Goal: Task Accomplishment & Management: Complete application form

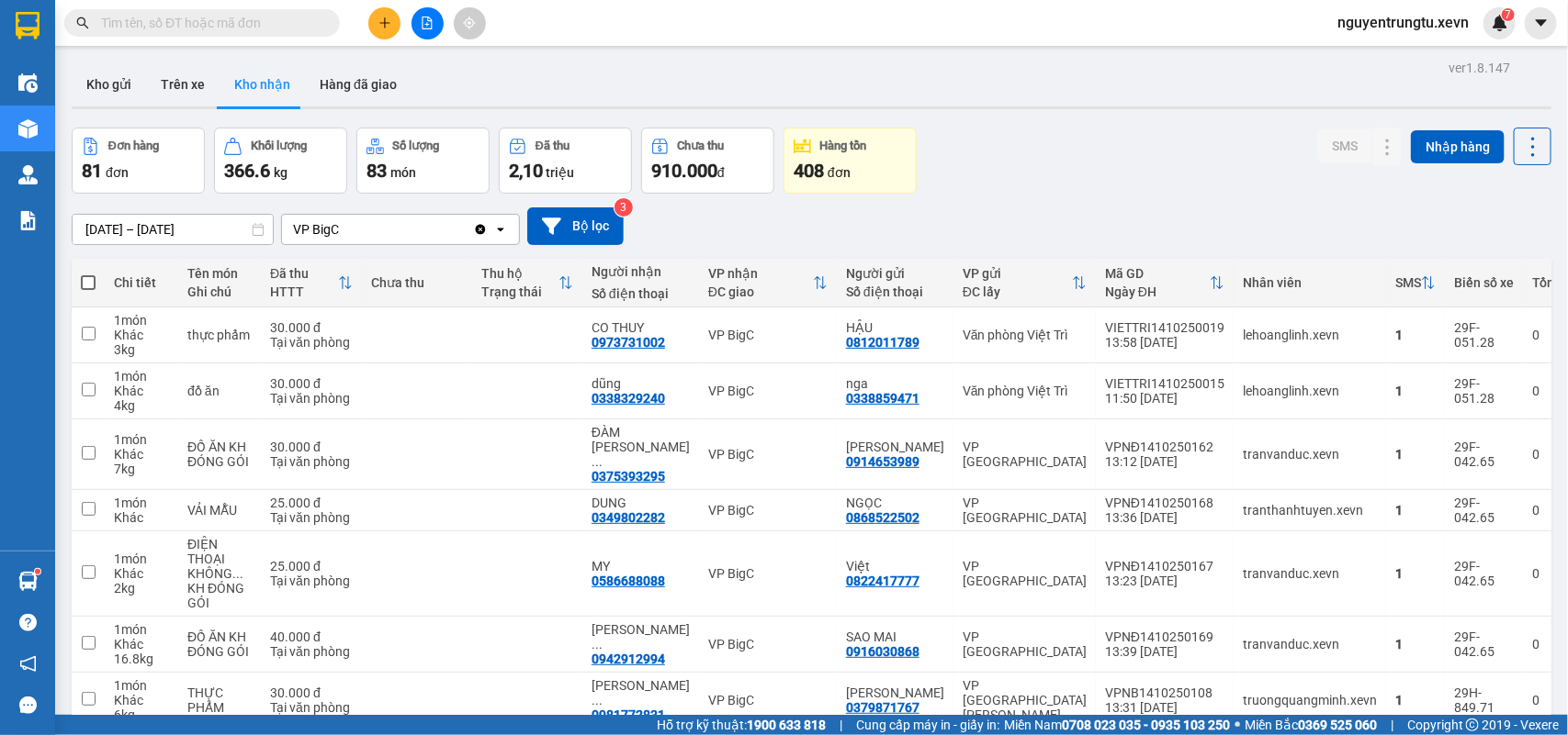
scroll to position [104, 0]
click at [274, 10] on span at bounding box center [202, 22] width 276 height 27
click at [214, 28] on input "text" at bounding box center [209, 23] width 217 height 21
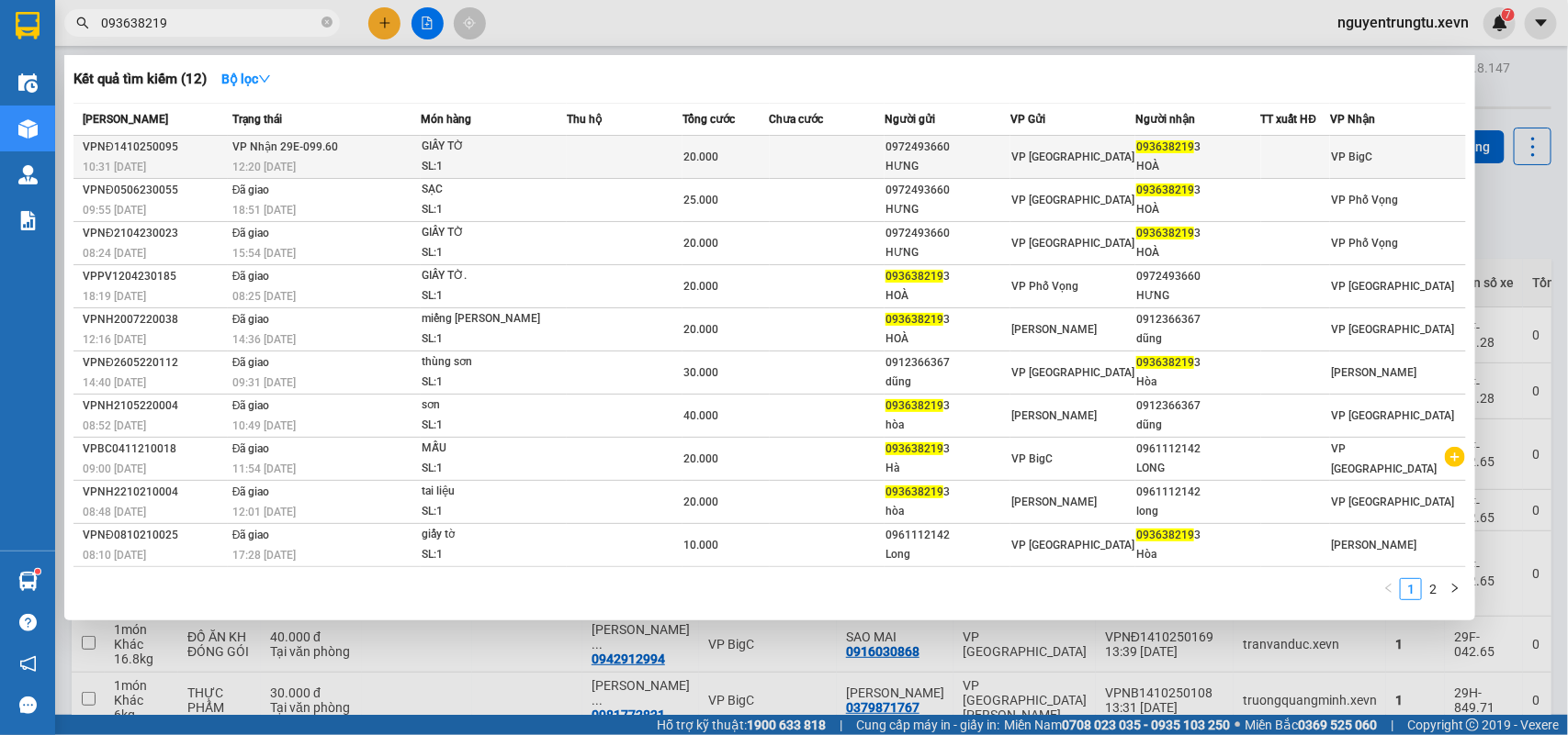
type input "093638219"
click at [739, 166] on div "20.000" at bounding box center [725, 157] width 84 height 21
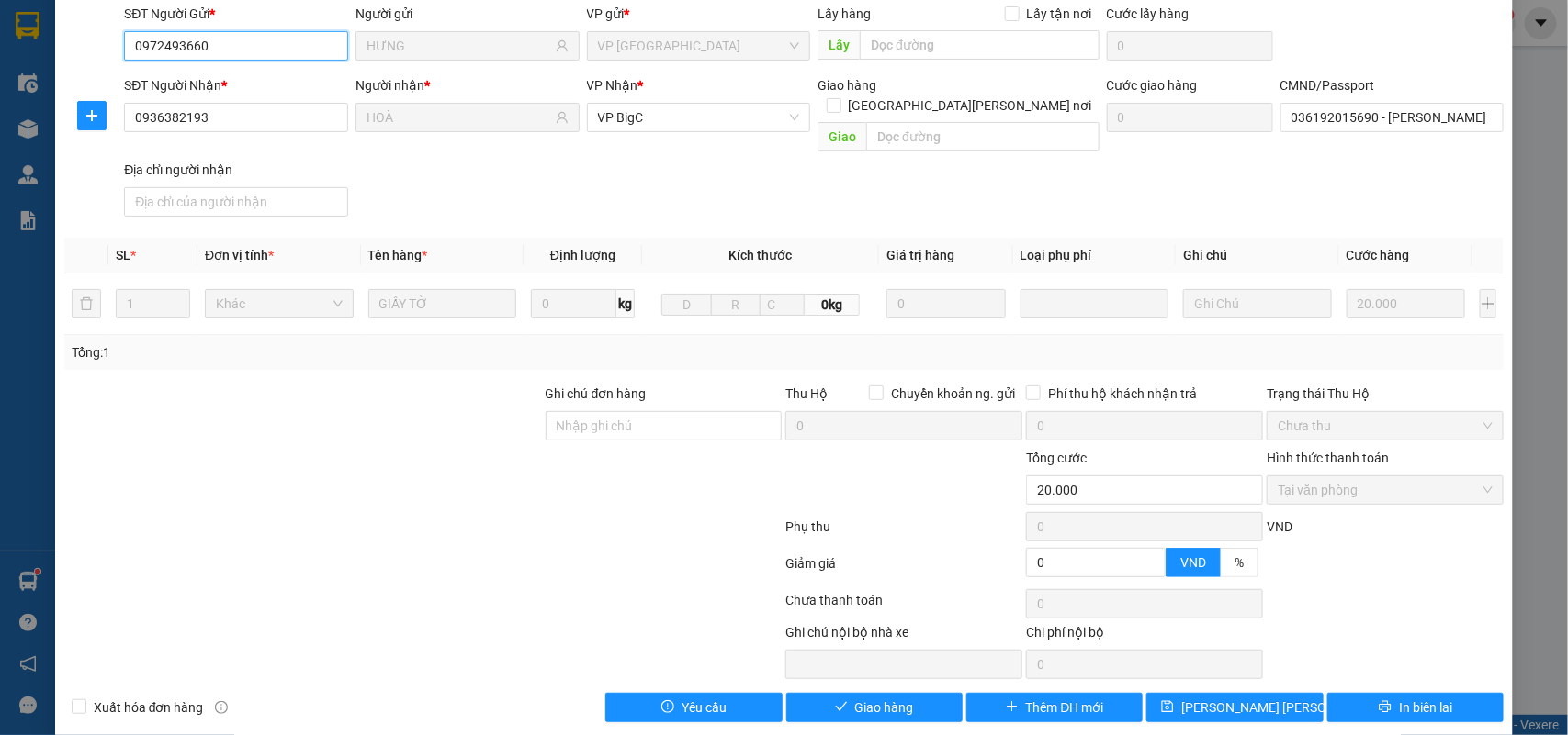
type input "0972493660"
type input "HƯNG"
type input "0936382193"
type input "HOÀ"
type input "036192015690 - [PERSON_NAME] [PERSON_NAME] 1992"
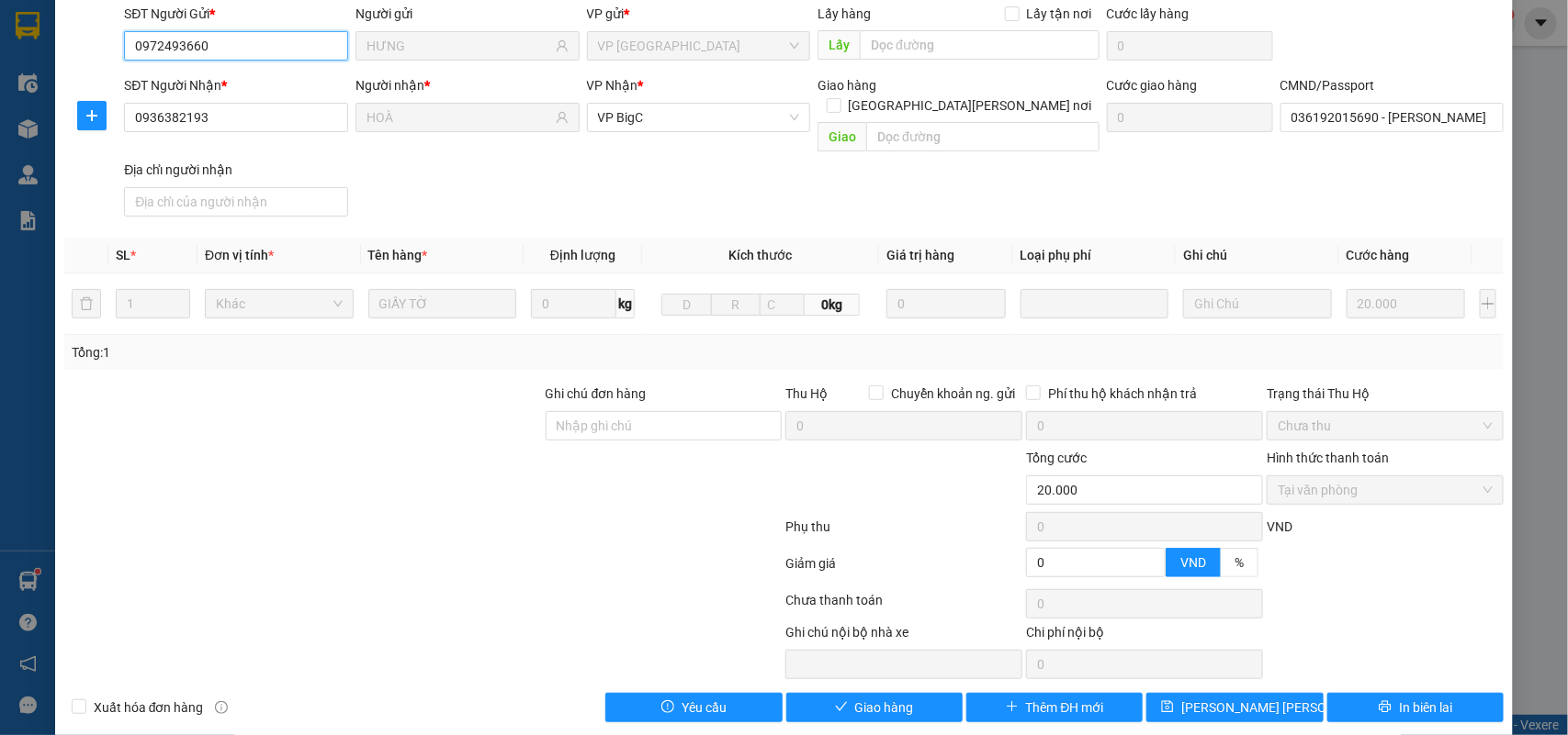
type input "0"
type input "20.000"
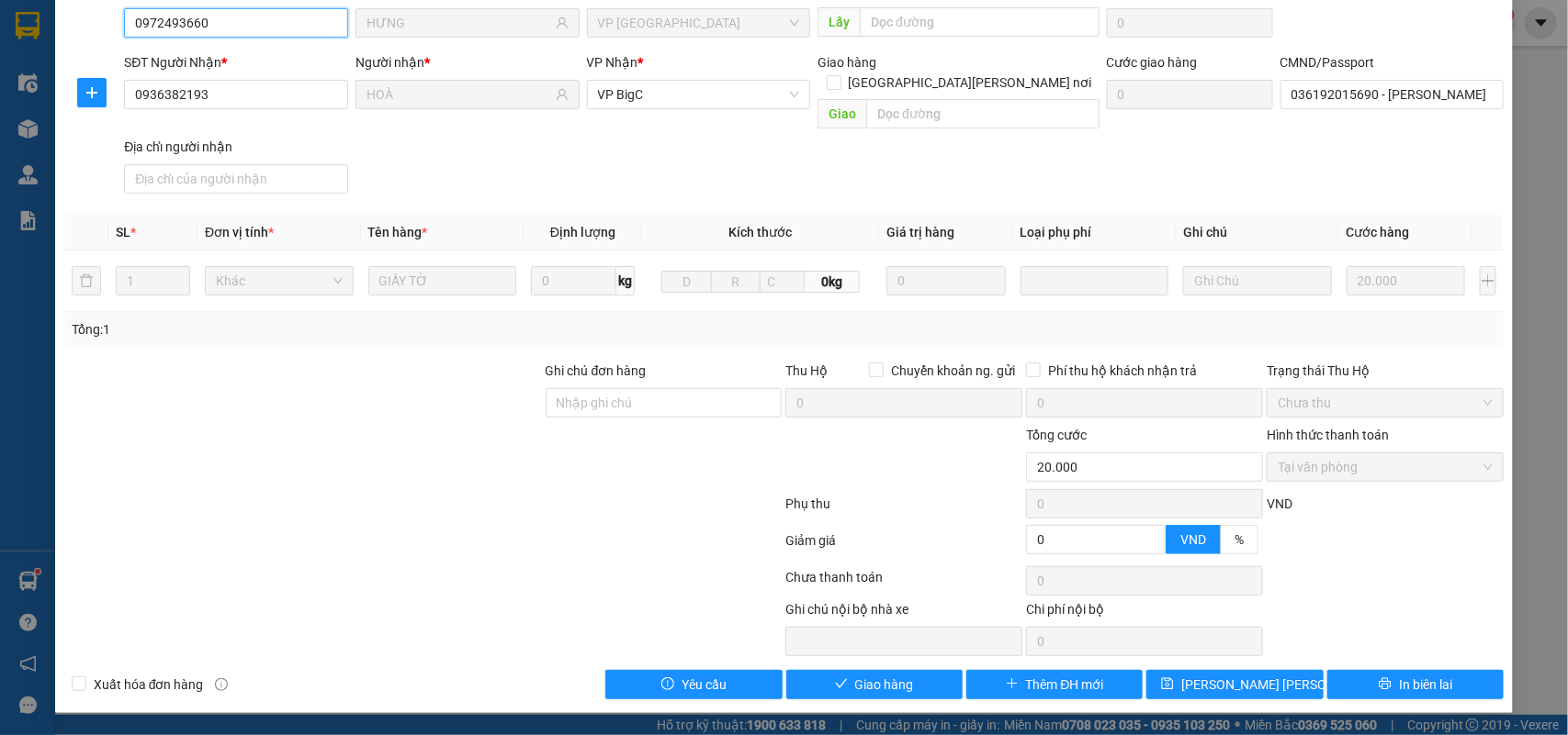
scroll to position [145, 0]
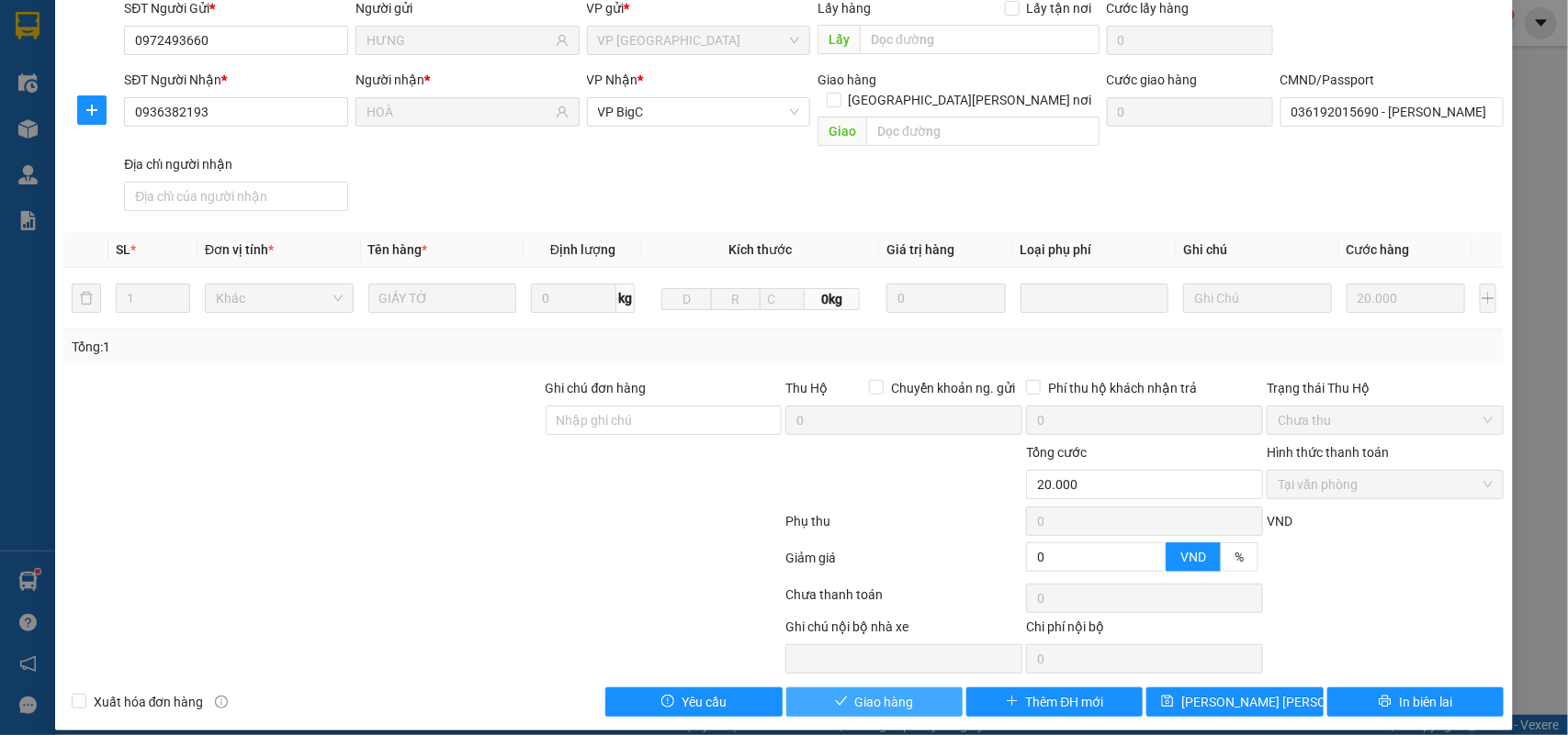
click at [835, 695] on icon "check" at bounding box center [842, 701] width 13 height 13
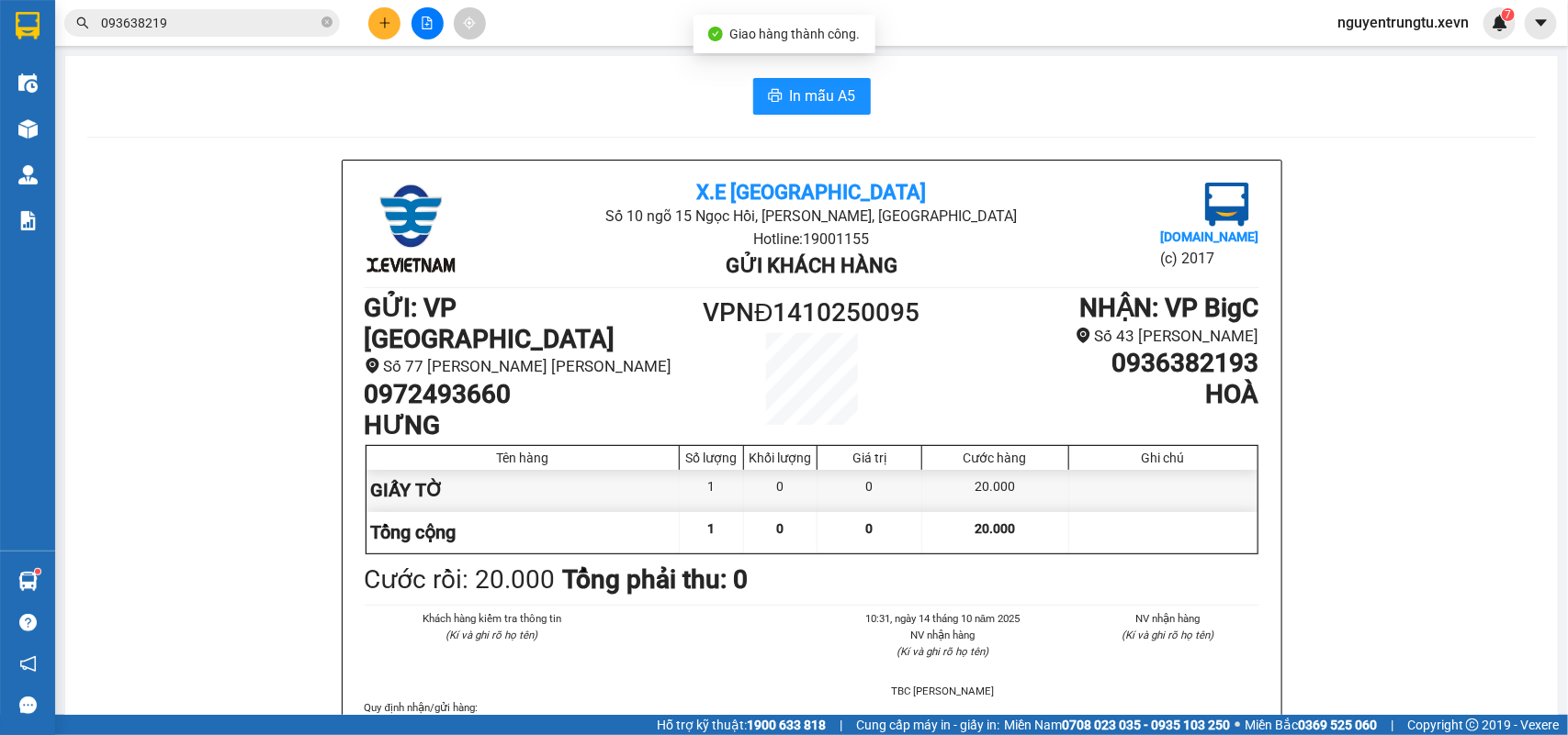
click at [187, 24] on input "093638219" at bounding box center [209, 23] width 217 height 21
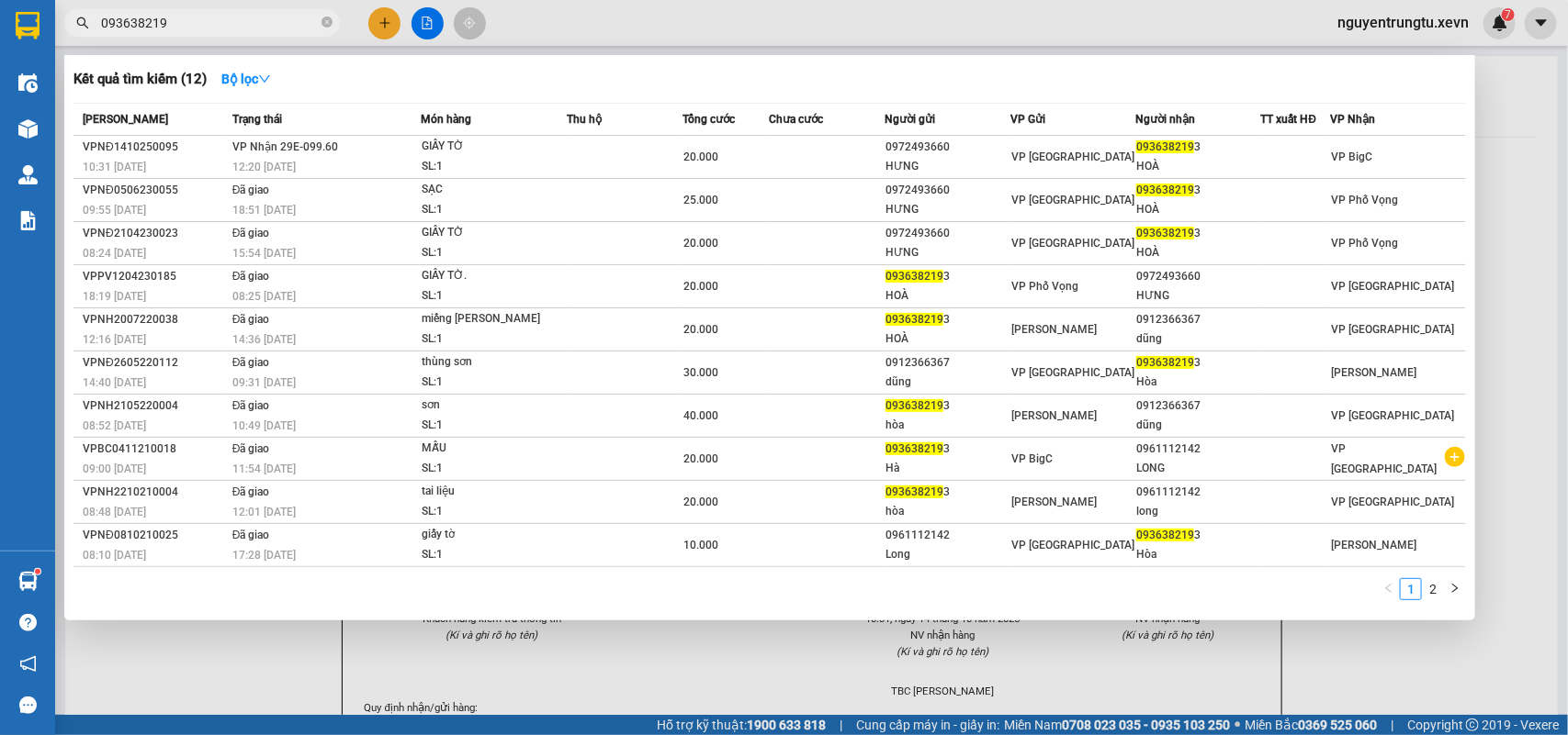
click at [377, 21] on div at bounding box center [784, 367] width 1568 height 735
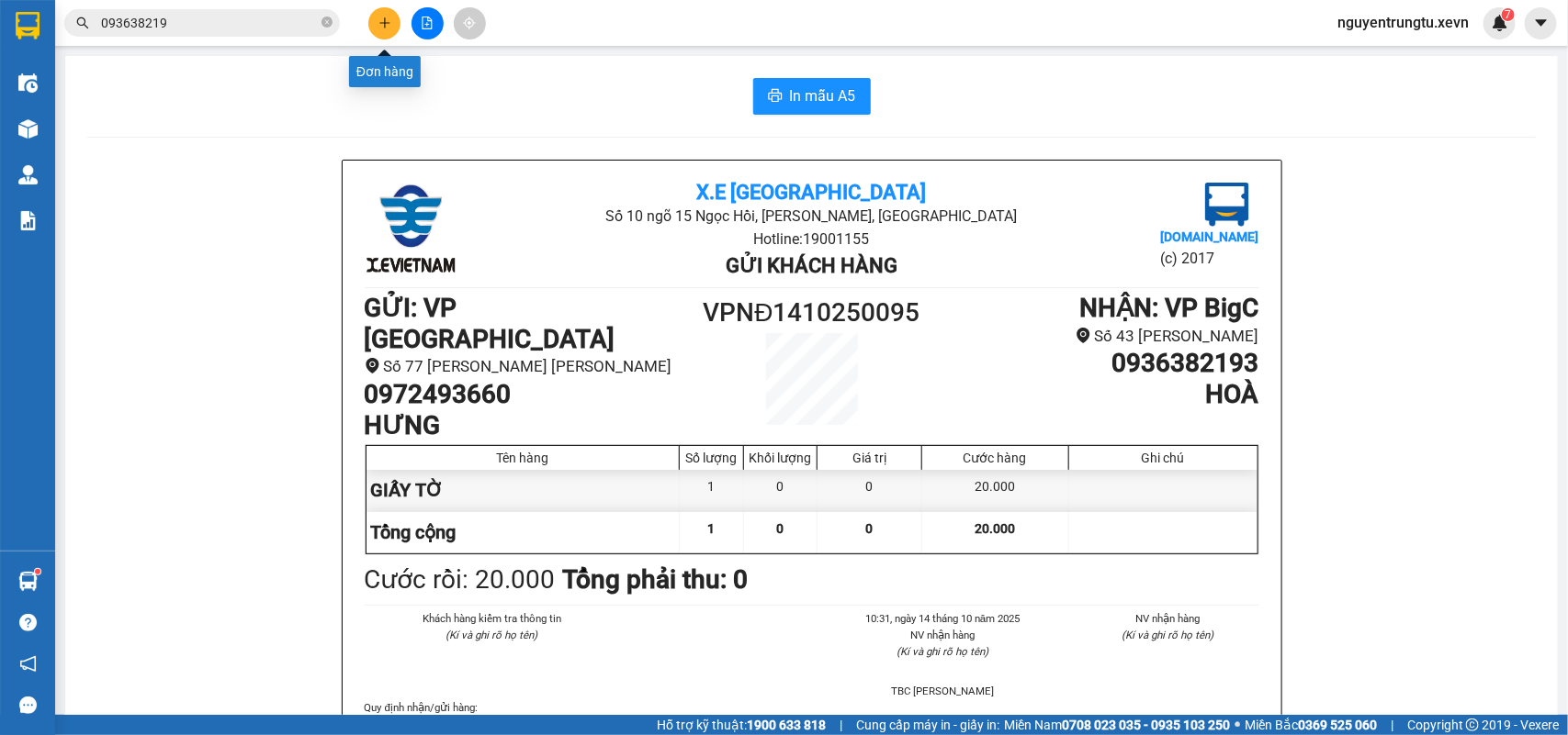
click at [383, 21] on icon "plus" at bounding box center [385, 23] width 13 height 13
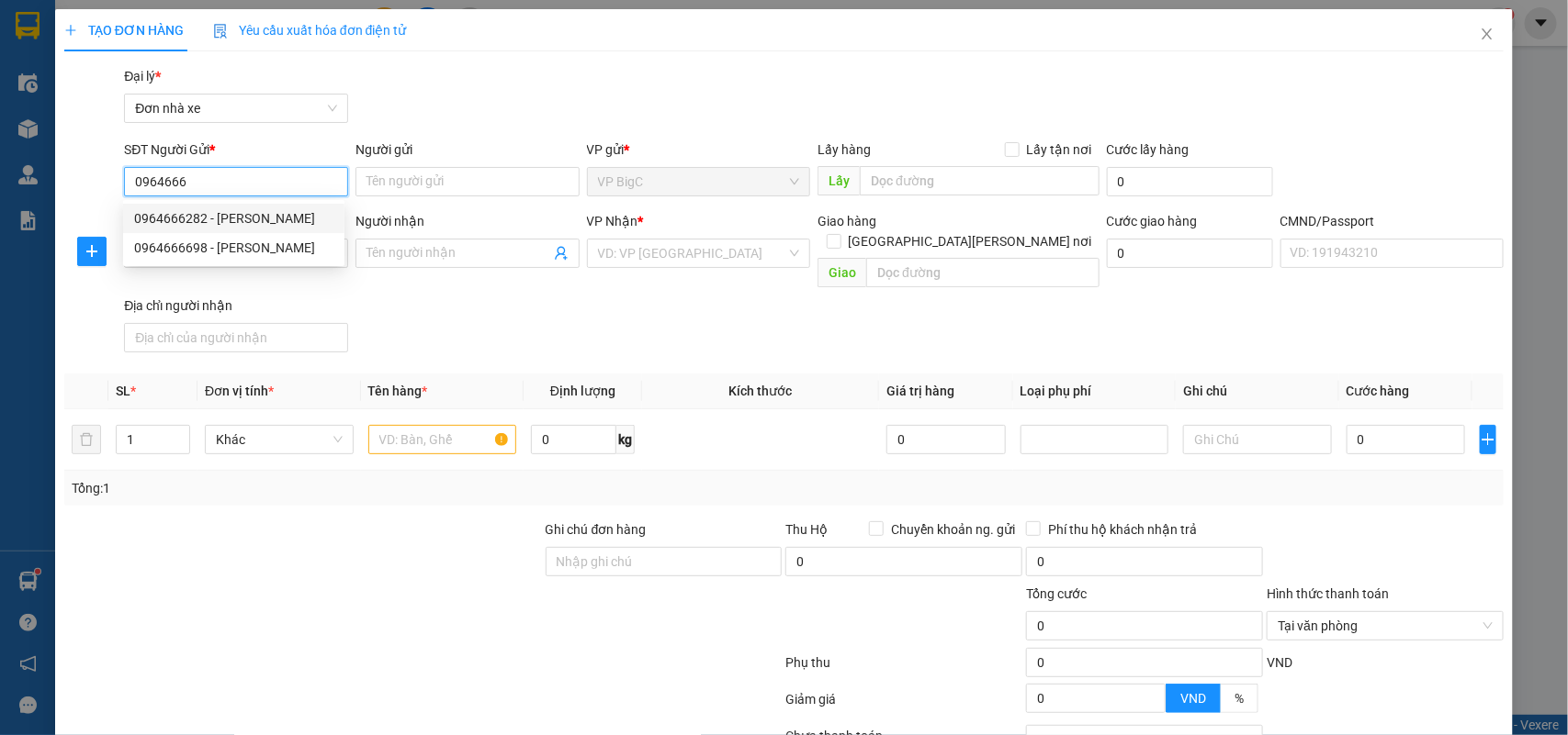
click at [288, 206] on div "0964666282 - [PERSON_NAME]" at bounding box center [234, 218] width 221 height 29
type input "0964666282"
type input "VÂN"
type input "0916137555"
type input "[PERSON_NAME]"
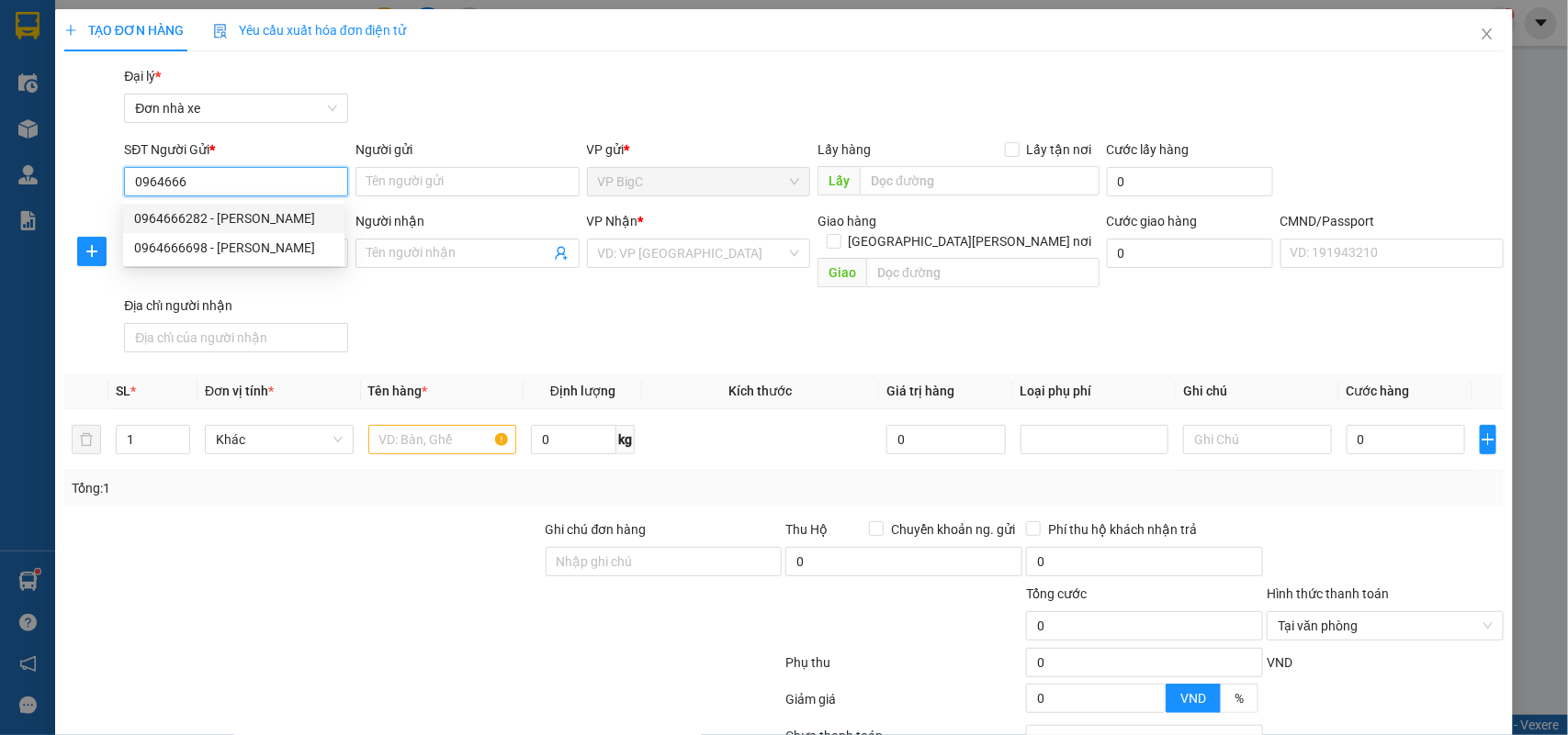
type input "036188002162 [PERSON_NAME].11B [PERSON_NAME]"
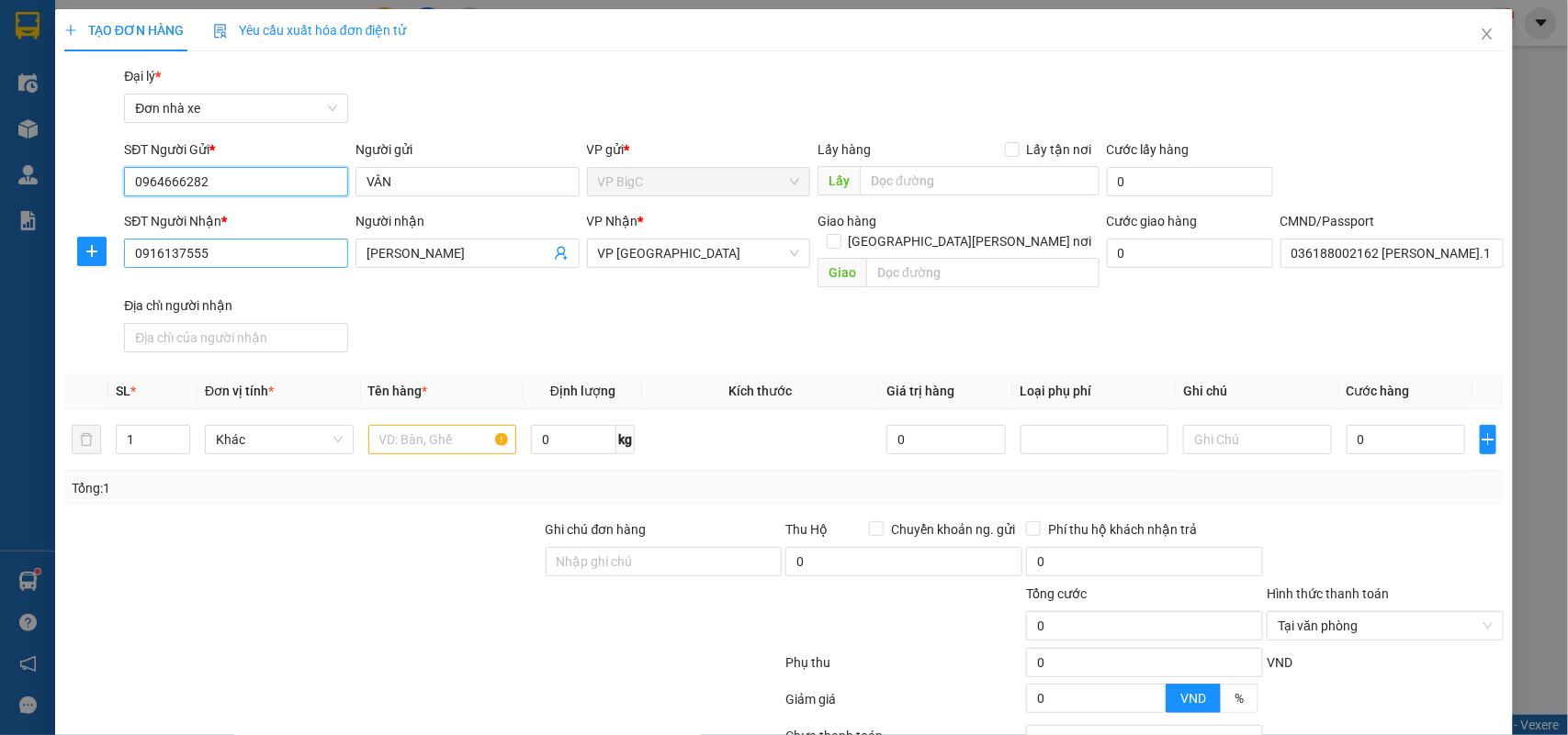
type input "0964666282"
click at [269, 262] on input "0916137555" at bounding box center [236, 253] width 224 height 29
click at [458, 421] on div at bounding box center [442, 439] width 149 height 36
drag, startPoint x: 453, startPoint y: 404, endPoint x: 453, endPoint y: 414, distance: 10.0
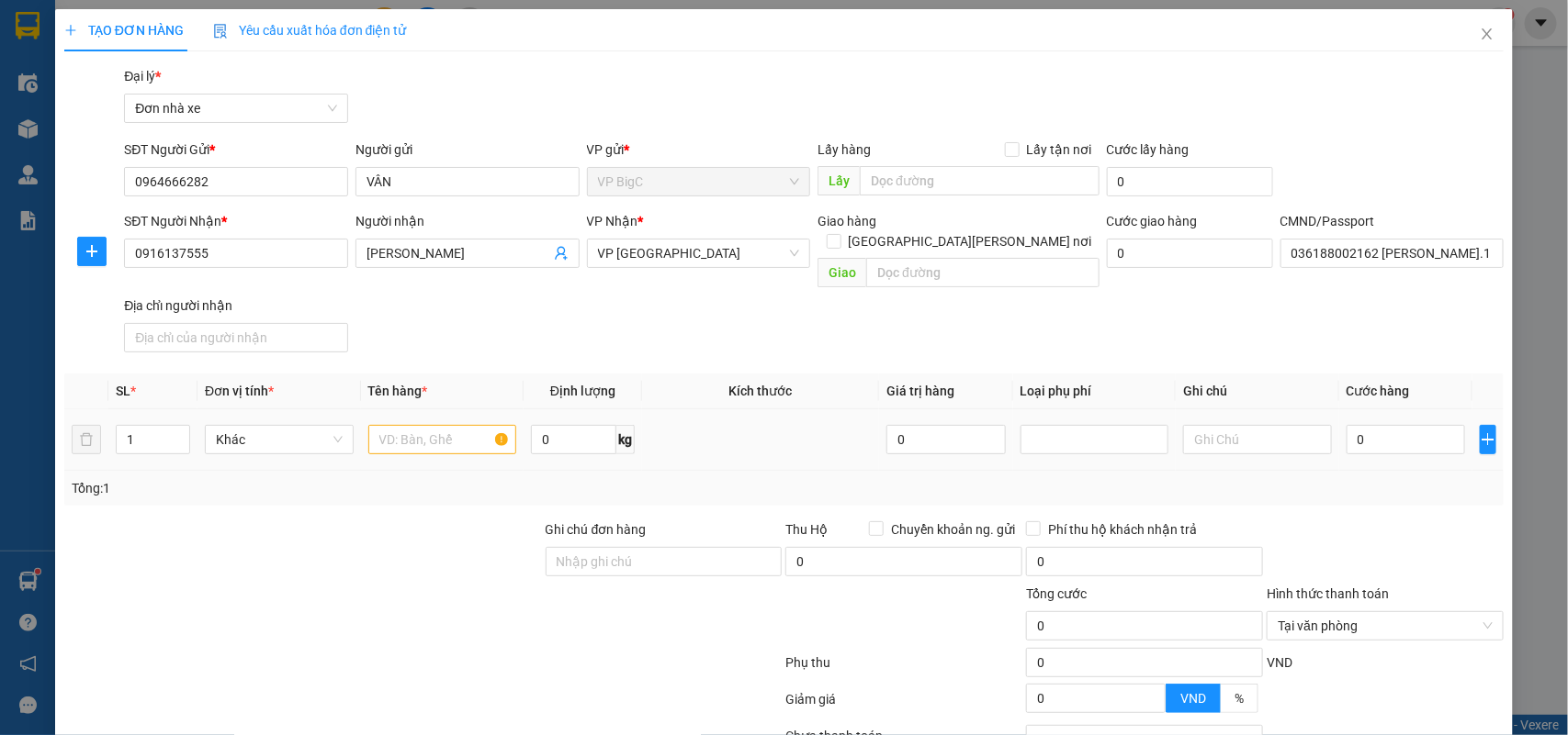
click at [453, 421] on div at bounding box center [442, 439] width 149 height 36
click at [452, 425] on input "text" at bounding box center [442, 439] width 149 height 29
type input "giấy"
click at [1393, 425] on input "0" at bounding box center [1405, 439] width 119 height 29
type input "3"
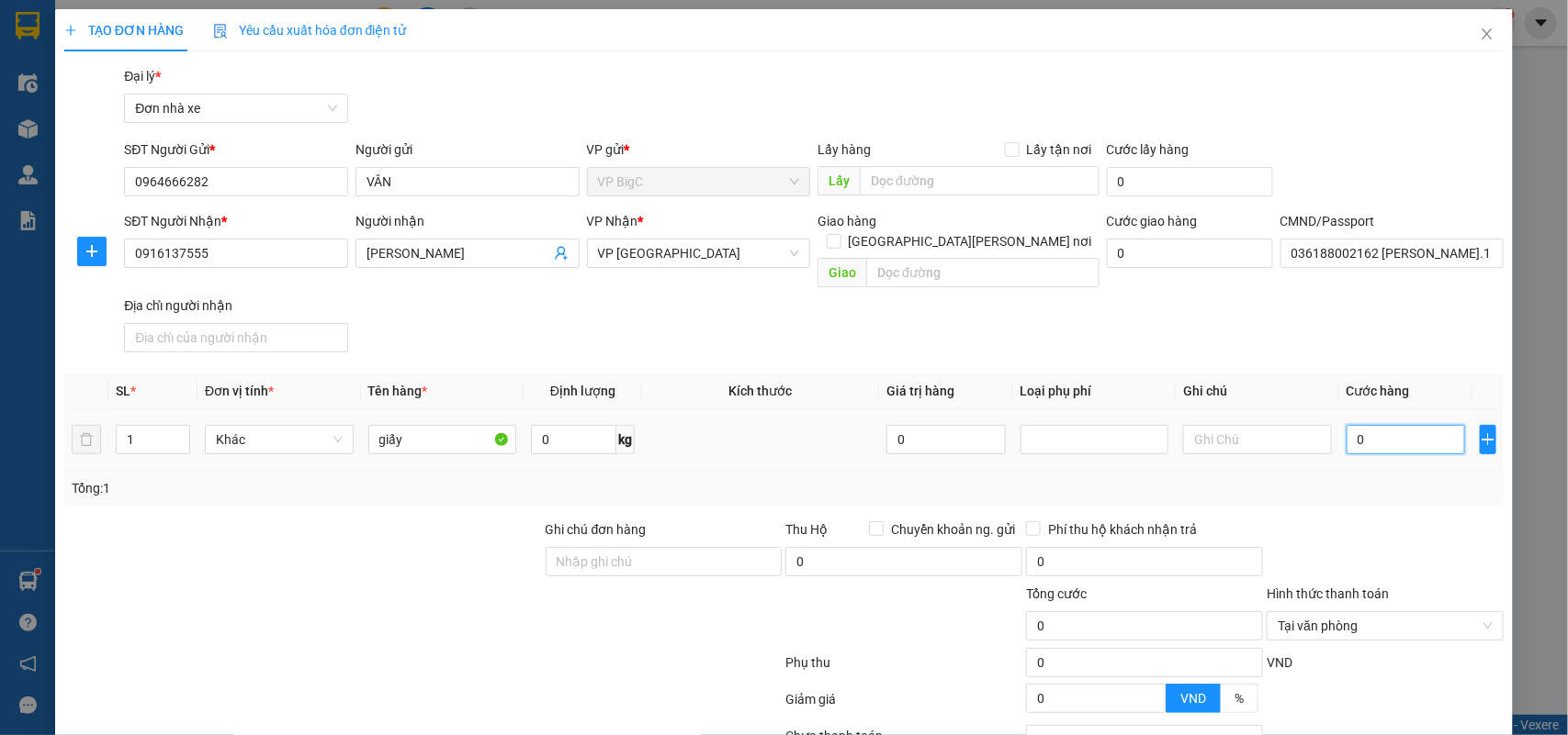
type input "3"
type input "30"
type input "30.000"
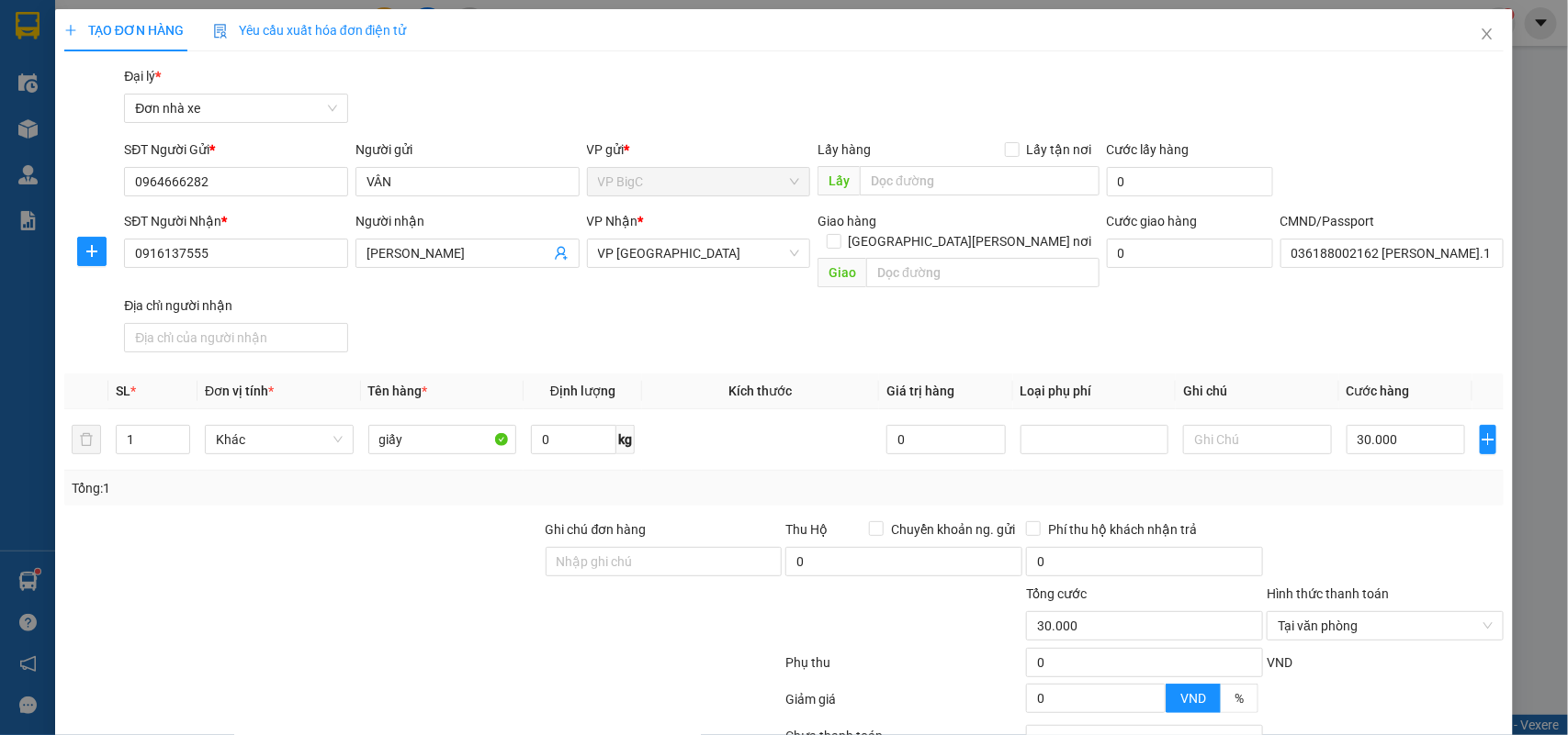
click at [1442, 519] on div at bounding box center [1386, 551] width 241 height 64
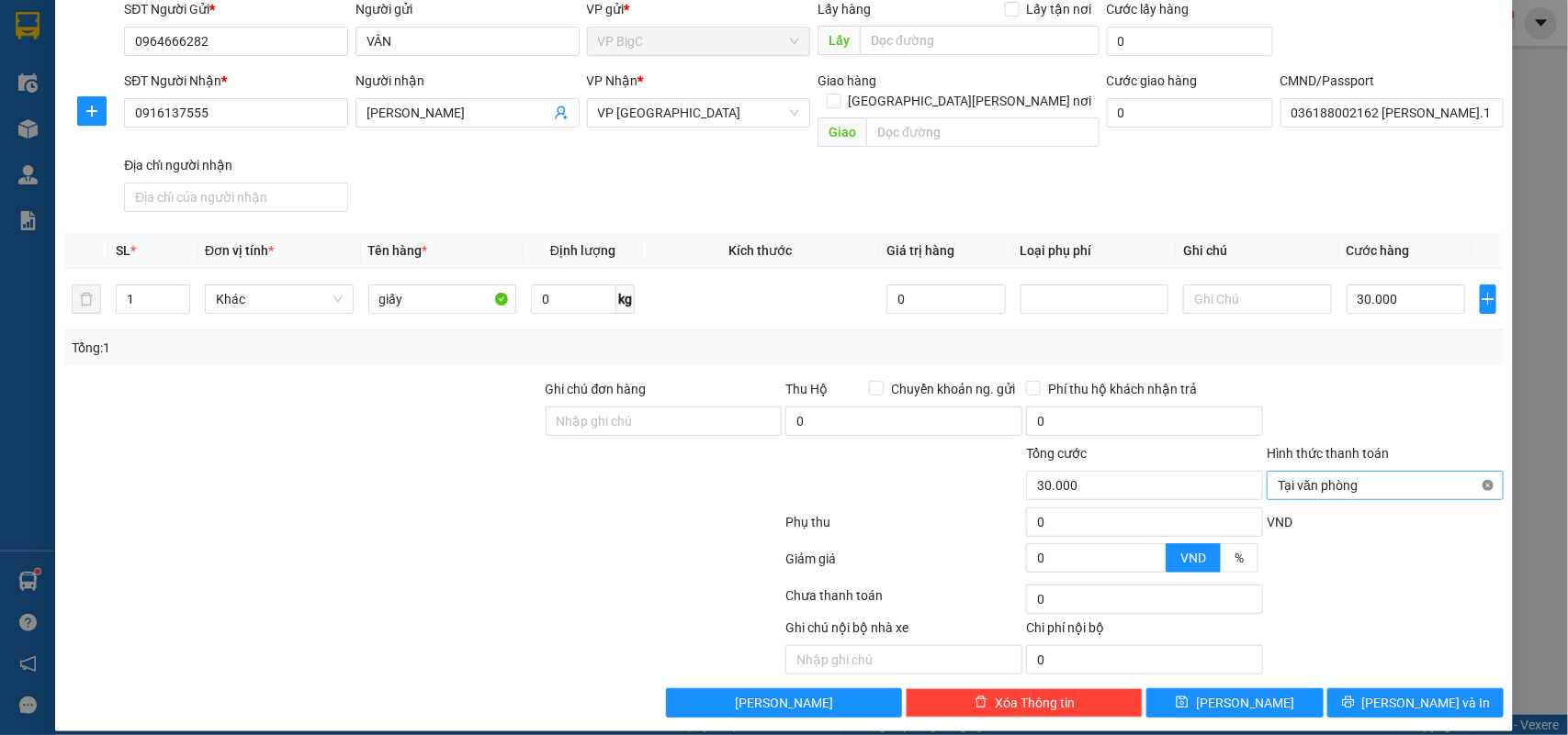
type input "30.000"
click at [1445, 688] on button "[PERSON_NAME] và In" at bounding box center [1415, 702] width 177 height 29
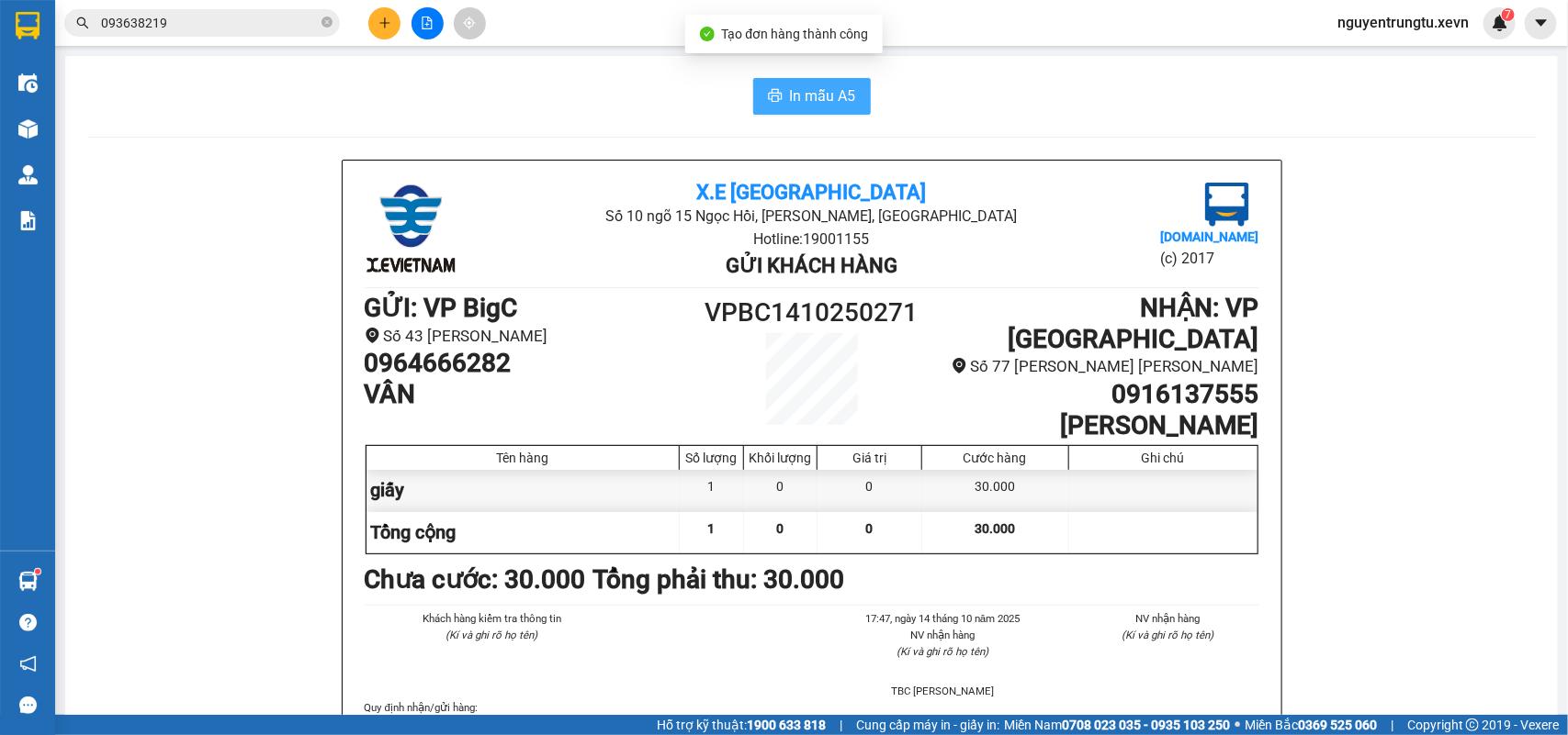
click at [805, 97] on span "In mẫu A5" at bounding box center [822, 95] width 66 height 23
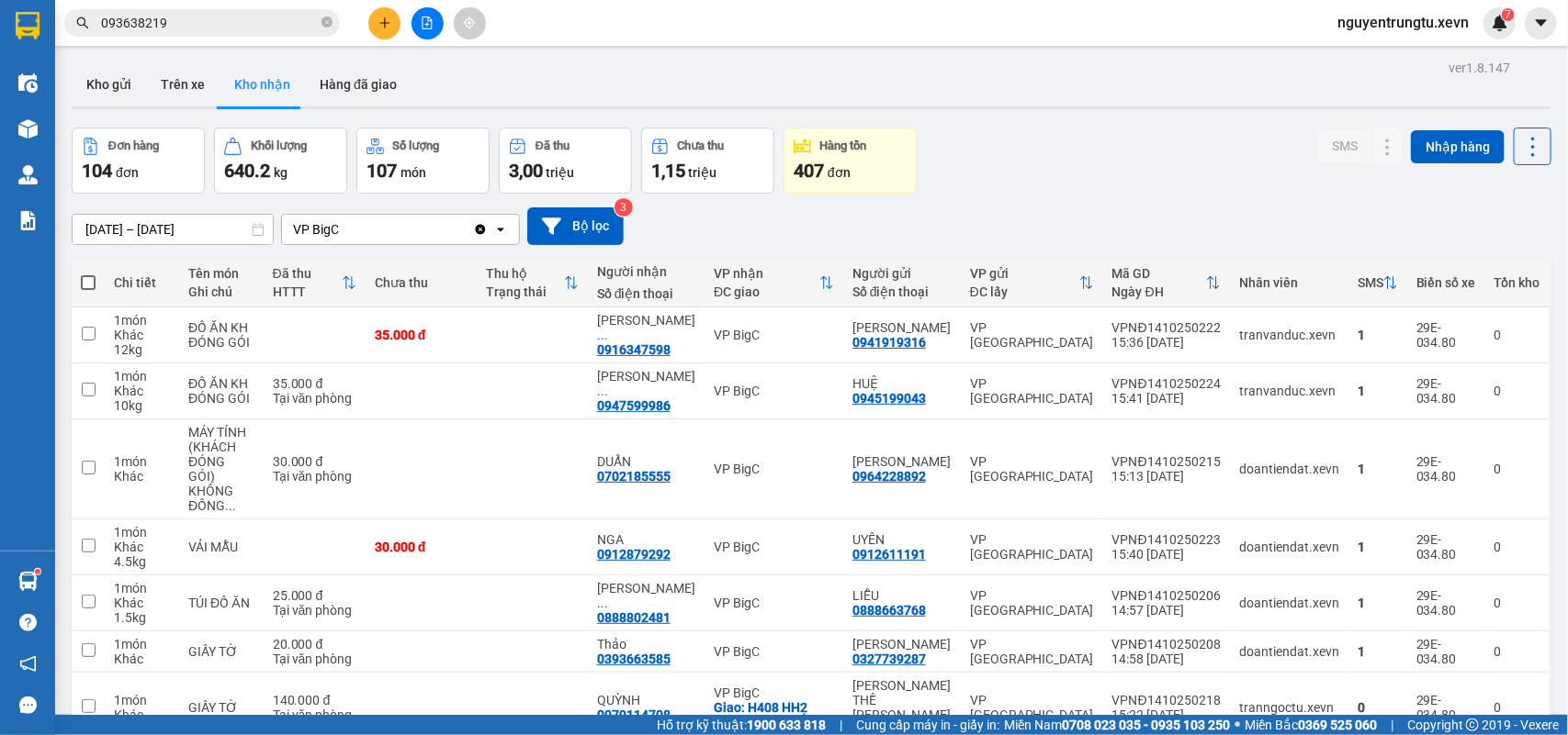
drag, startPoint x: 221, startPoint y: 38, endPoint x: 211, endPoint y: 26, distance: 15.6
click at [214, 30] on div "Kết quả [PERSON_NAME] ( 12 ) Bộ lọc Mã ĐH Trạng thái Món hàng Thu hộ [PERSON_NA…" at bounding box center [784, 22] width 1568 height 46
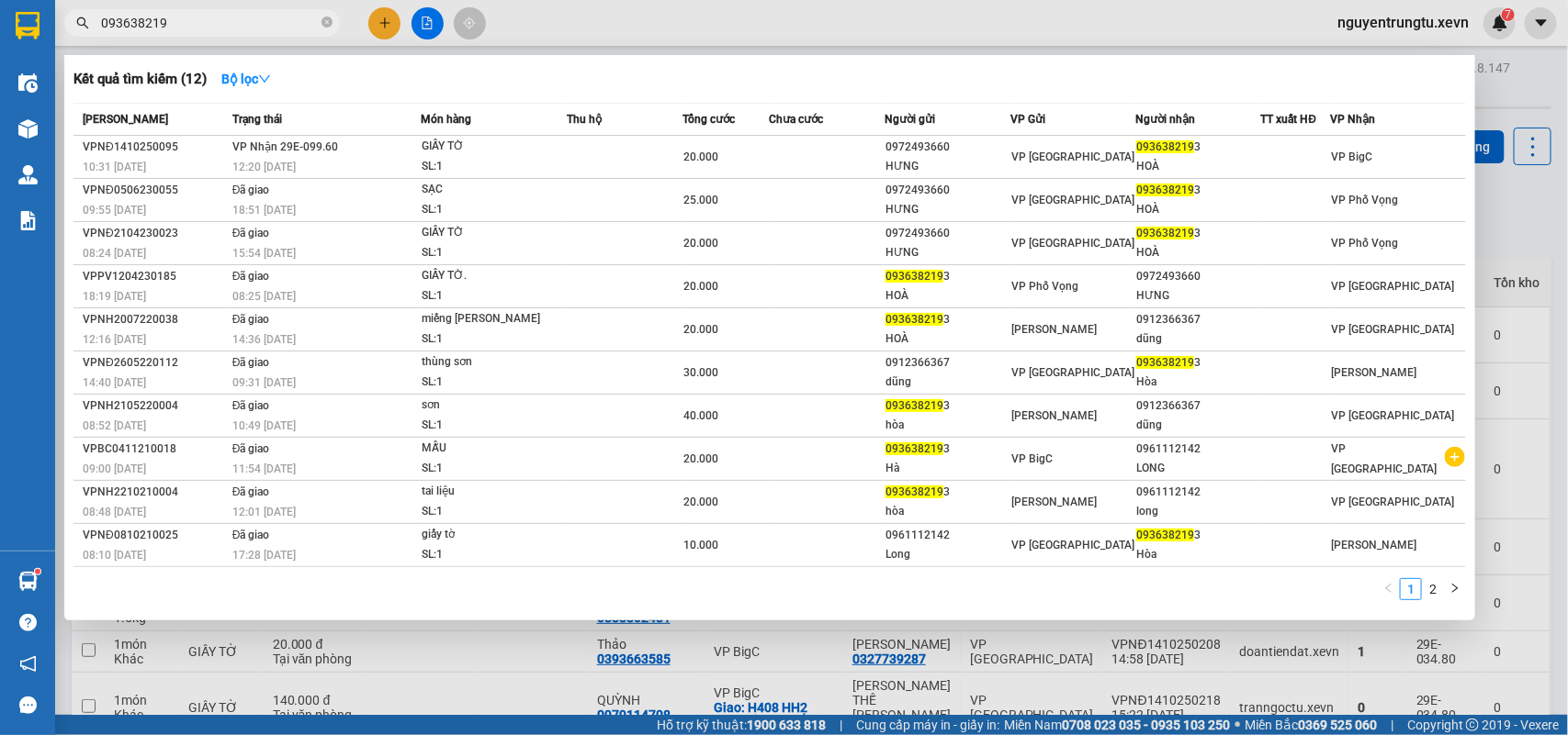
click at [211, 26] on input "093638219" at bounding box center [209, 23] width 217 height 21
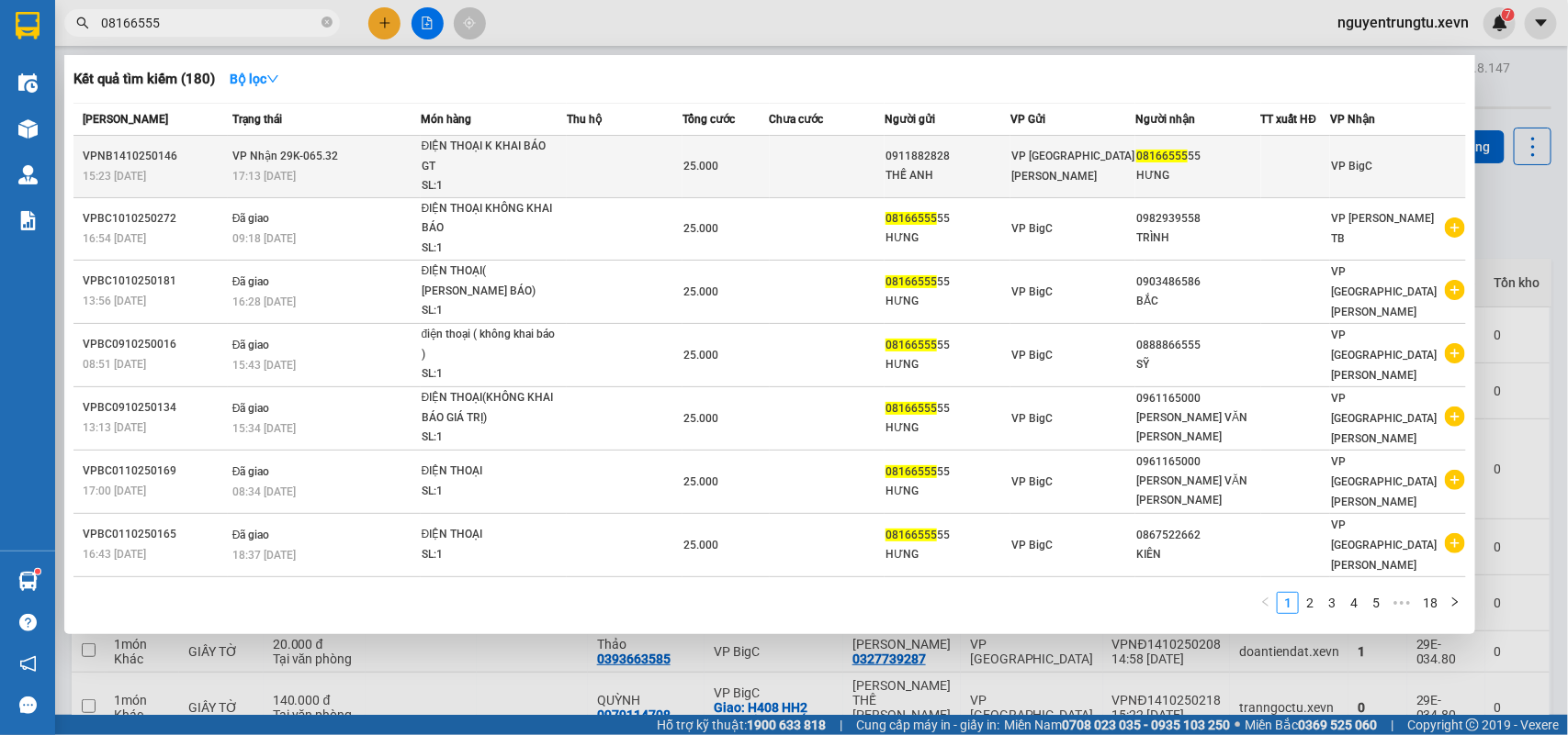
type input "08166555"
click at [401, 157] on td "[PERSON_NAME] 29K-065.32 17:13 [DATE]" at bounding box center [324, 166] width 192 height 63
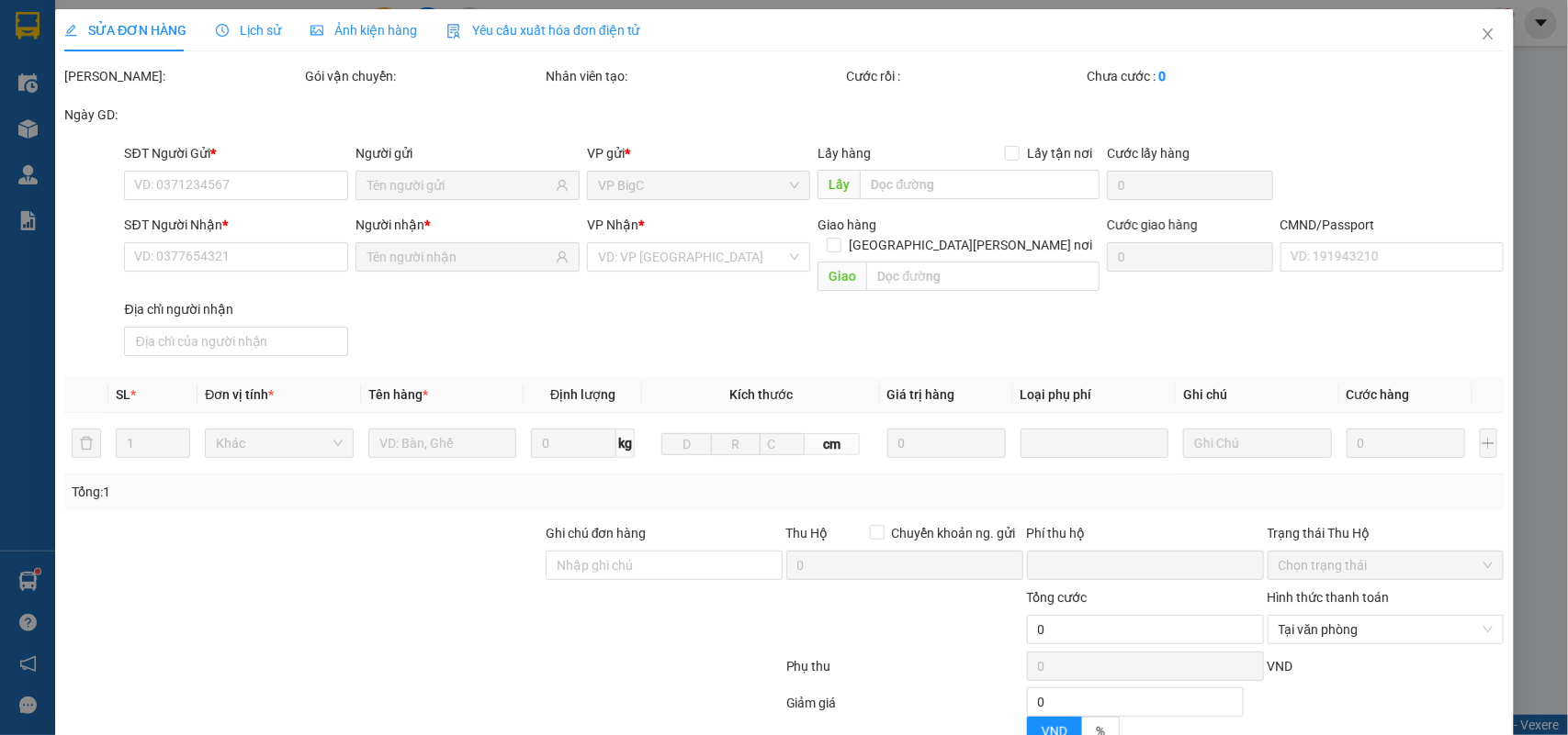
type input "0911882828"
type input "THẾ ANH"
type input "0816655555"
type input "HƯNG"
type input "034202004157 [PERSON_NAME]"
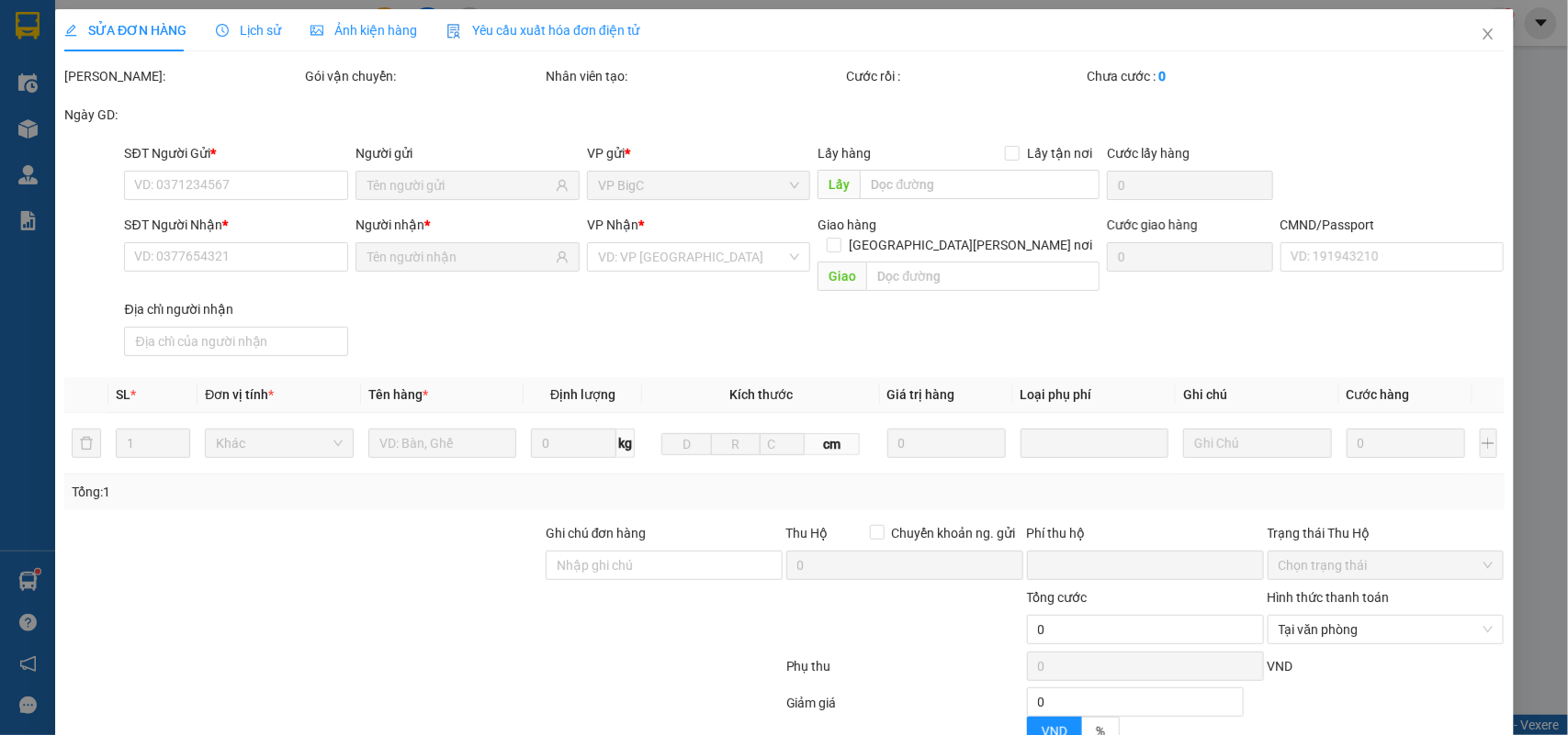
type input "0"
type input "25.000"
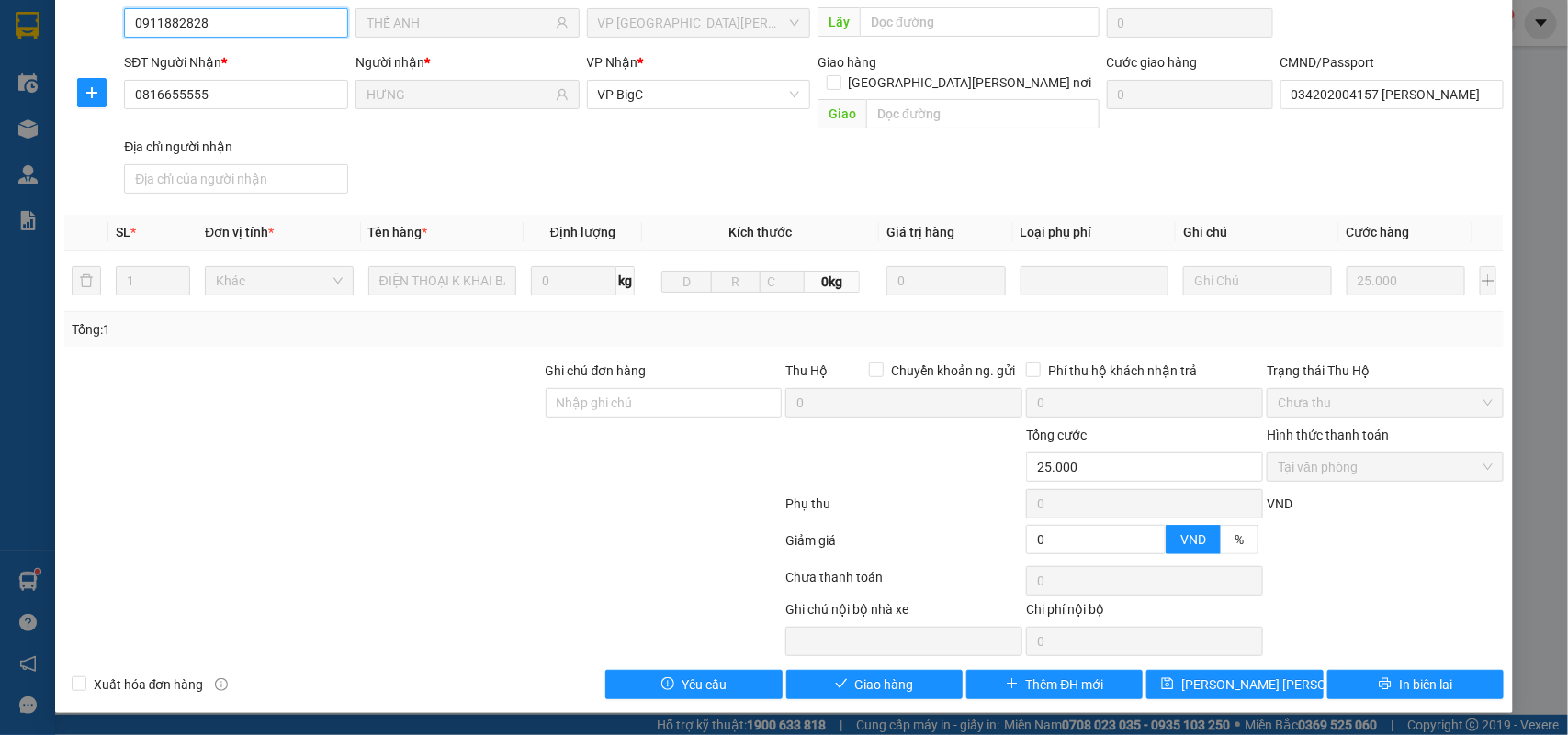
scroll to position [145, 0]
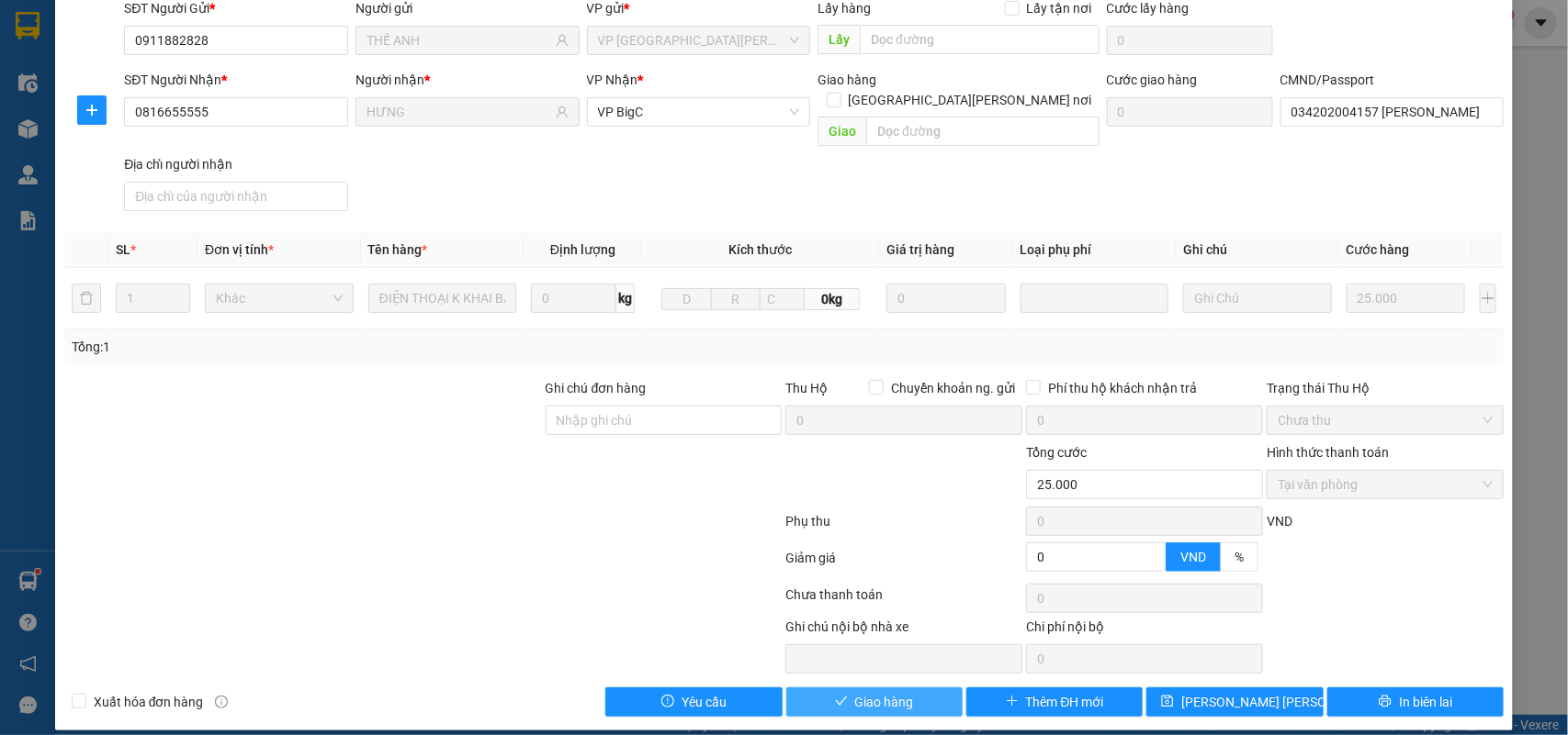
click at [902, 692] on span "Giao hàng" at bounding box center [884, 702] width 59 height 21
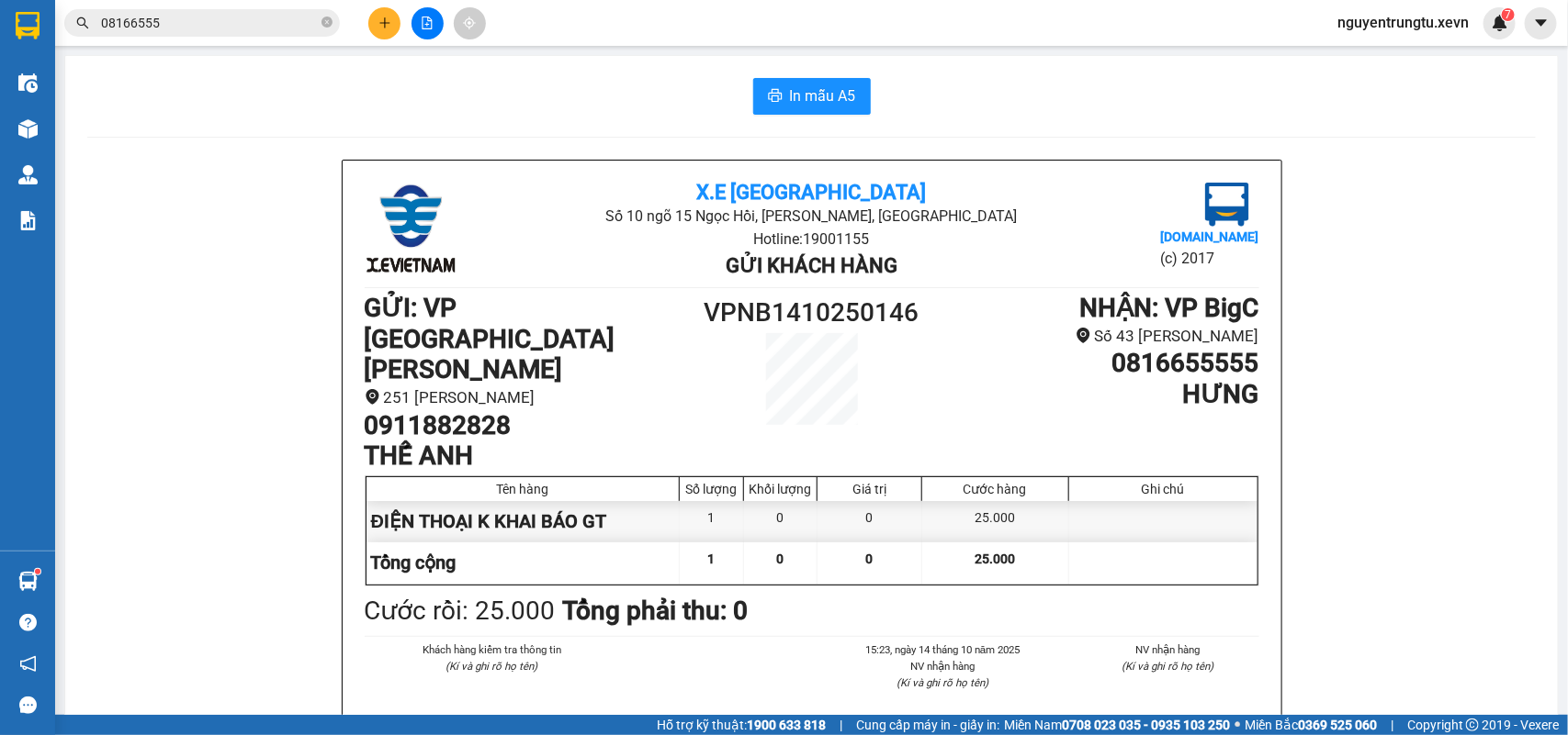
click at [230, 25] on input "08166555" at bounding box center [209, 23] width 217 height 21
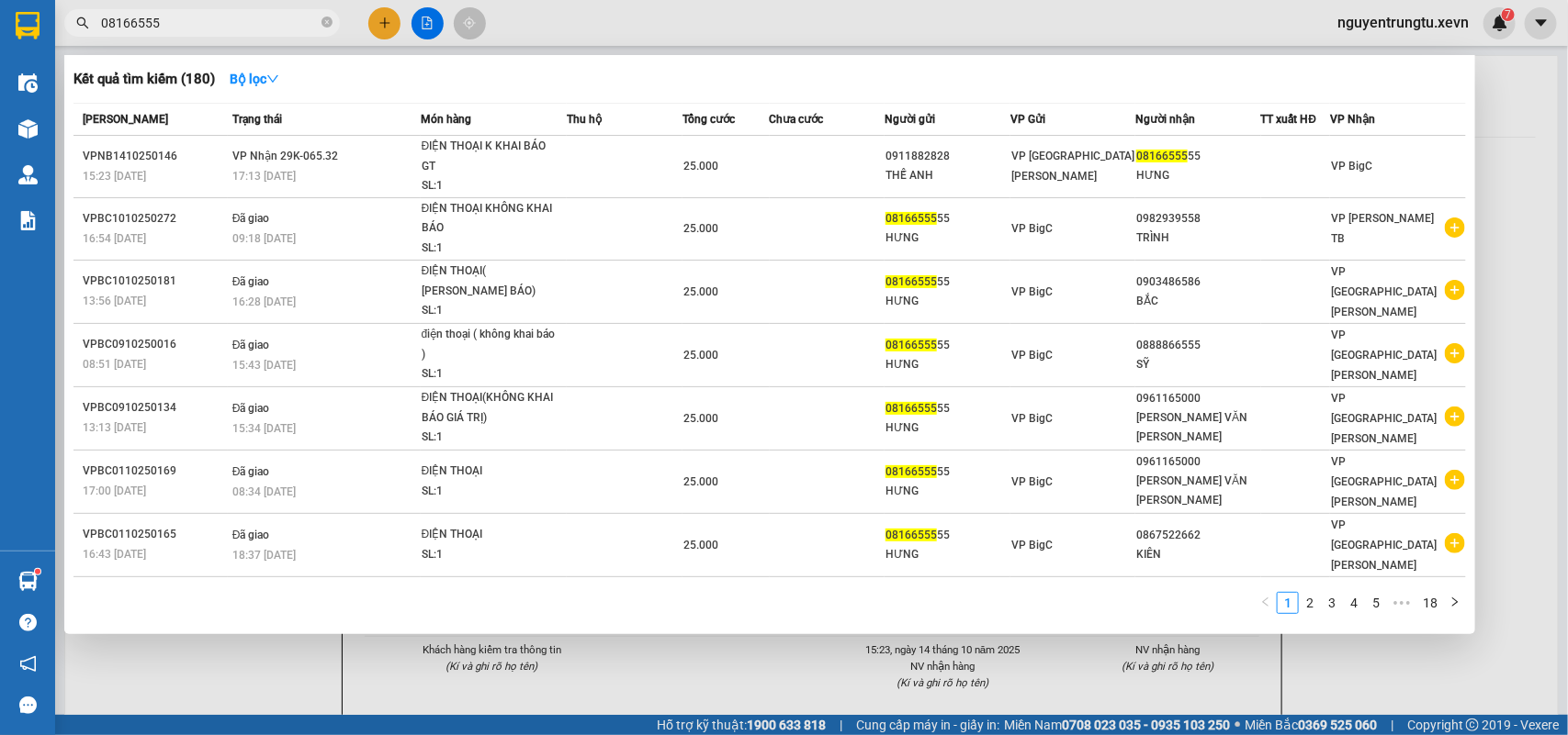
click at [230, 25] on input "08166555" at bounding box center [209, 23] width 217 height 21
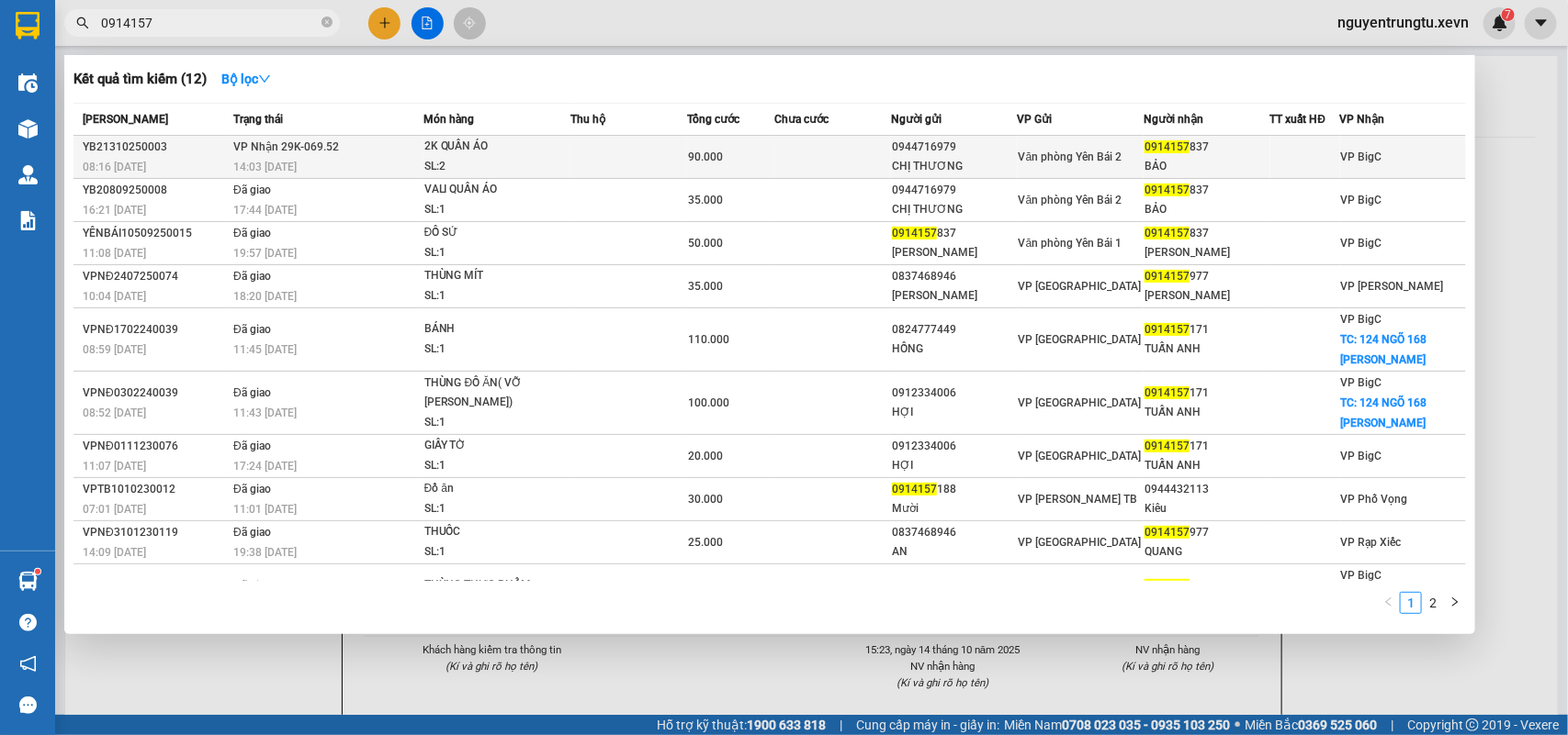
type input "0914157"
click at [969, 151] on div "0944716979" at bounding box center [953, 147] width 124 height 20
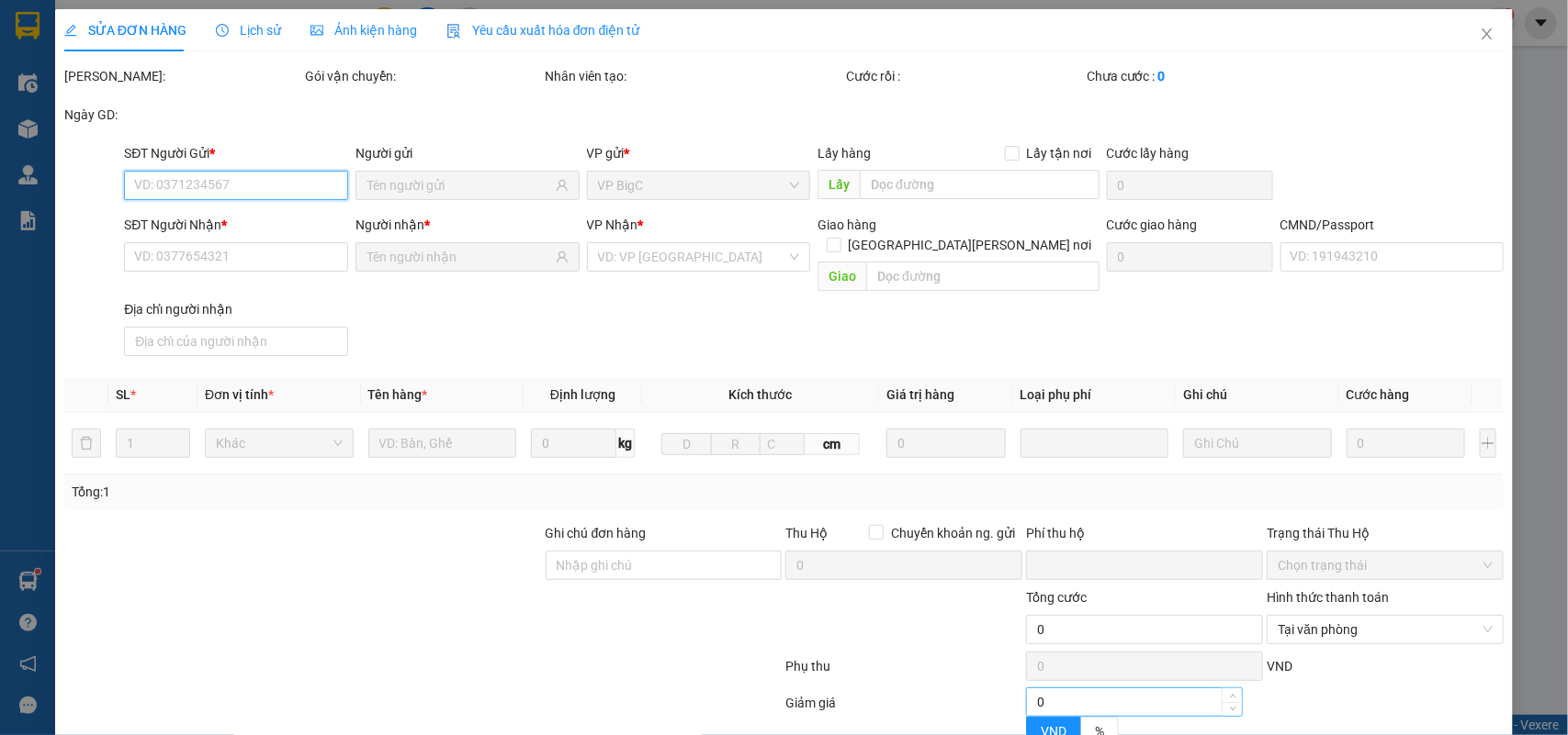
type input "0944716979"
type input "CHỊ THƯƠNG"
type input "0914157837"
type input "BẢO"
type input "015204001166 [PERSON_NAME]"
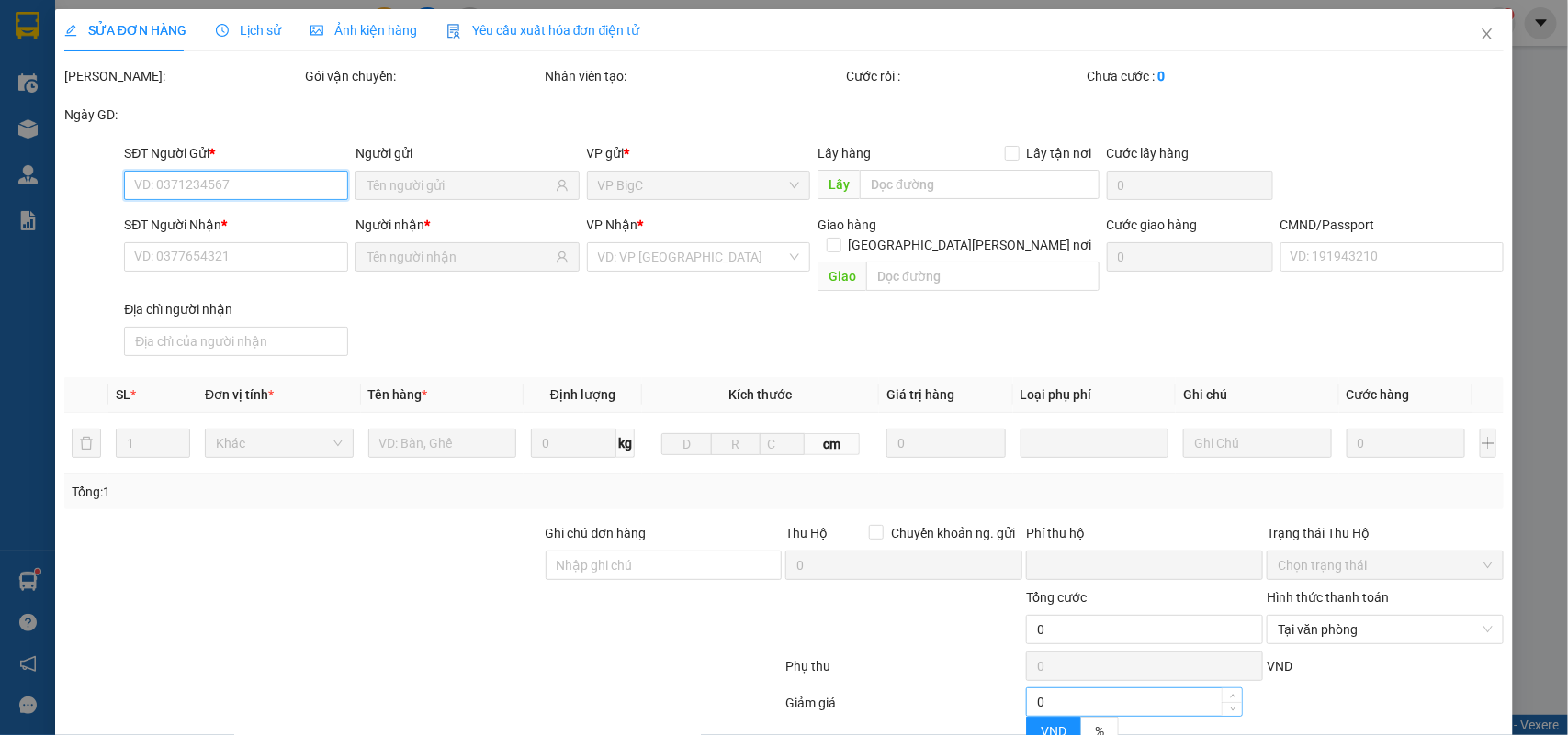
type input "0"
type input "90.000"
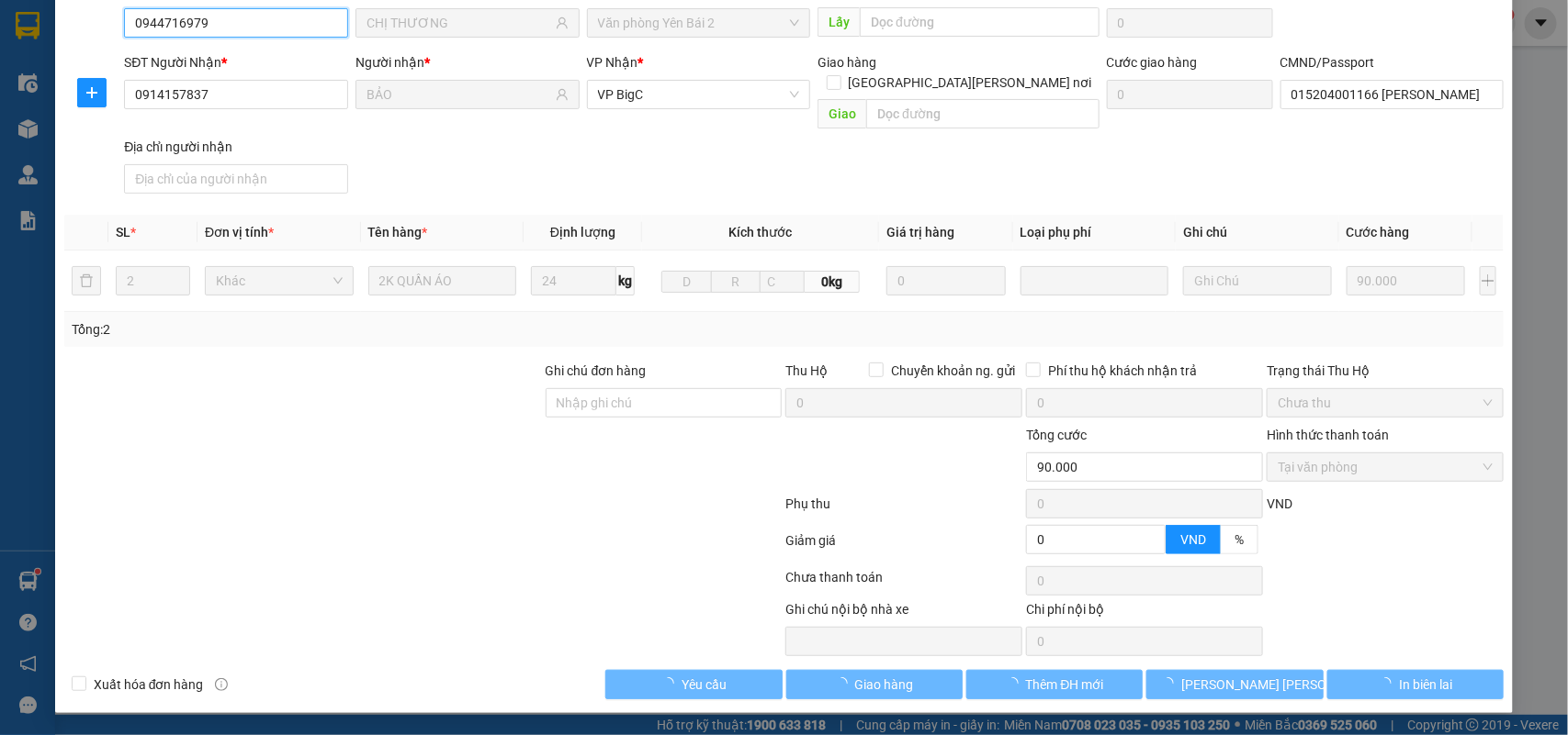
scroll to position [145, 0]
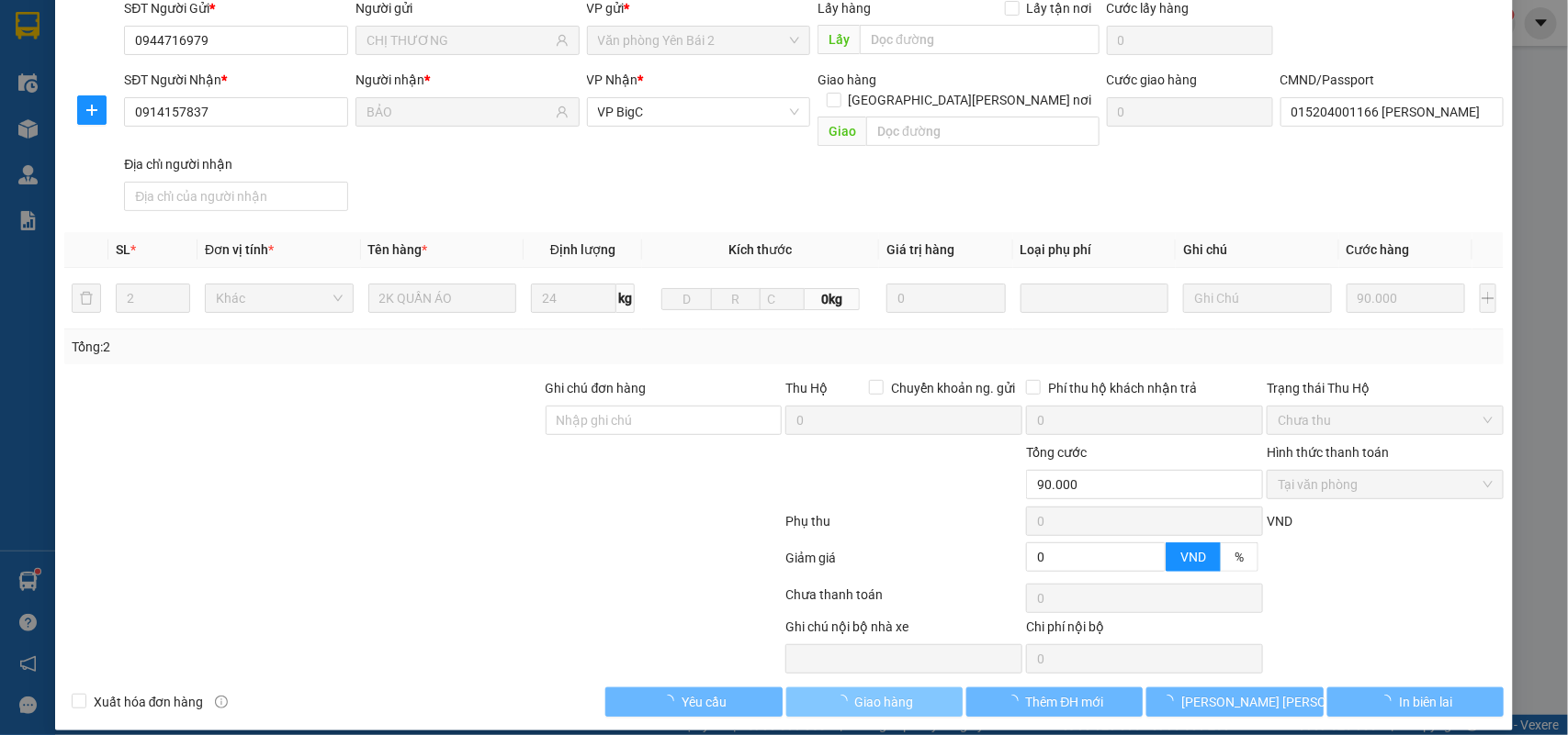
click at [883, 692] on span "Giao hàng" at bounding box center [884, 702] width 59 height 21
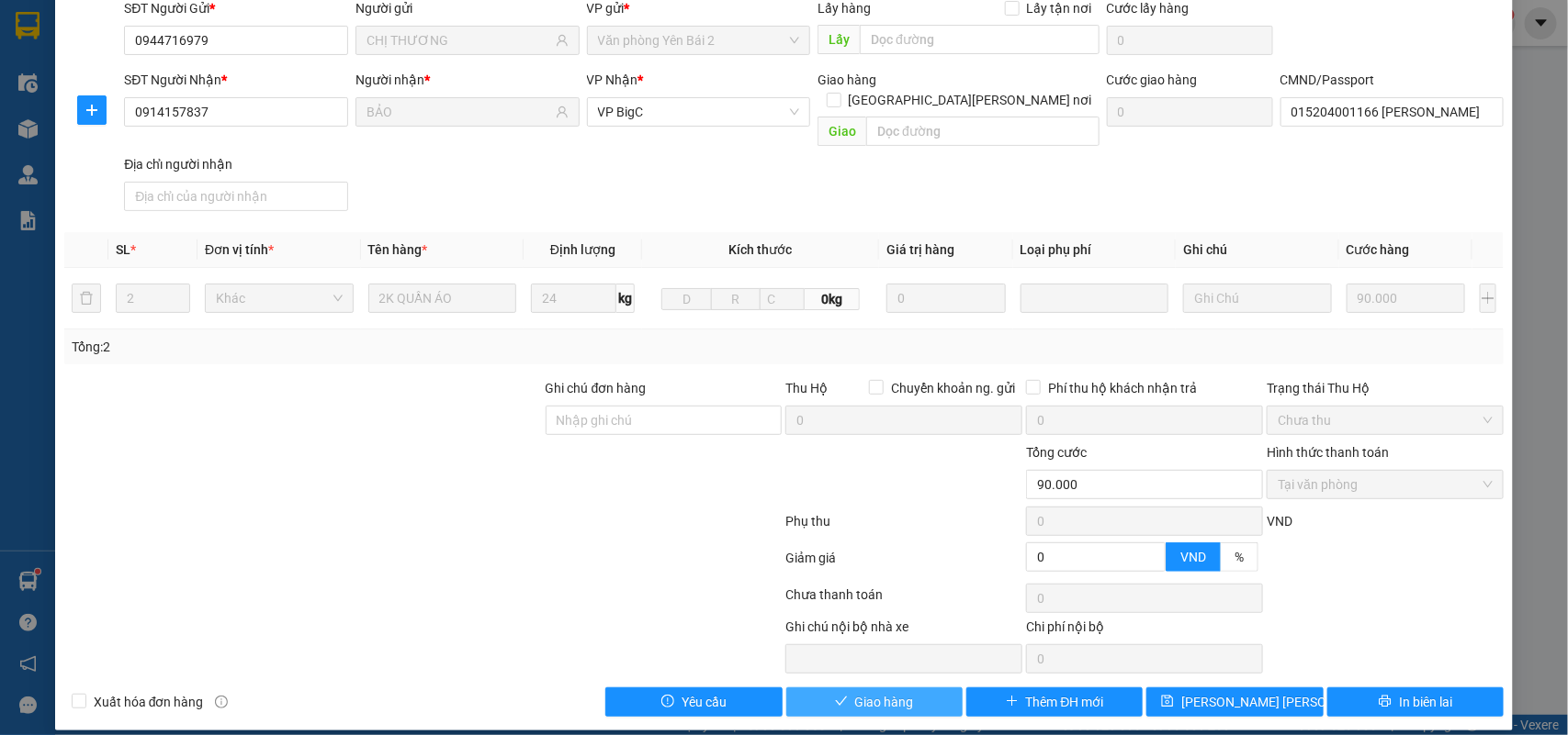
click at [883, 692] on span "Giao hàng" at bounding box center [884, 702] width 59 height 21
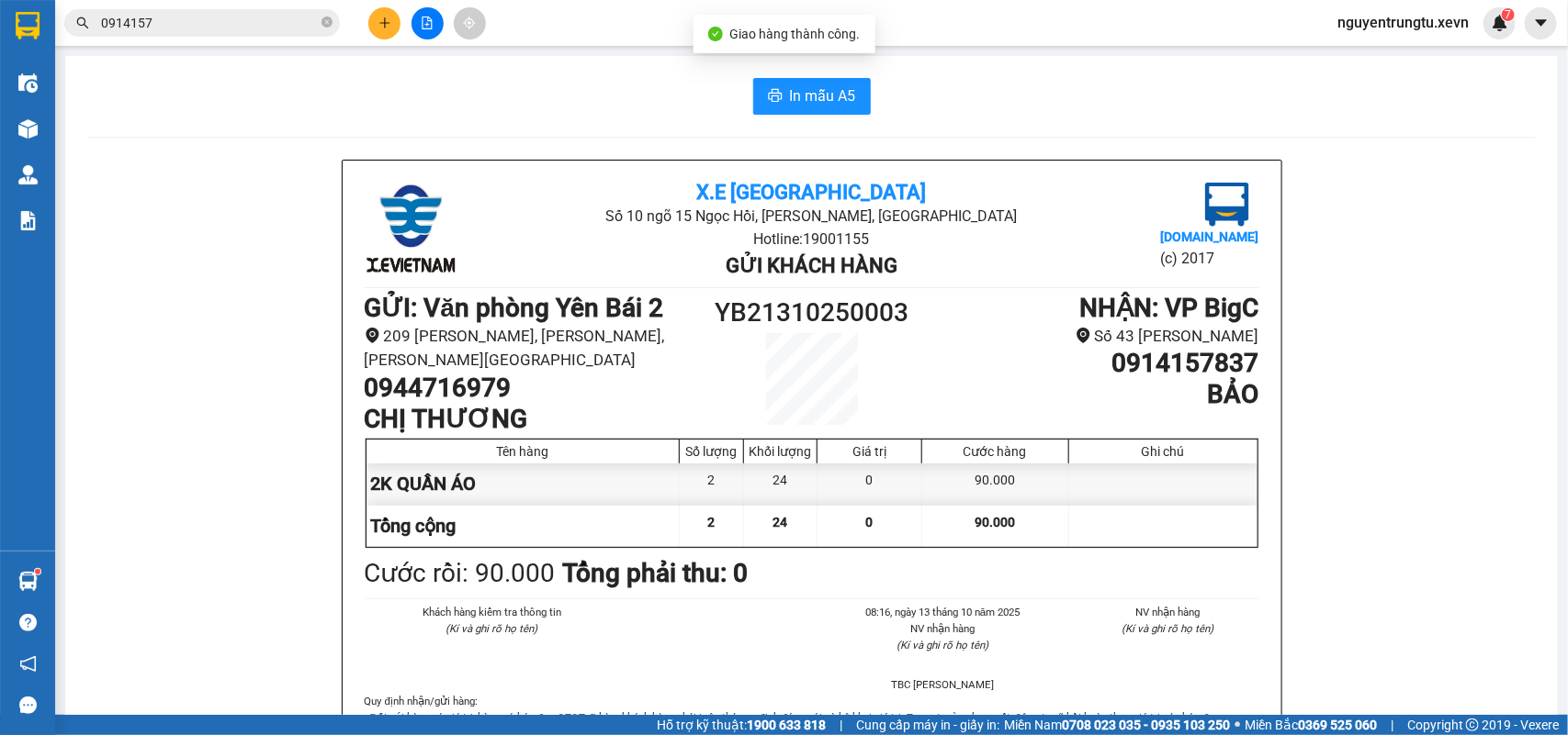
click at [189, 21] on input "0914157" at bounding box center [209, 23] width 217 height 21
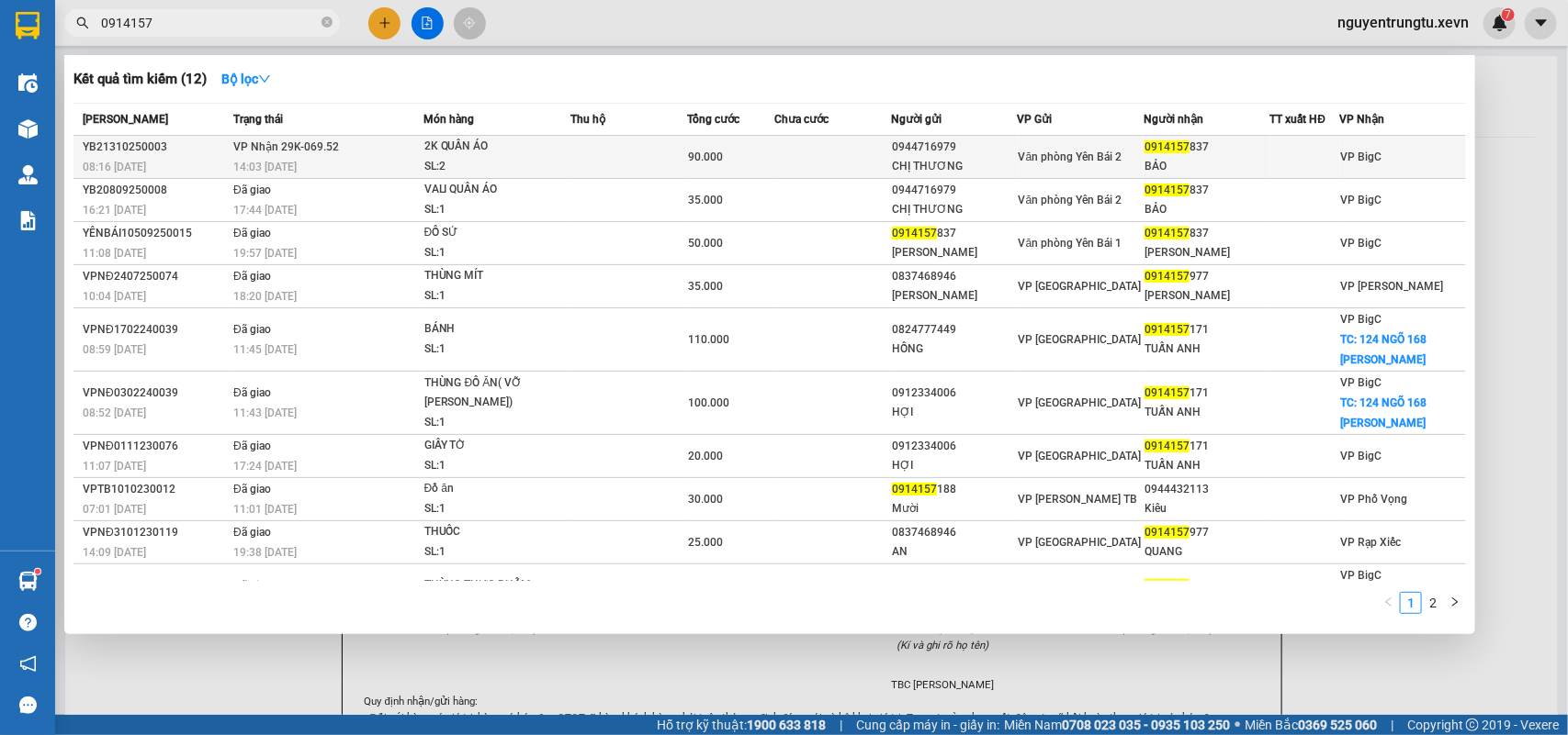
click at [1131, 161] on div "Văn phòng Yên Bái 2" at bounding box center [1080, 157] width 124 height 21
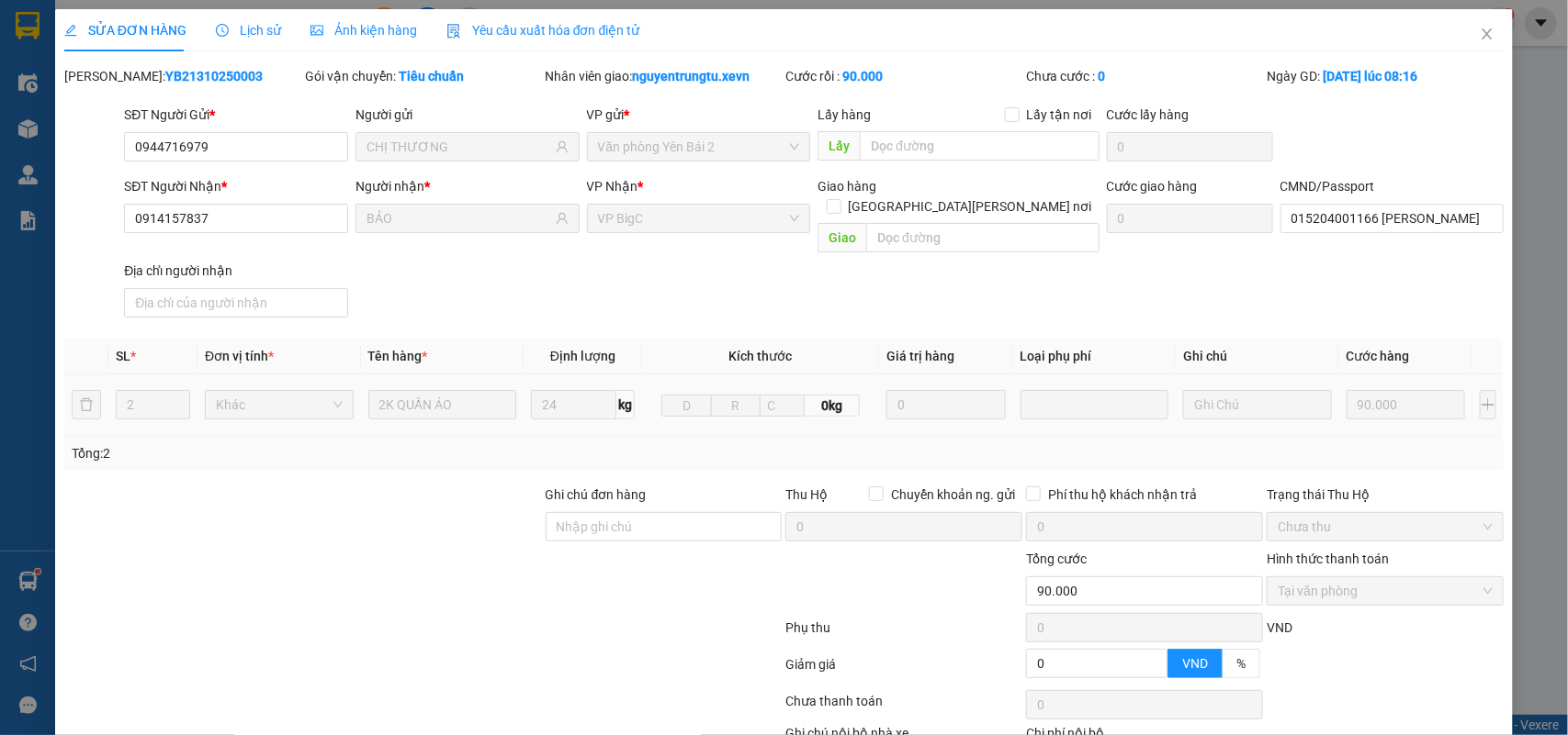
type input "0944716979"
type input "CHỊ THƯƠNG"
type input "0914157837"
type input "BẢO"
type input "015204001166 [PERSON_NAME]"
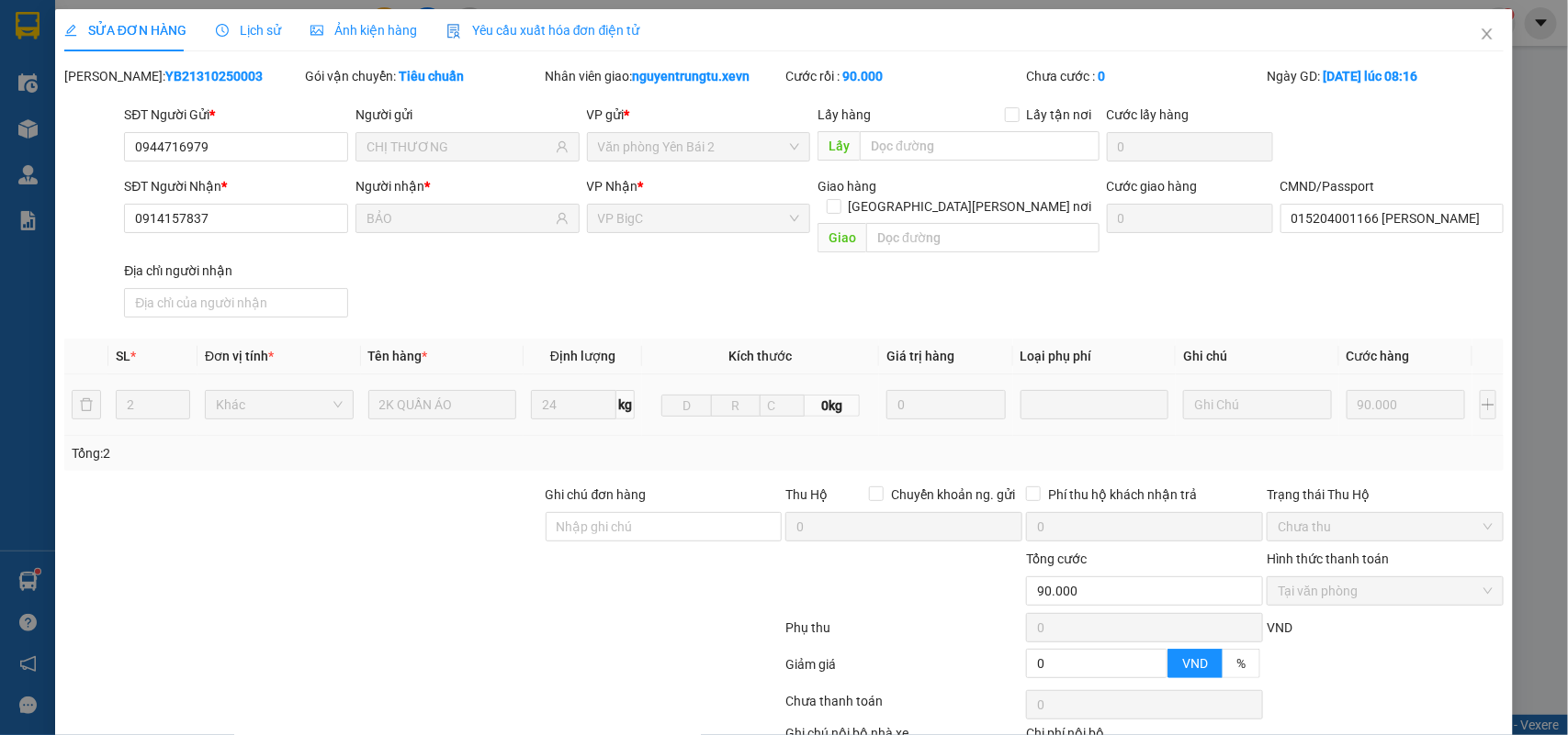
type input "0"
type input "90.000"
click at [1480, 39] on icon "close" at bounding box center [1488, 35] width 15 height 15
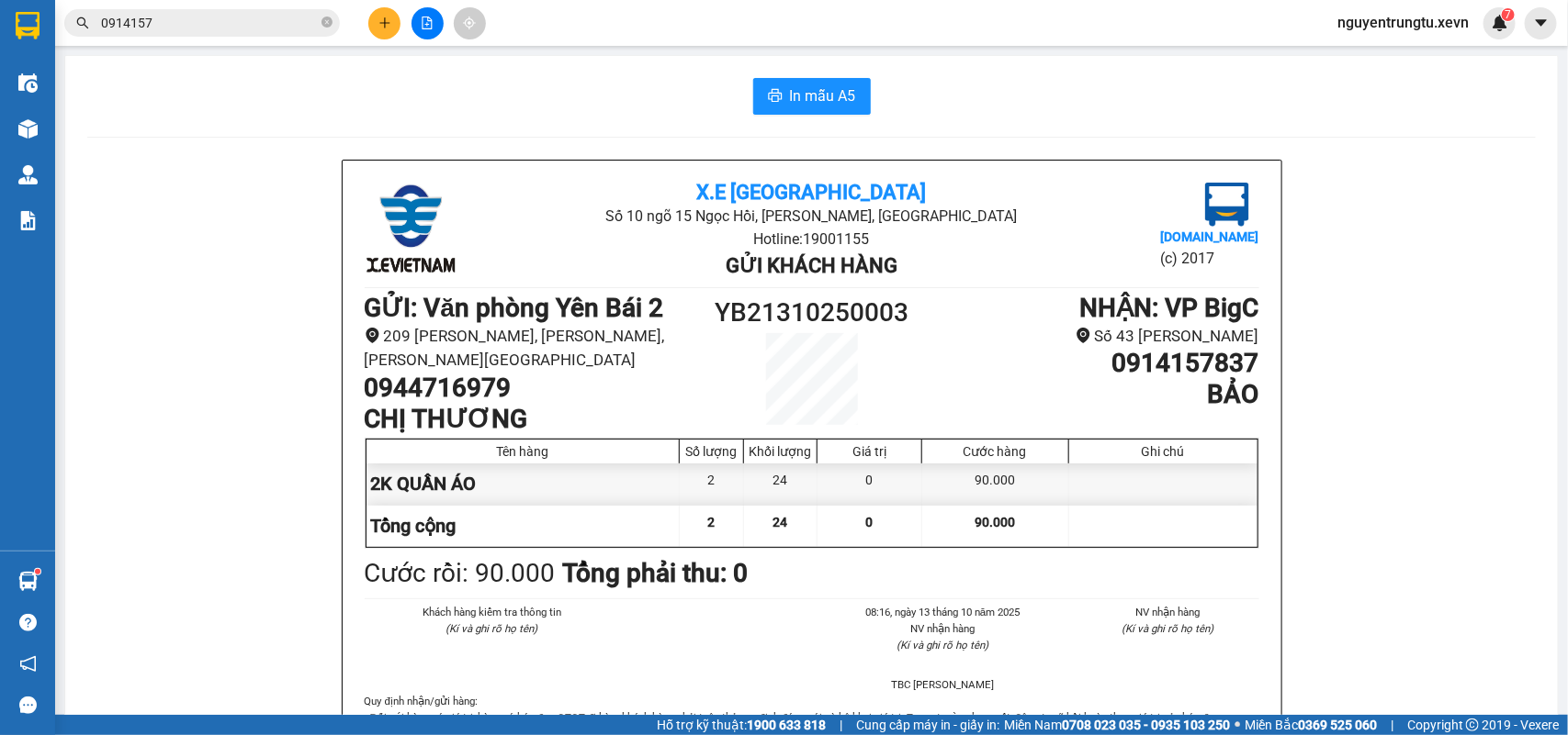
click at [225, 32] on input "0914157" at bounding box center [209, 23] width 217 height 21
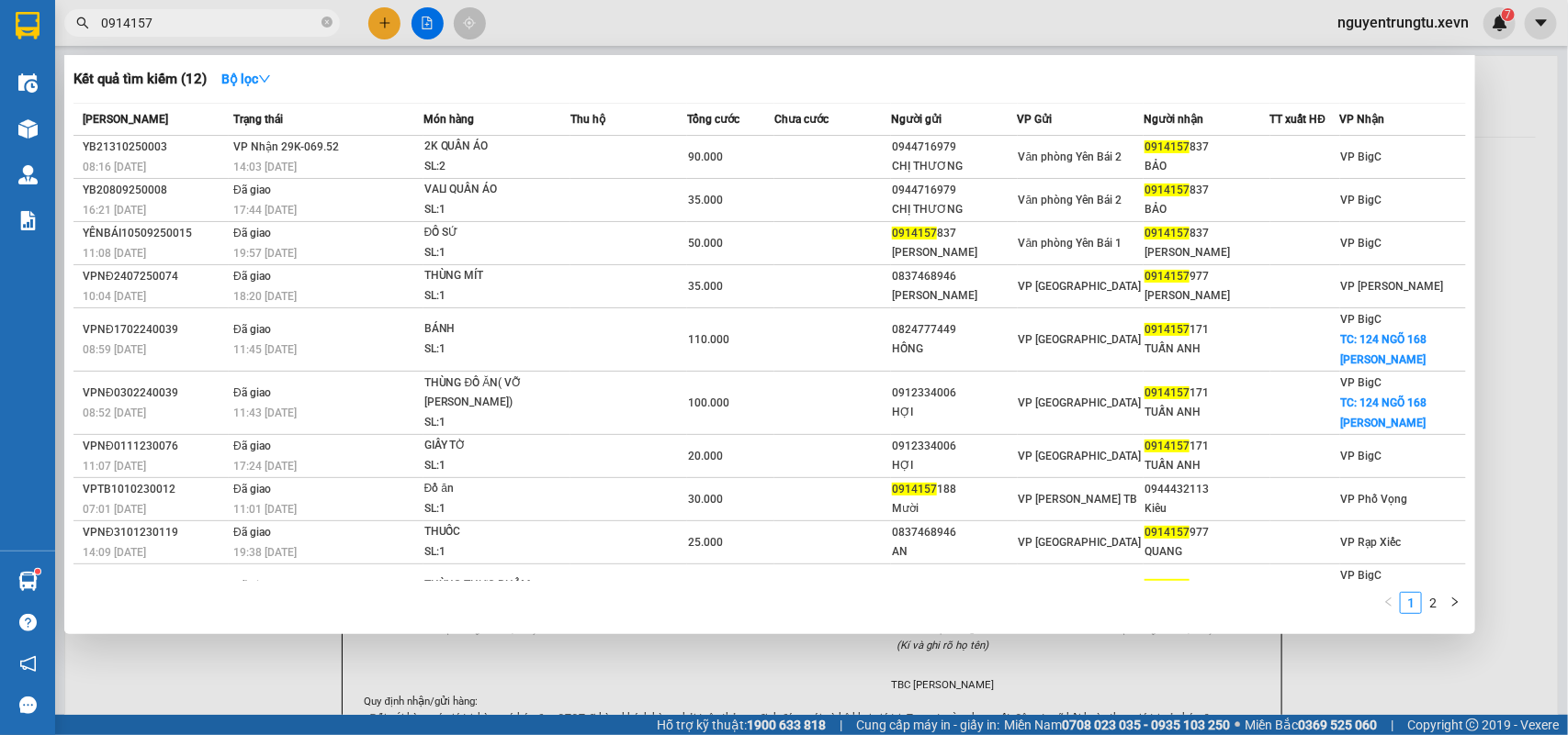
click at [223, 29] on input "0914157" at bounding box center [209, 23] width 217 height 21
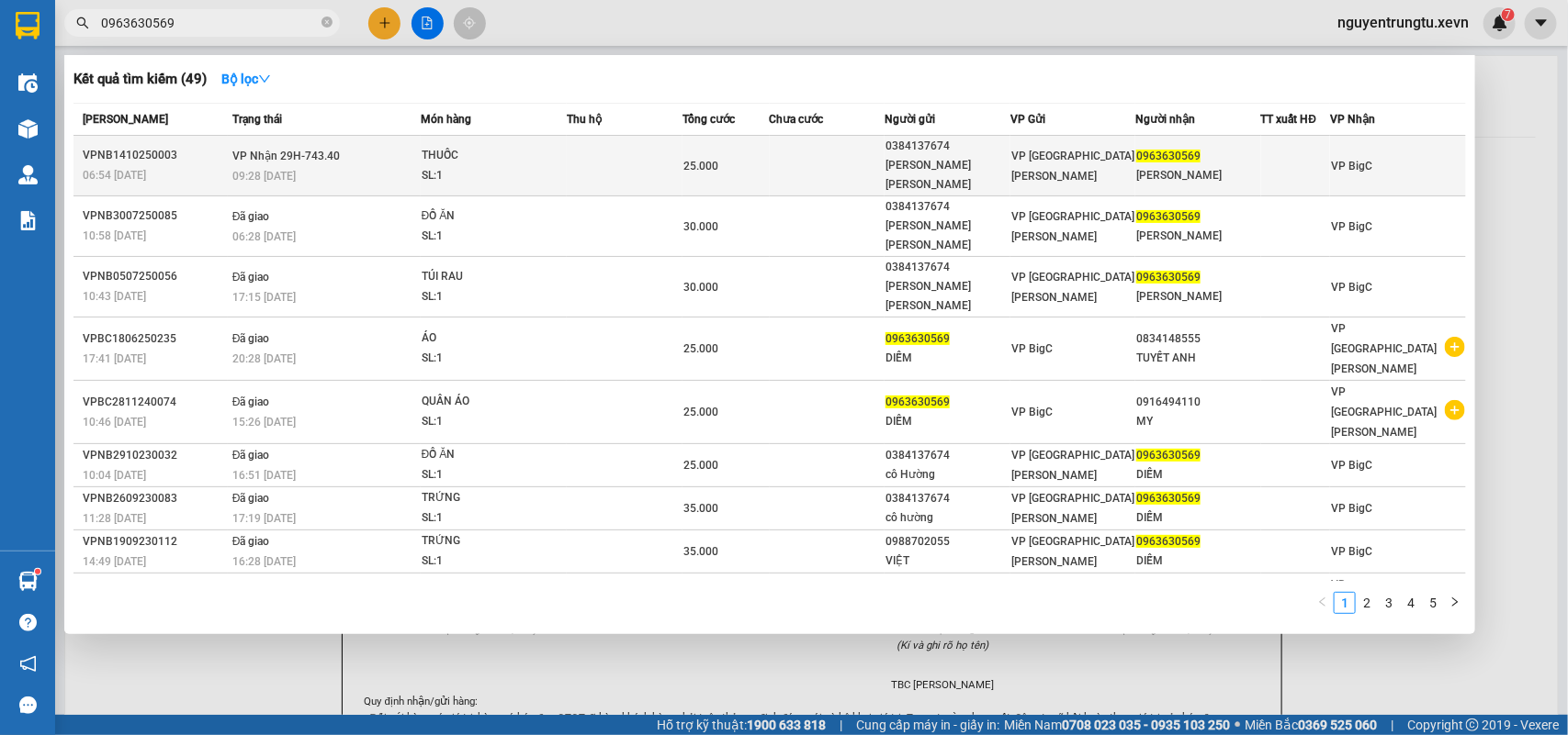
type input "0963630569"
click at [1276, 156] on div at bounding box center [1296, 165] width 68 height 20
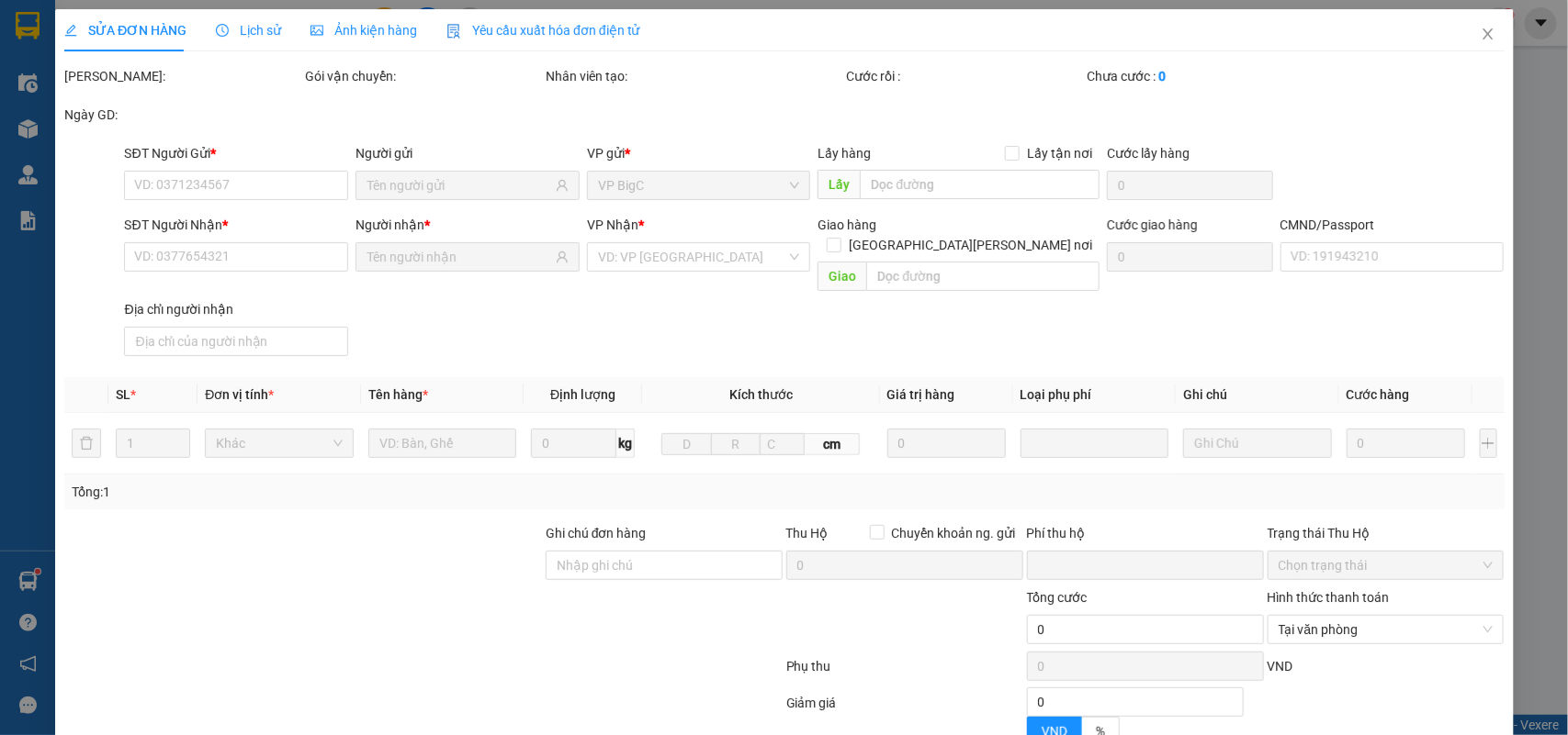
type input "0384137674"
type input "[PERSON_NAME] [PERSON_NAME]"
type input "0963630569"
type input "[PERSON_NAME]"
type input "037194004465"
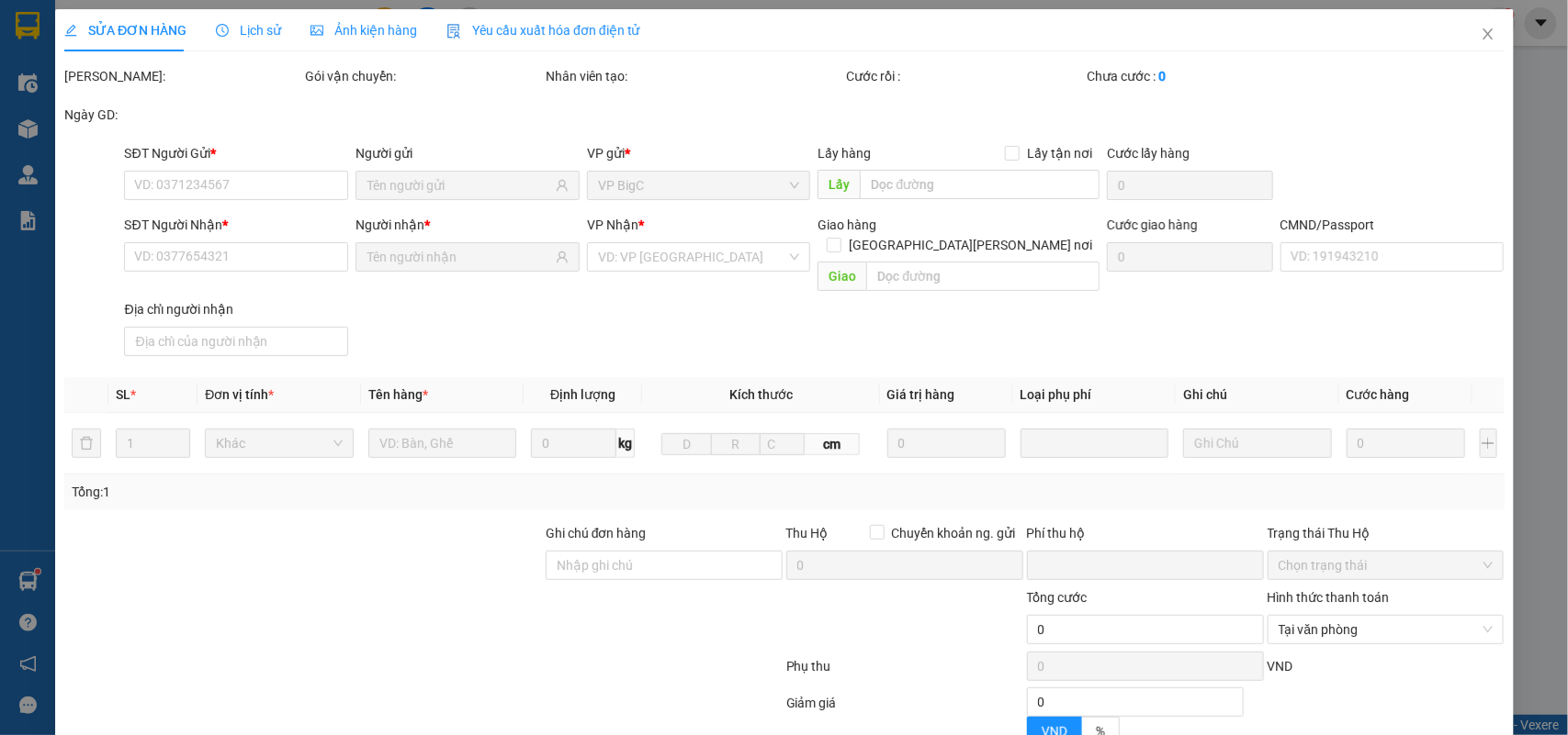
type input "0"
type input "25.000"
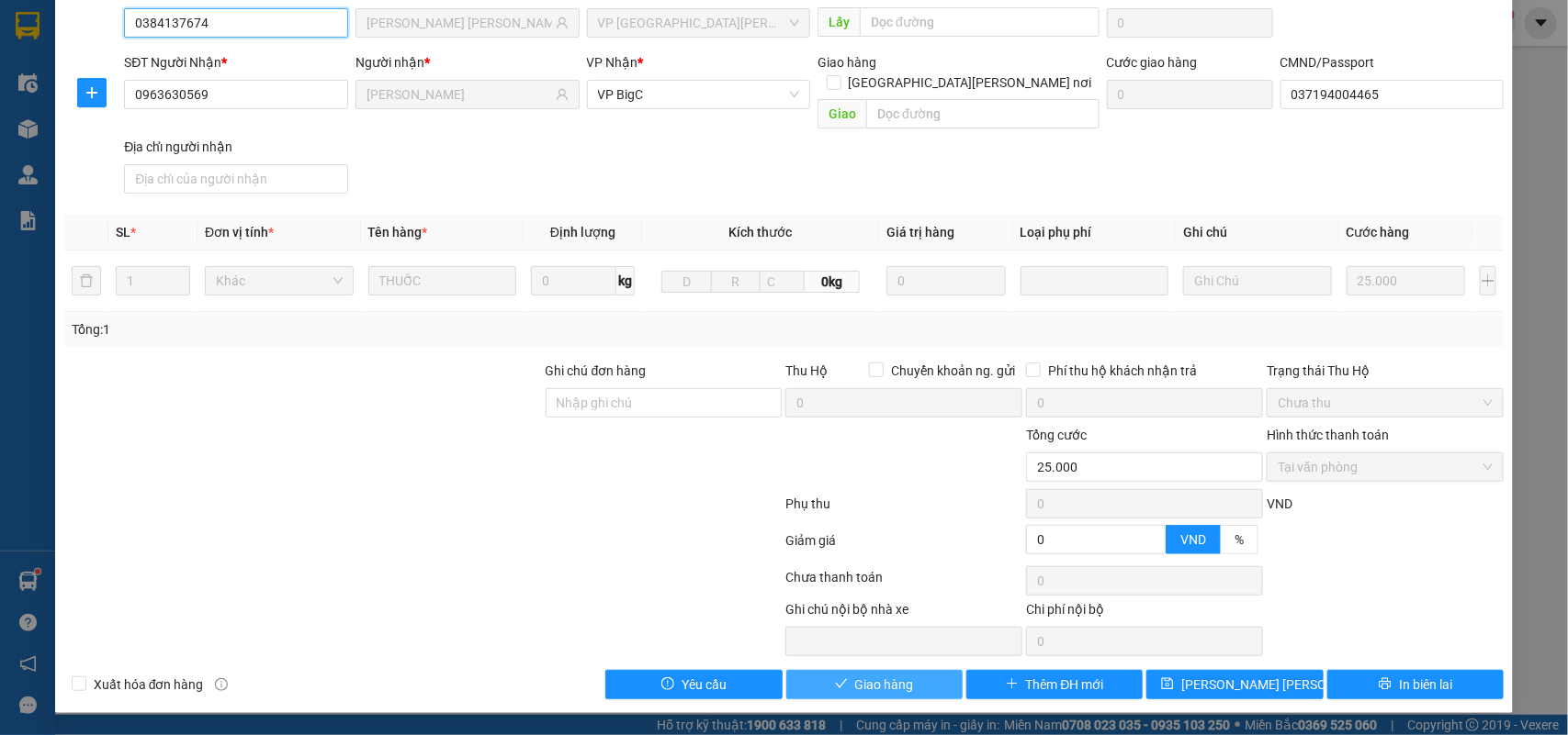
scroll to position [145, 0]
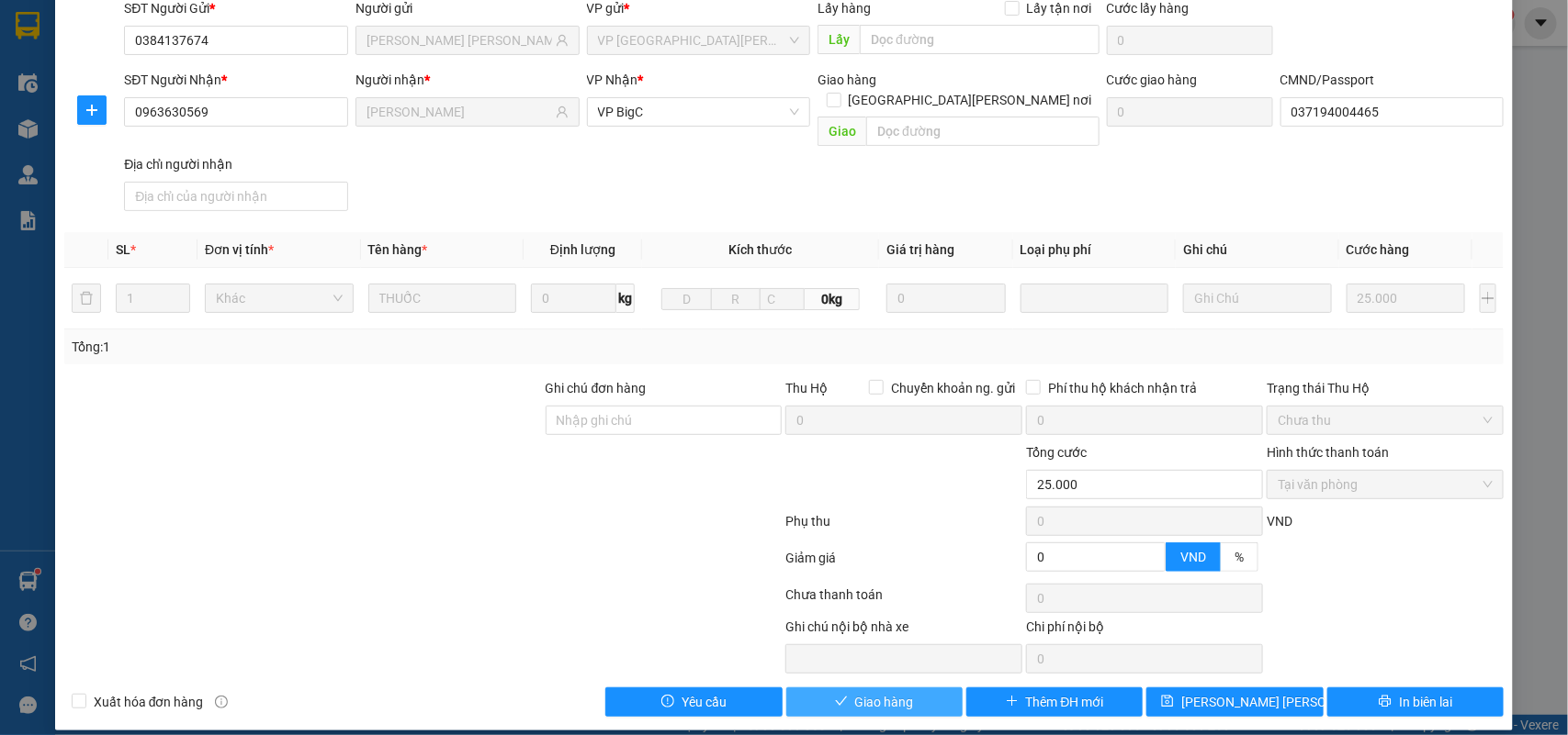
click at [889, 692] on span "Giao hàng" at bounding box center [884, 702] width 59 height 21
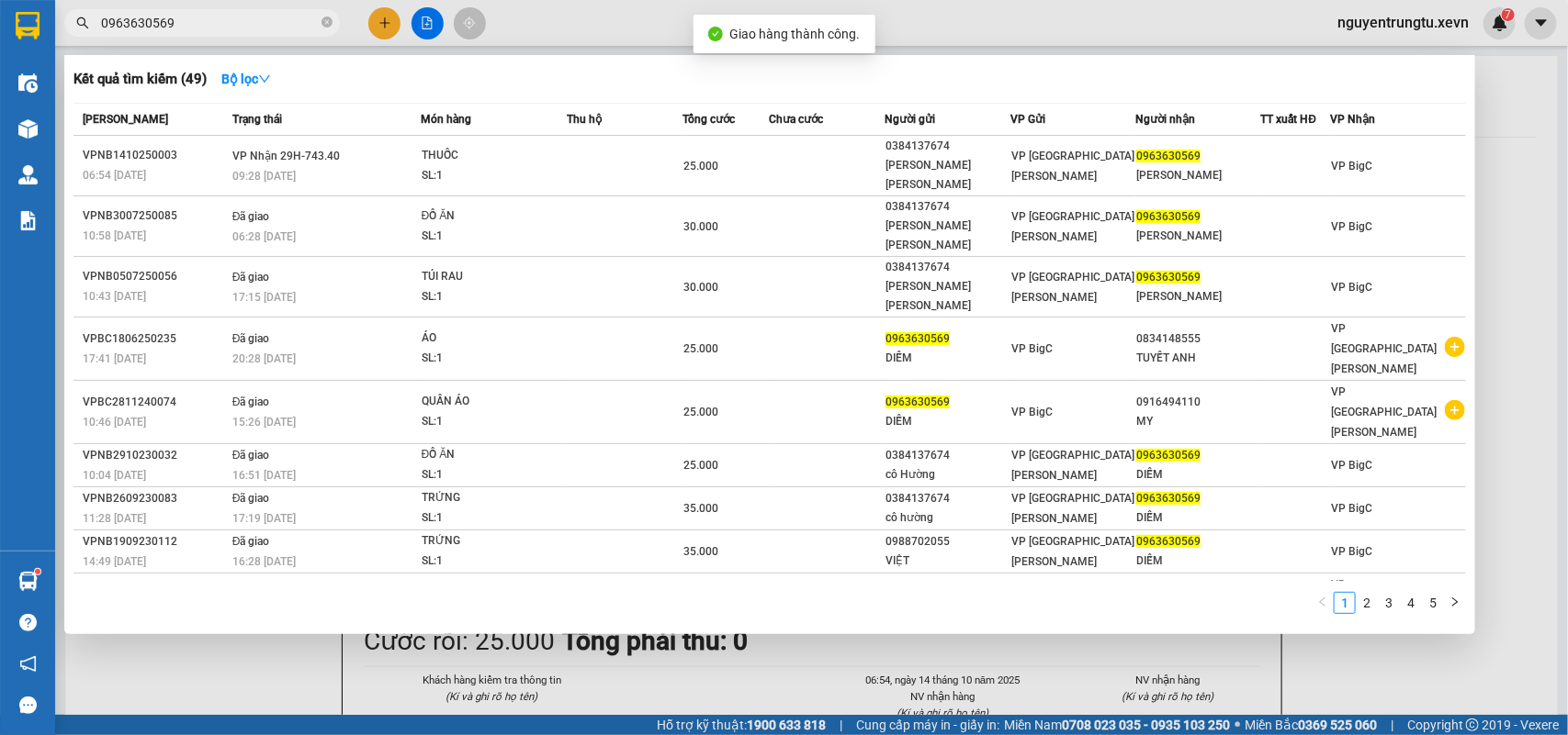
click at [221, 28] on input "0963630569" at bounding box center [209, 23] width 217 height 21
click at [382, 21] on div at bounding box center [784, 367] width 1568 height 735
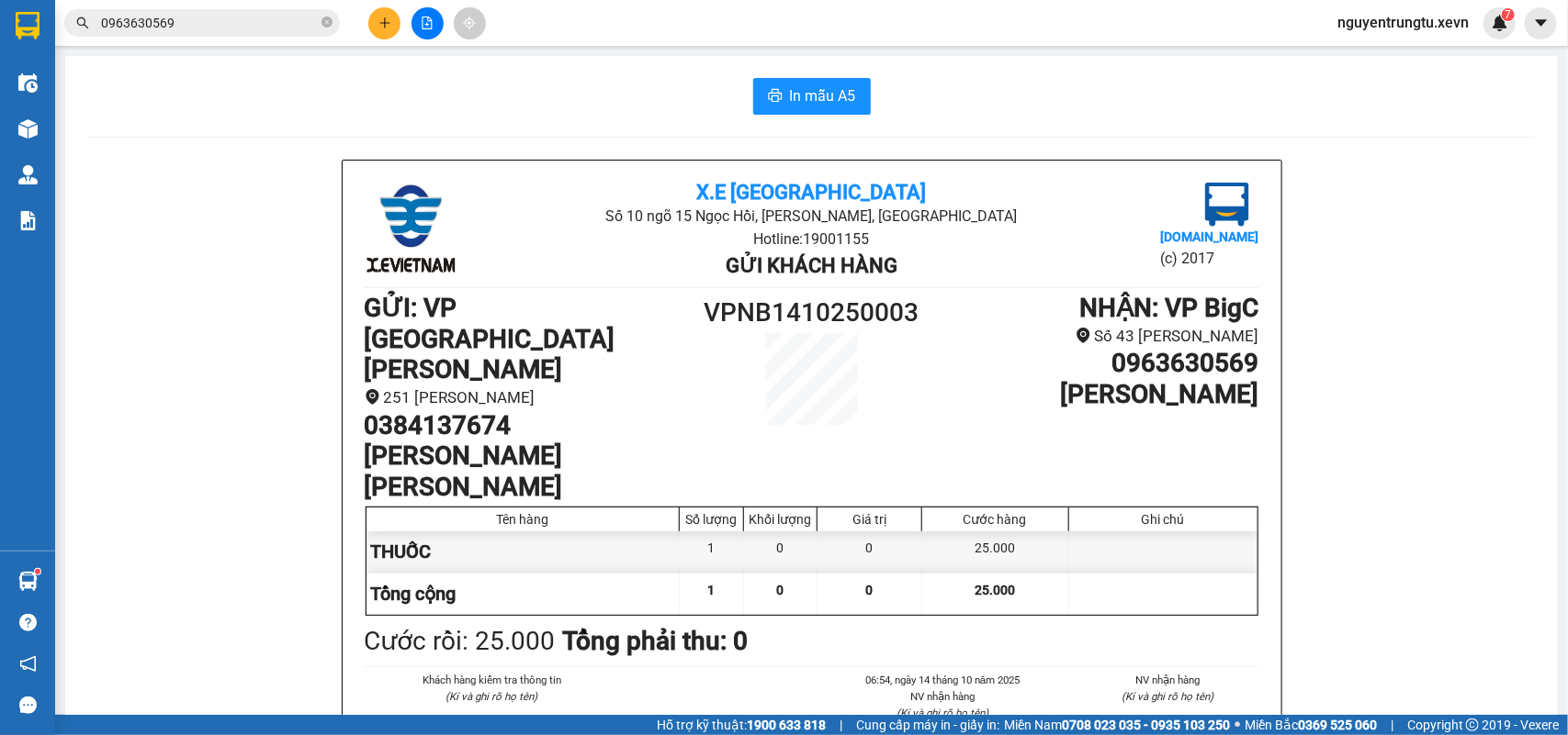
click at [382, 21] on icon "plus" at bounding box center [385, 23] width 13 height 13
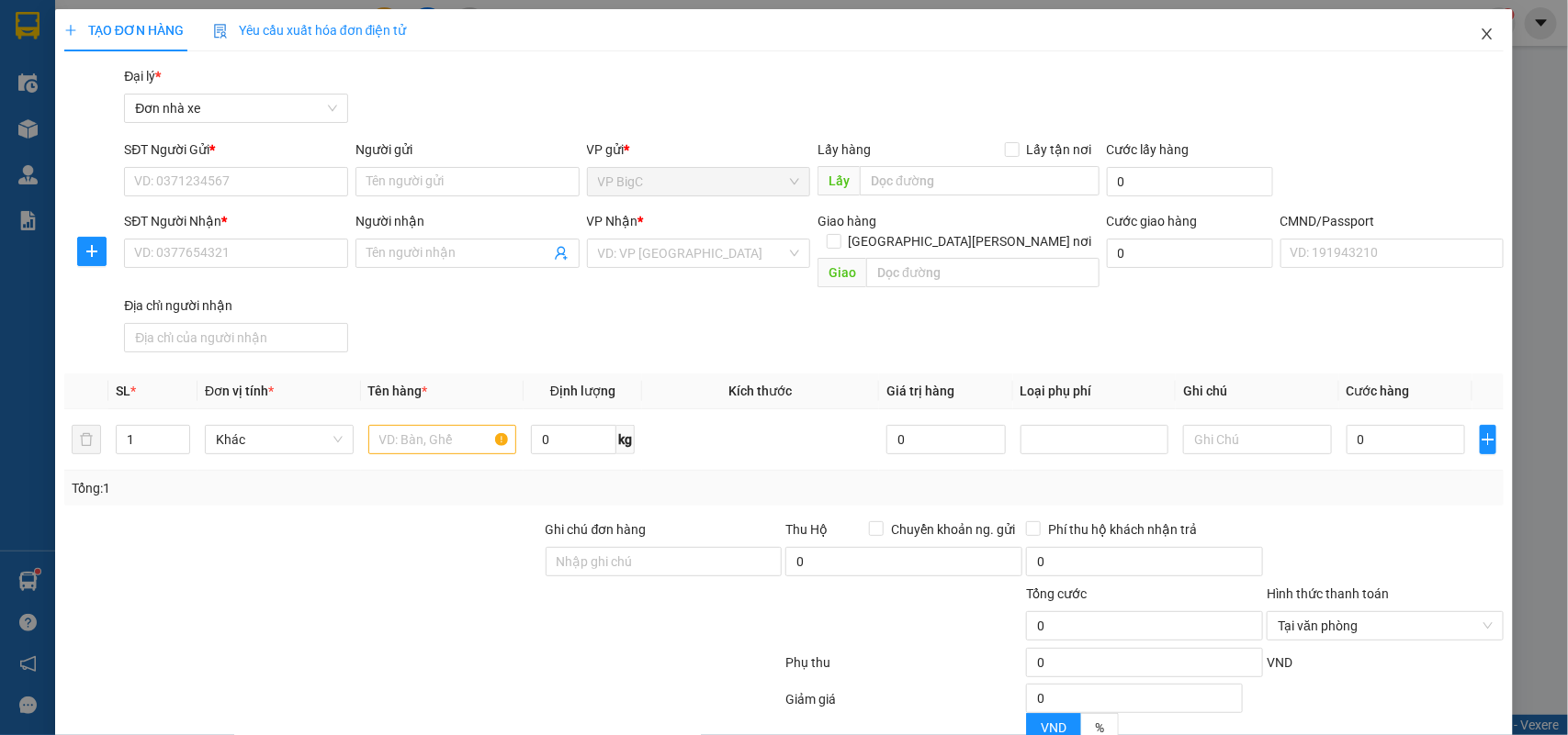
click at [1480, 39] on icon "close" at bounding box center [1488, 35] width 15 height 15
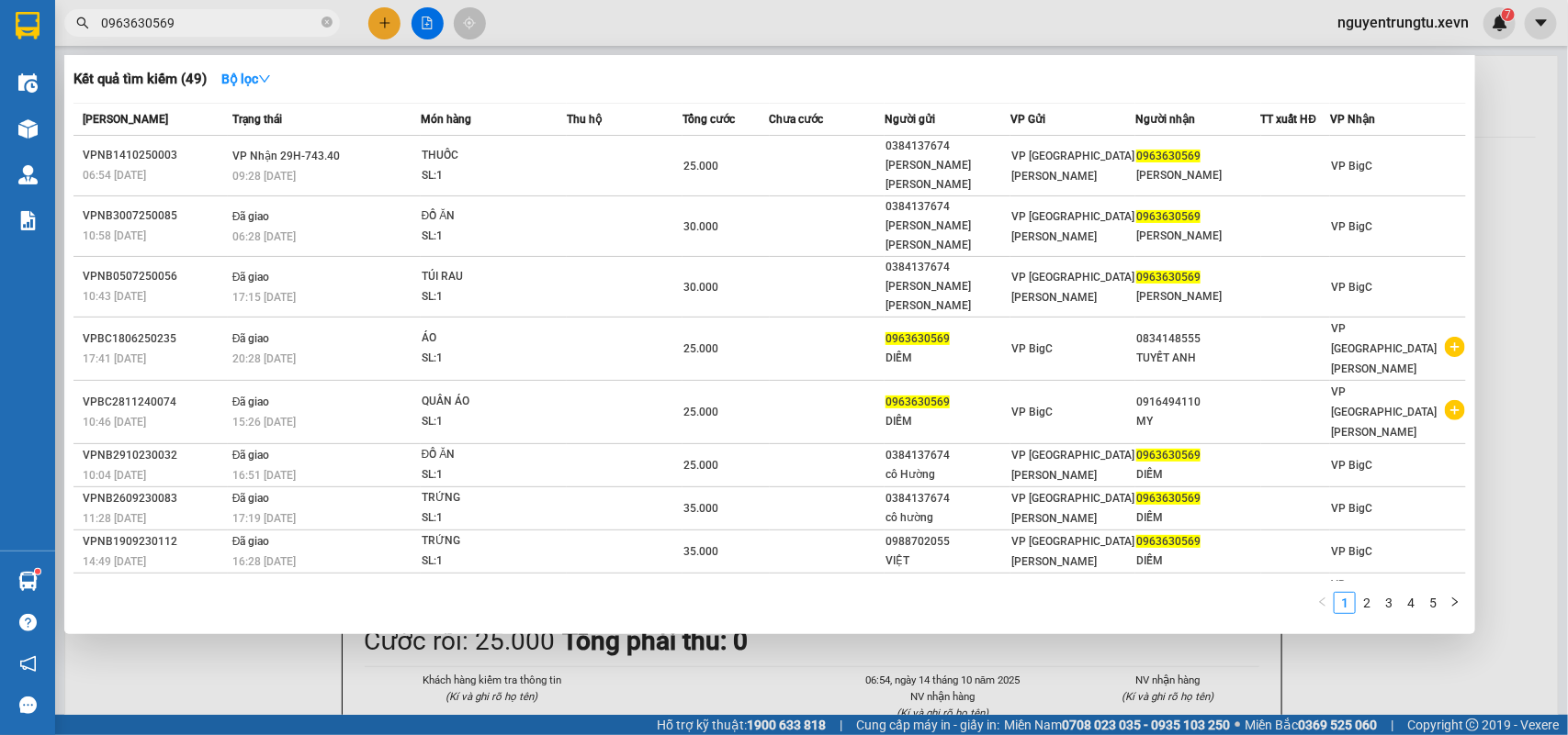
click at [190, 30] on input "0963630569" at bounding box center [209, 23] width 217 height 21
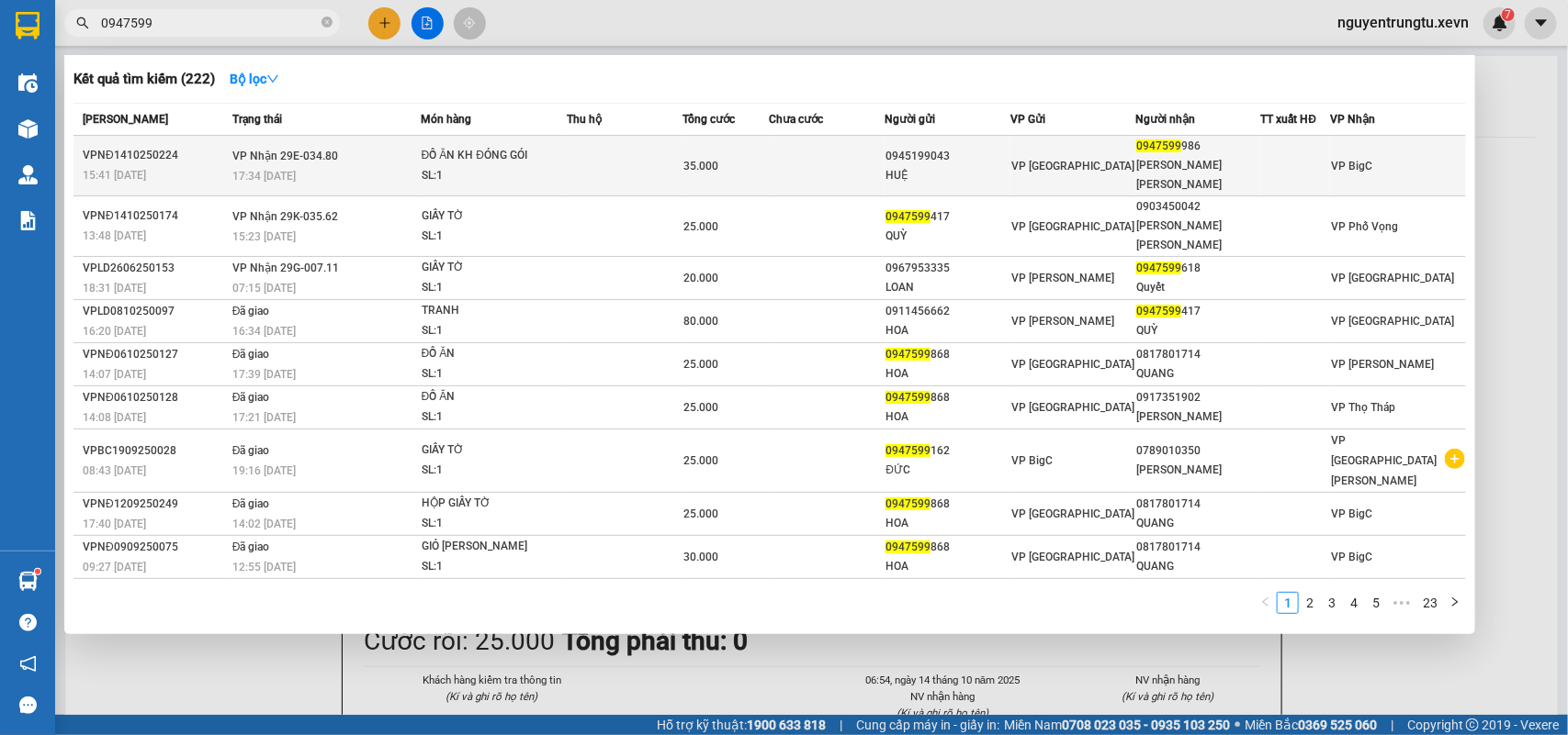
type input "0947599"
click at [321, 166] on div "17:34 [DATE]" at bounding box center [326, 177] width 188 height 21
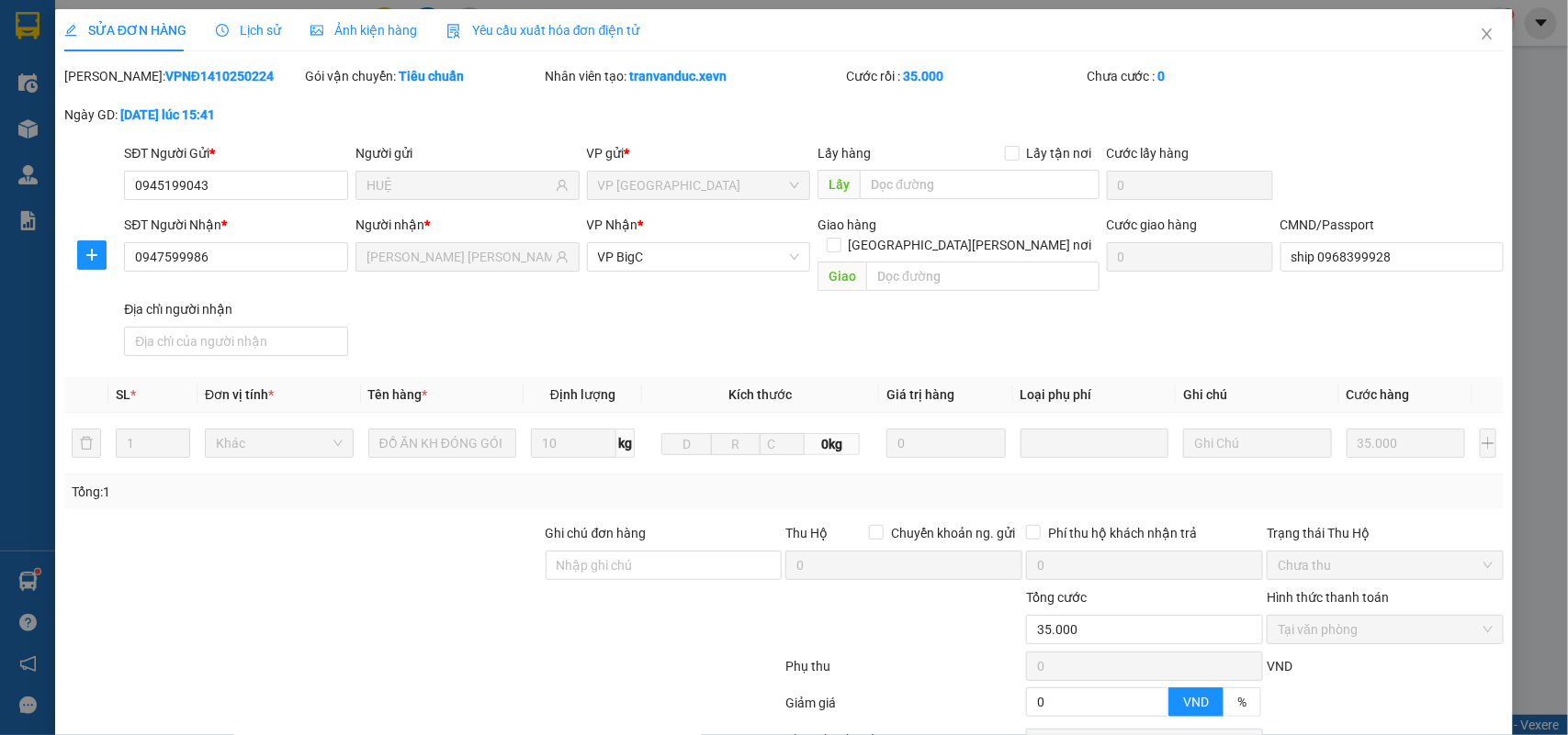
type input "0945199043"
type input "HUỆ"
type input "0947599986"
type input "[PERSON_NAME] [PERSON_NAME]"
type input "ship 0968399928"
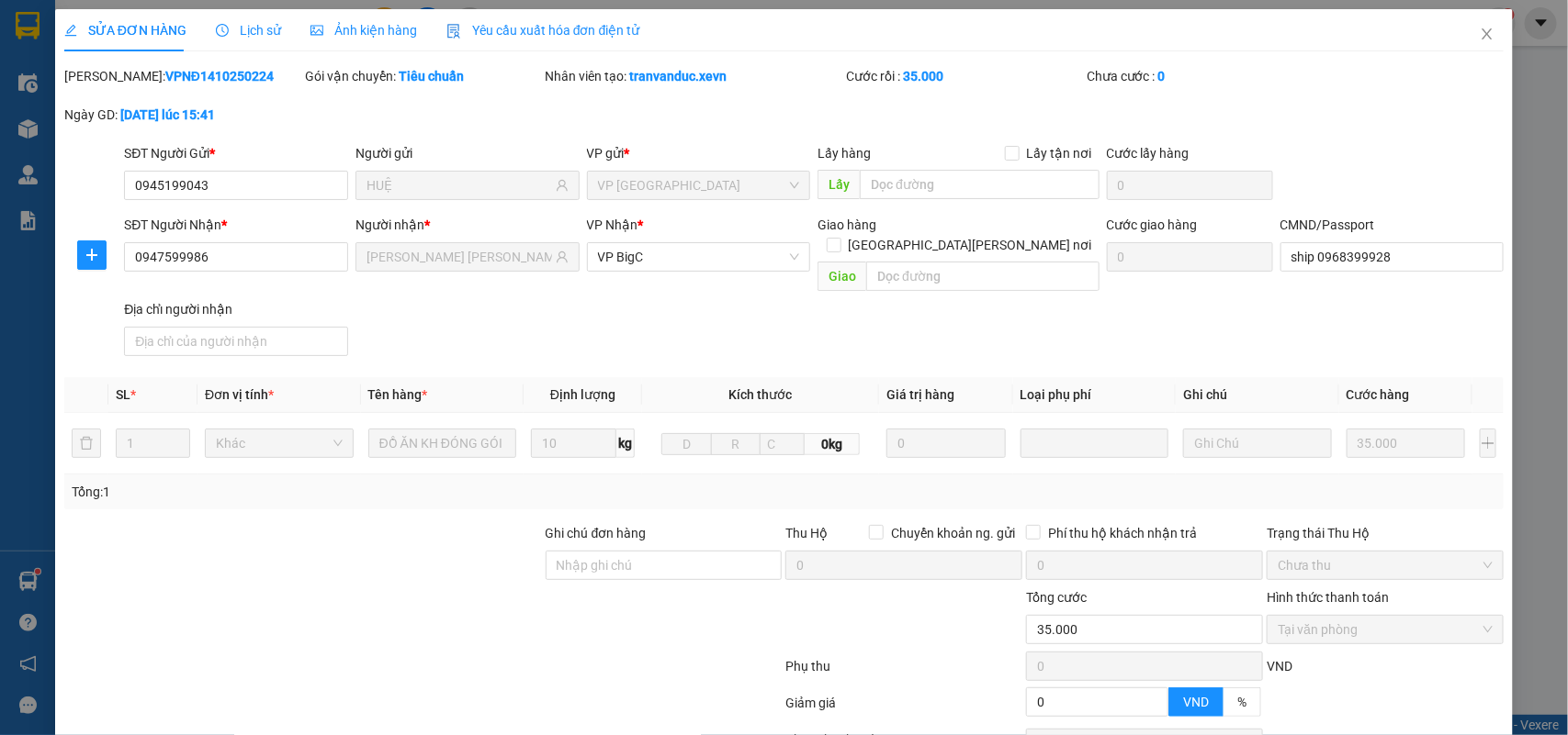
type input "0"
type input "35.000"
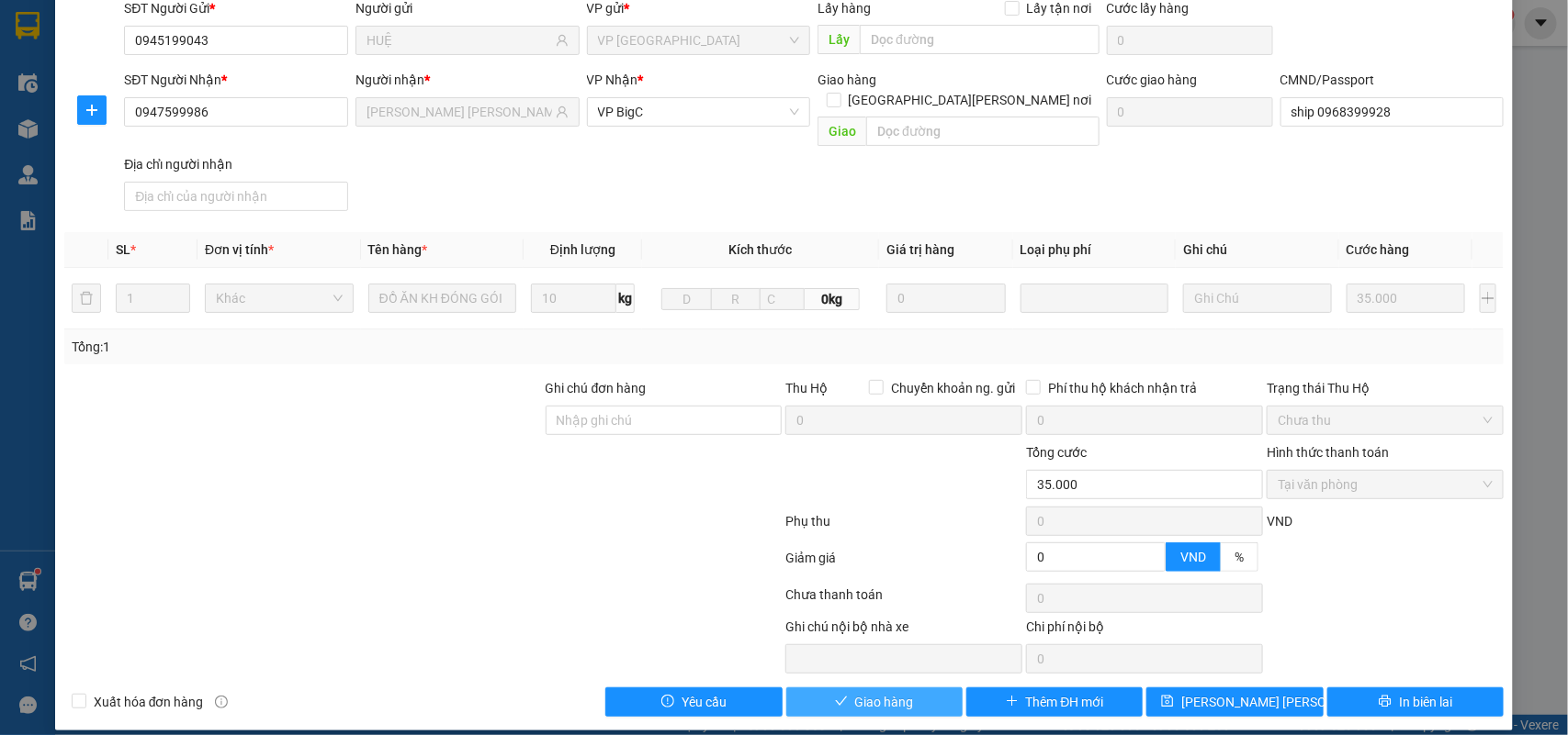
click at [906, 689] on button "Giao hàng" at bounding box center [874, 701] width 177 height 29
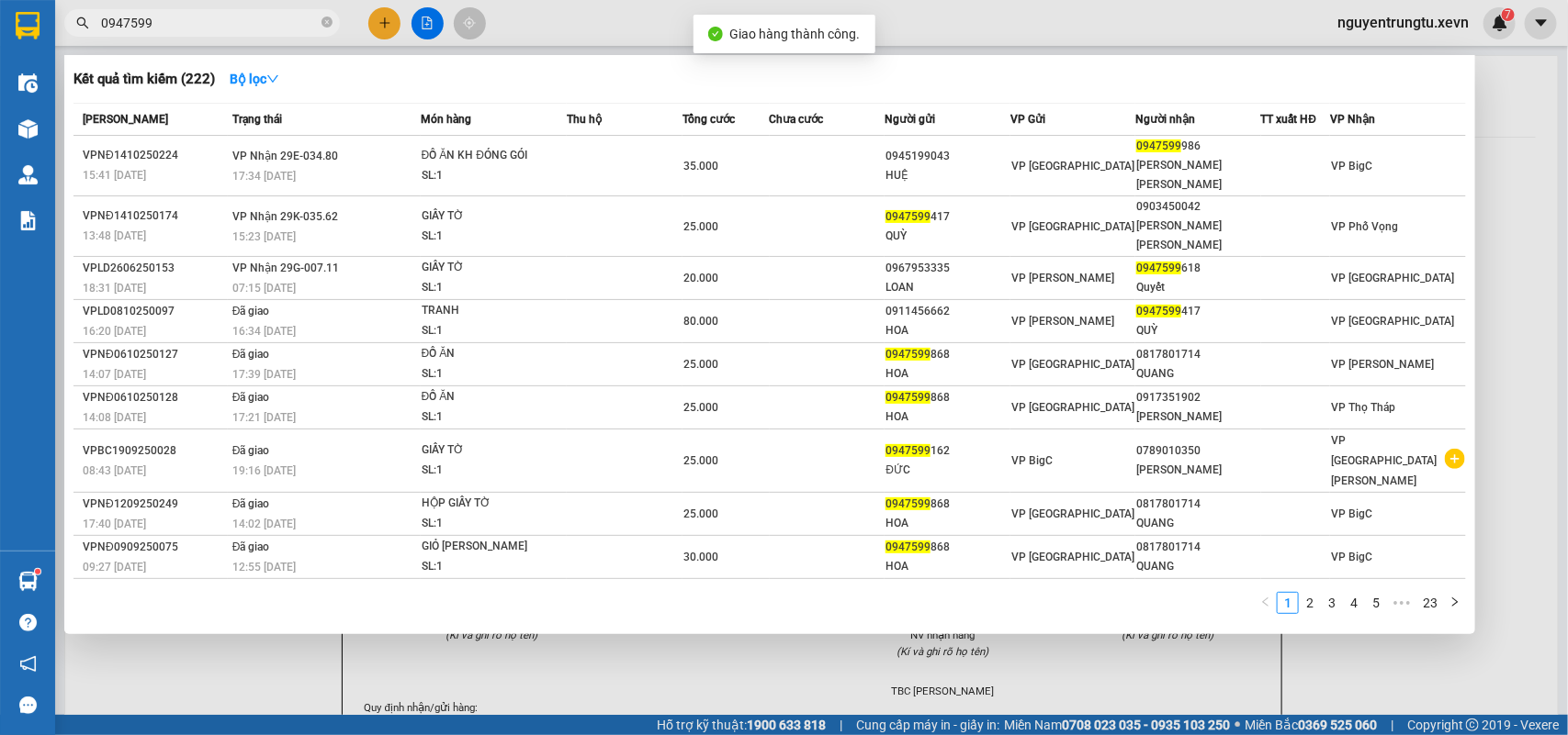
click at [246, 15] on input "0947599" at bounding box center [209, 23] width 217 height 21
click at [378, 25] on div at bounding box center [784, 367] width 1568 height 735
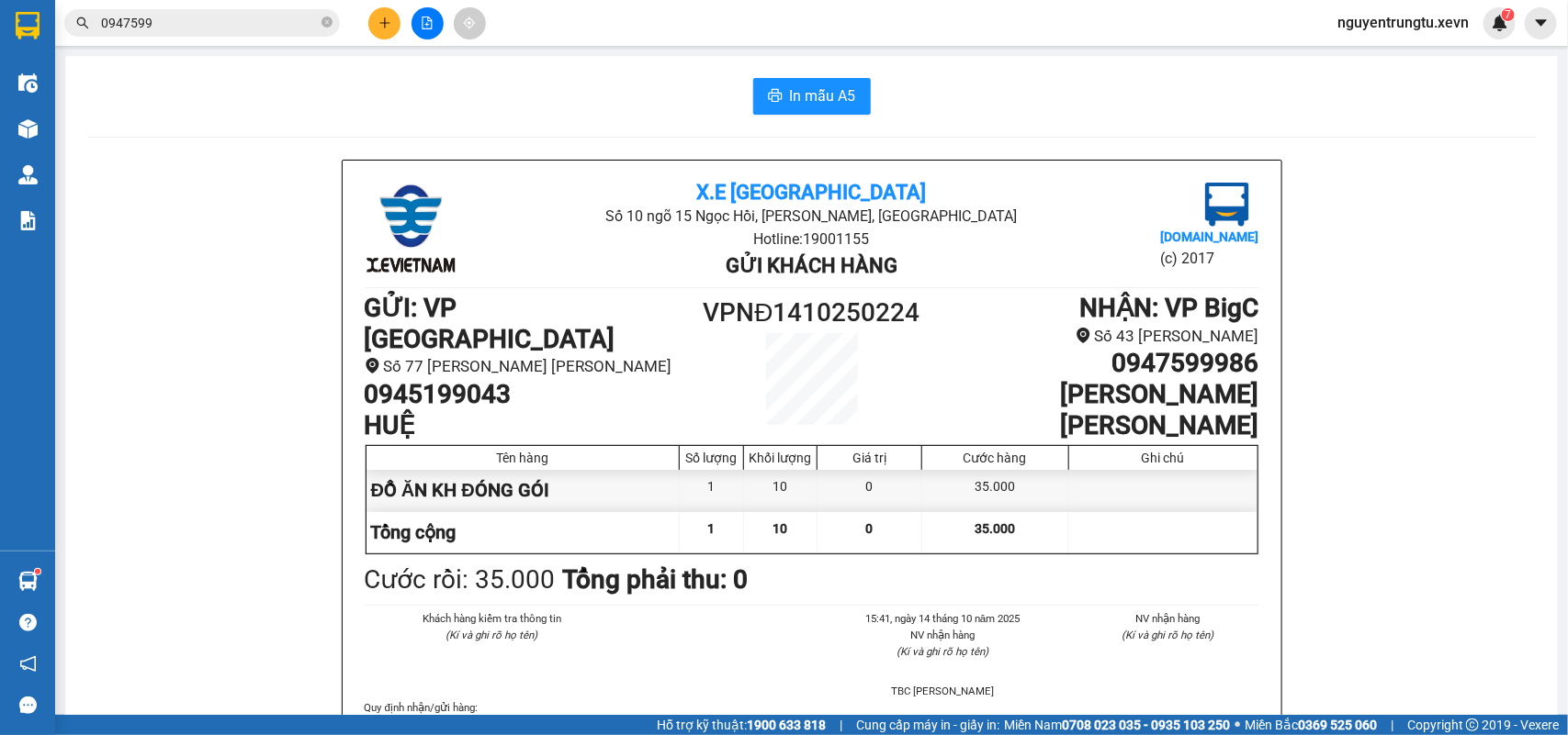
click at [378, 25] on icon "plus" at bounding box center [385, 23] width 13 height 13
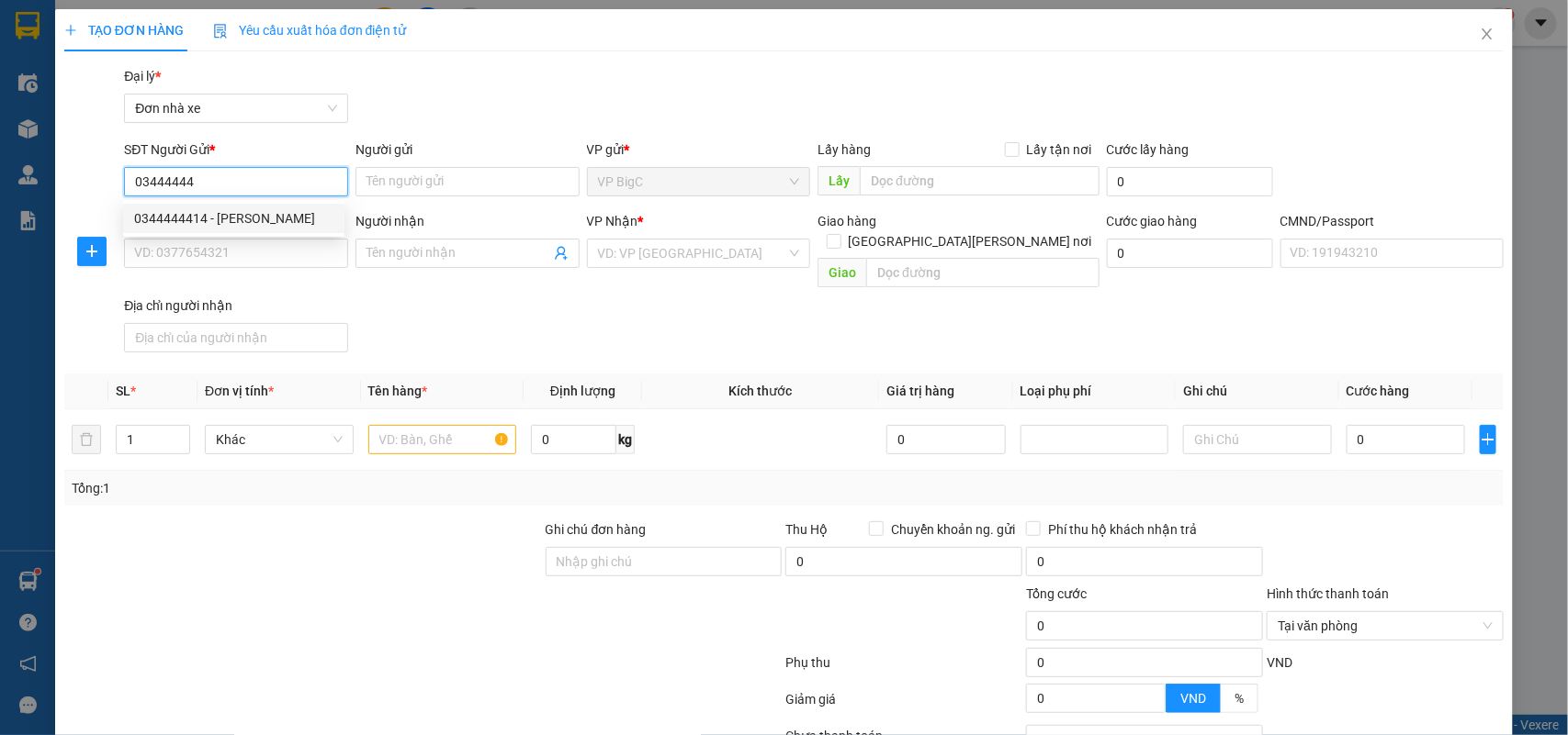
click at [298, 226] on div "0344444414 - [PERSON_NAME]" at bounding box center [234, 219] width 199 height 21
type input "0344444414"
type input "OANH"
type input "0906177969"
type input "DIỆP"
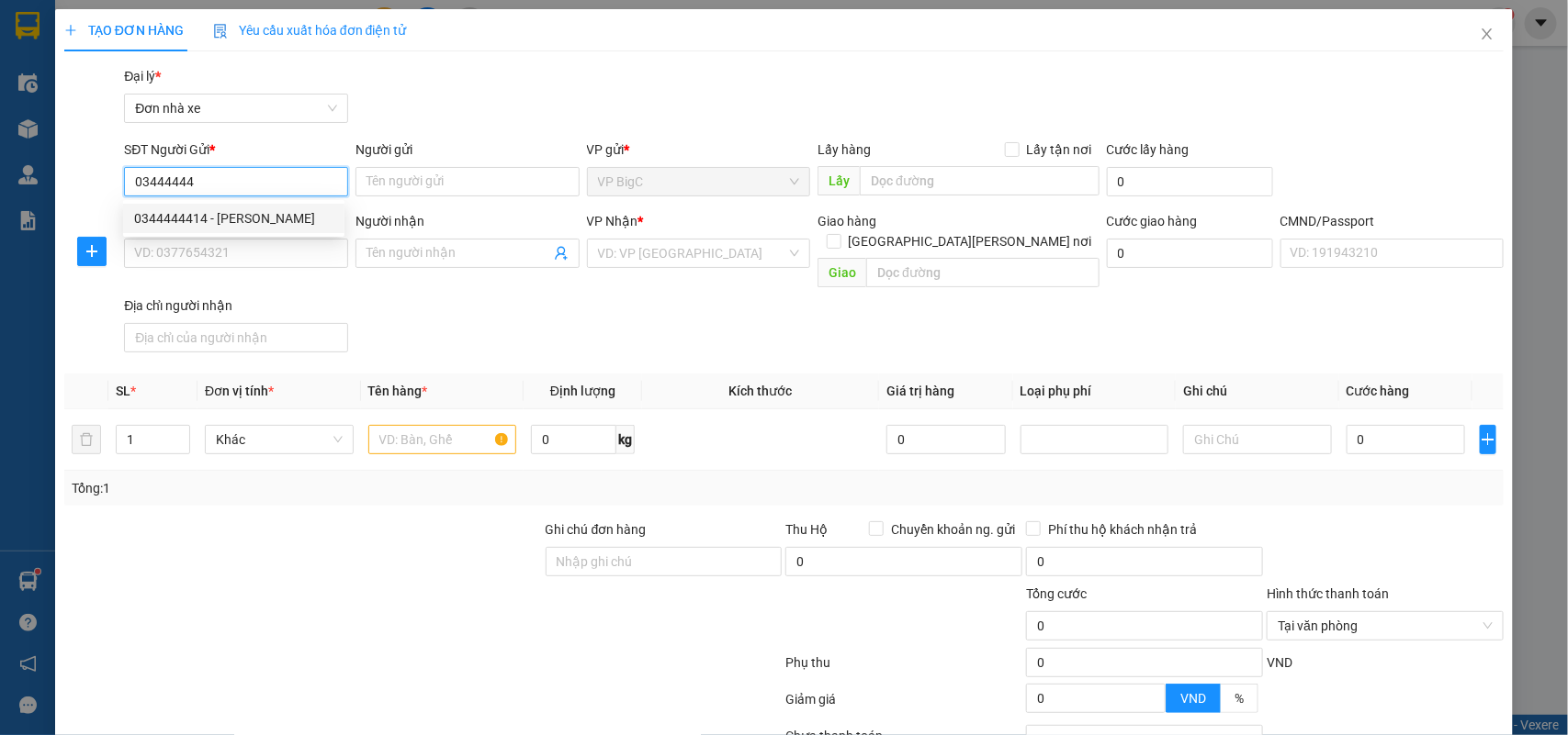
type input "036186024398 [PERSON_NAME] TĐC ĐÔNG MẠC NĐ"
type input "0344444414"
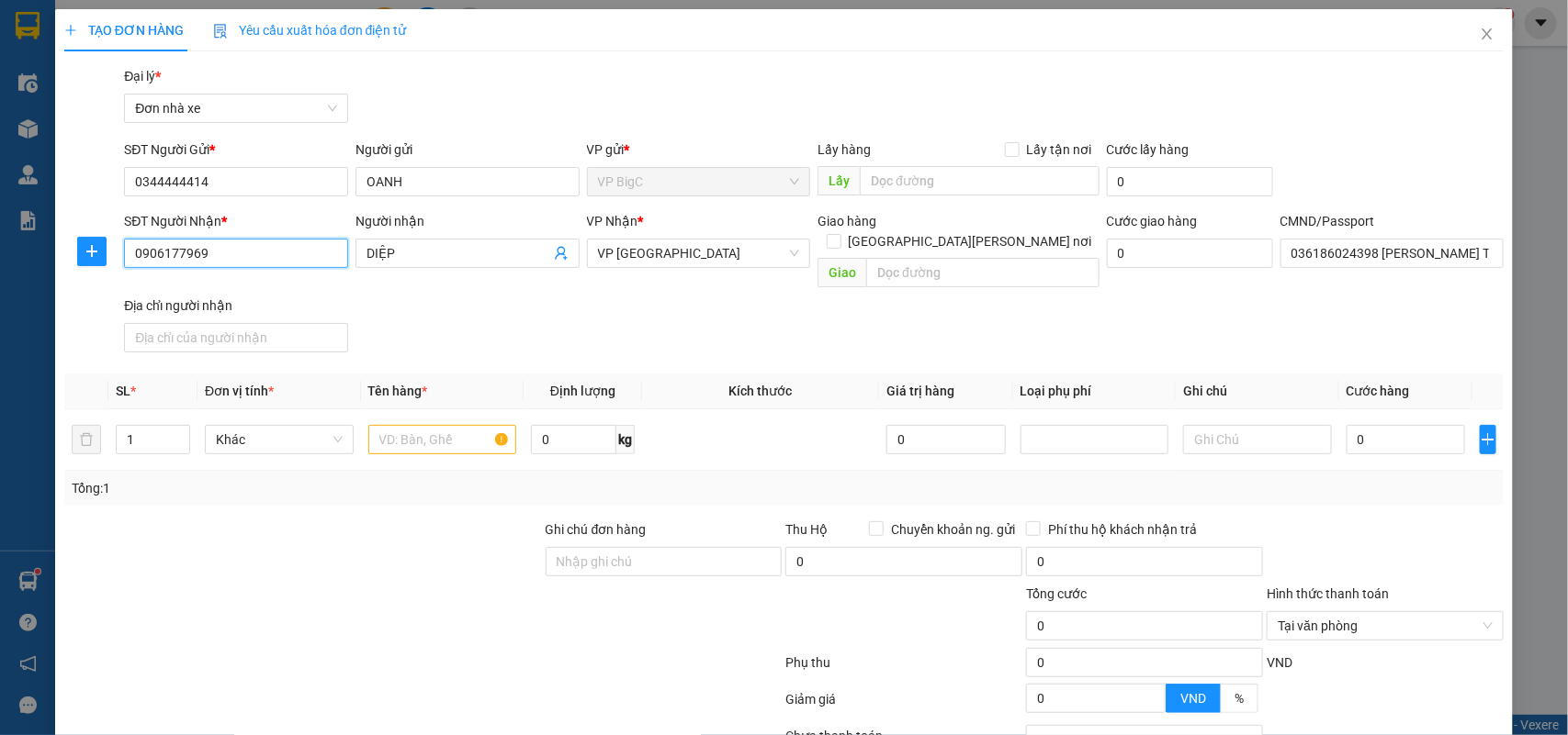
click at [292, 262] on input "0906177969" at bounding box center [236, 253] width 224 height 29
click at [453, 425] on input "text" at bounding box center [442, 439] width 149 height 29
click at [372, 425] on input "mỹ phẩm" at bounding box center [442, 439] width 149 height 29
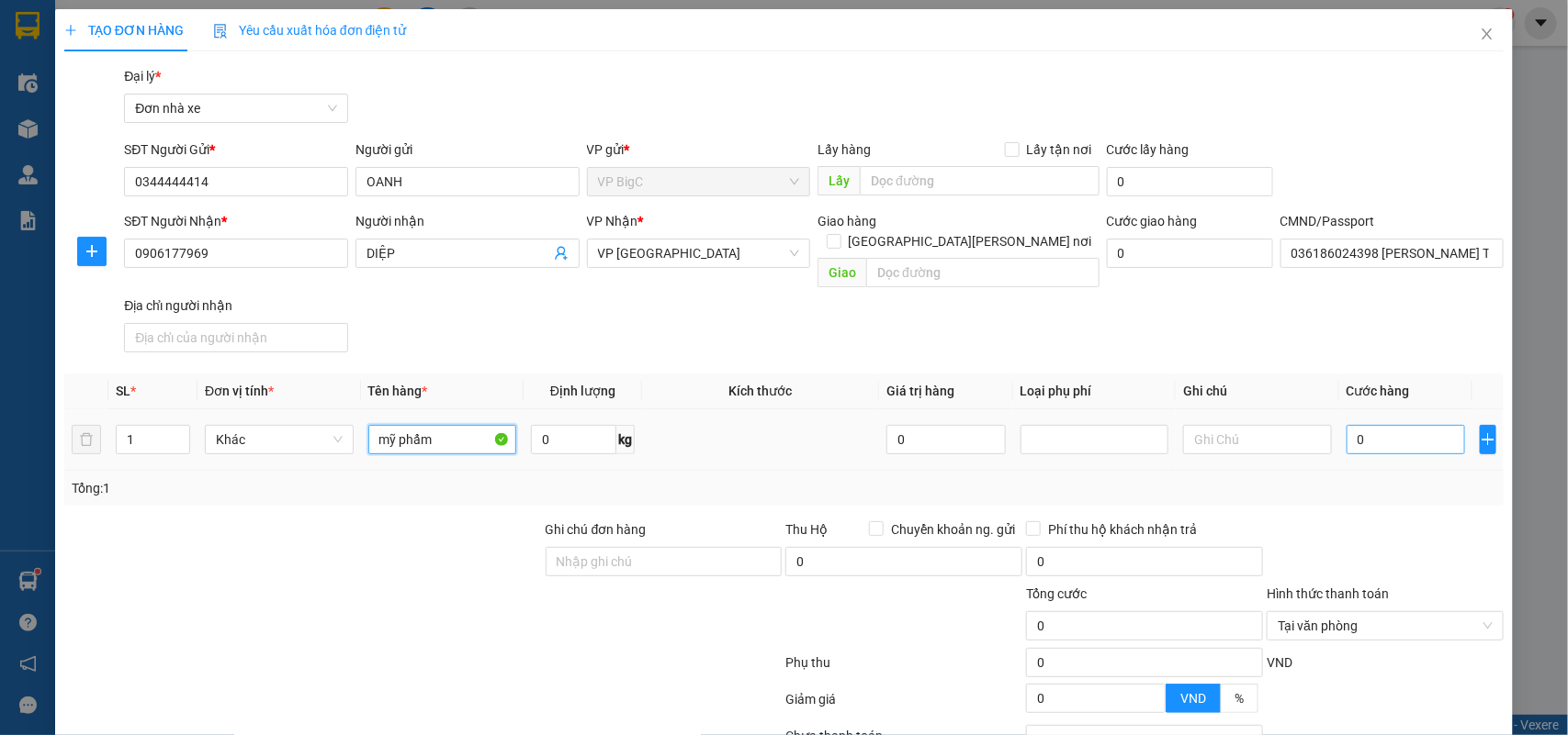
type input "mỹ phẩm"
click at [1417, 432] on input "0" at bounding box center [1405, 439] width 119 height 29
type input "3"
type input "30"
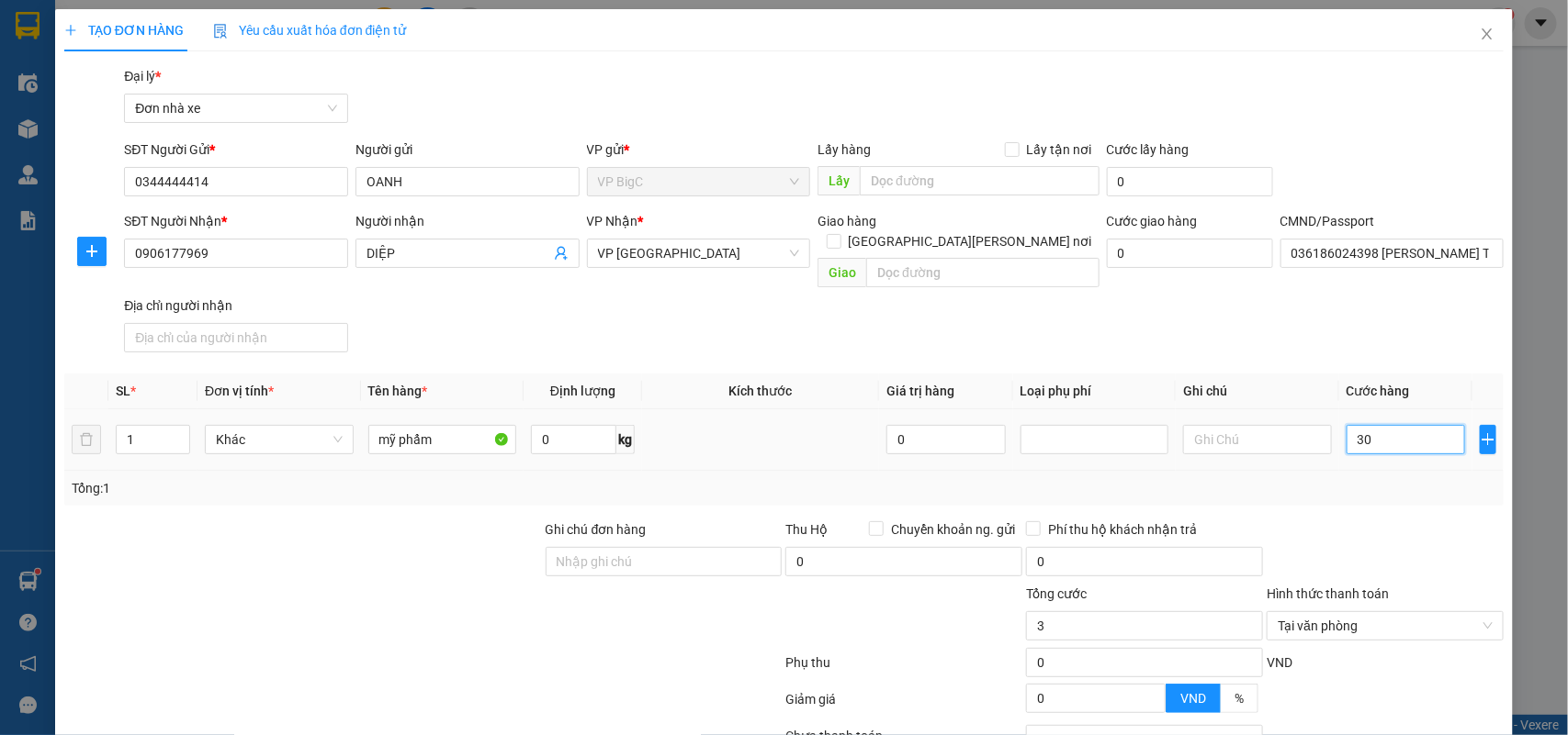
type input "30"
type input "30.000"
click at [1461, 533] on div at bounding box center [1386, 551] width 241 height 64
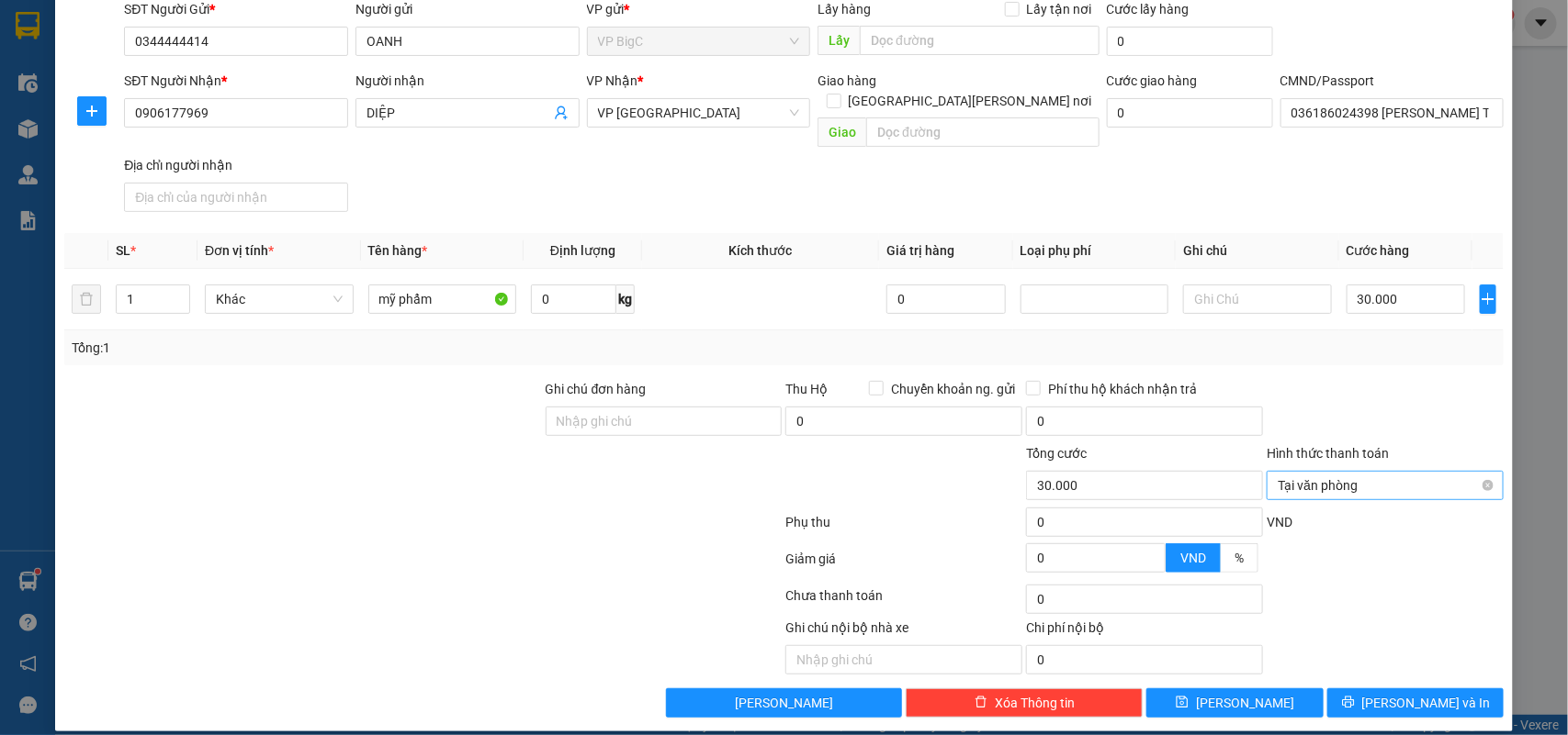
click at [1475, 473] on span "Tại văn phòng" at bounding box center [1385, 485] width 215 height 27
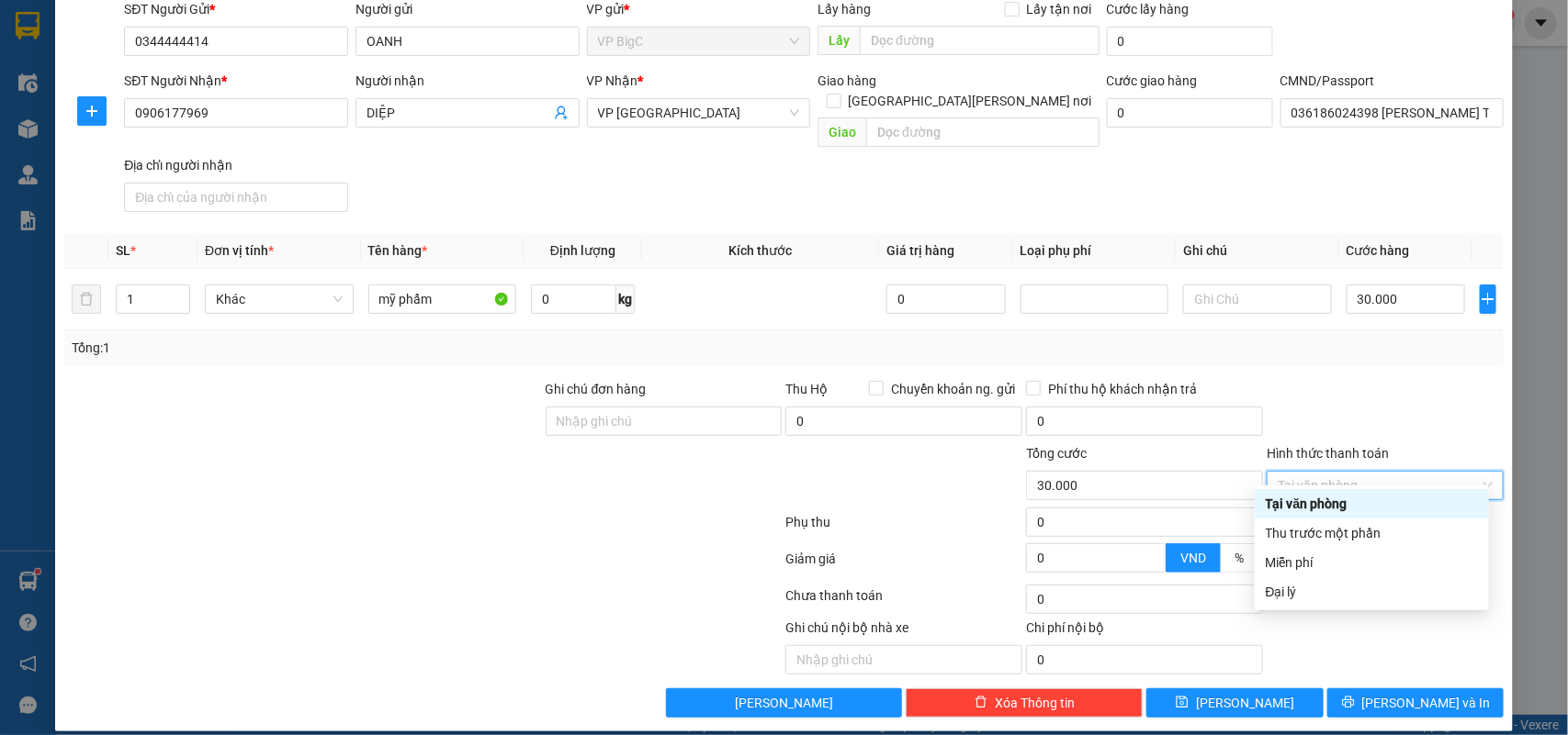
click at [1421, 422] on div at bounding box center [1386, 411] width 241 height 64
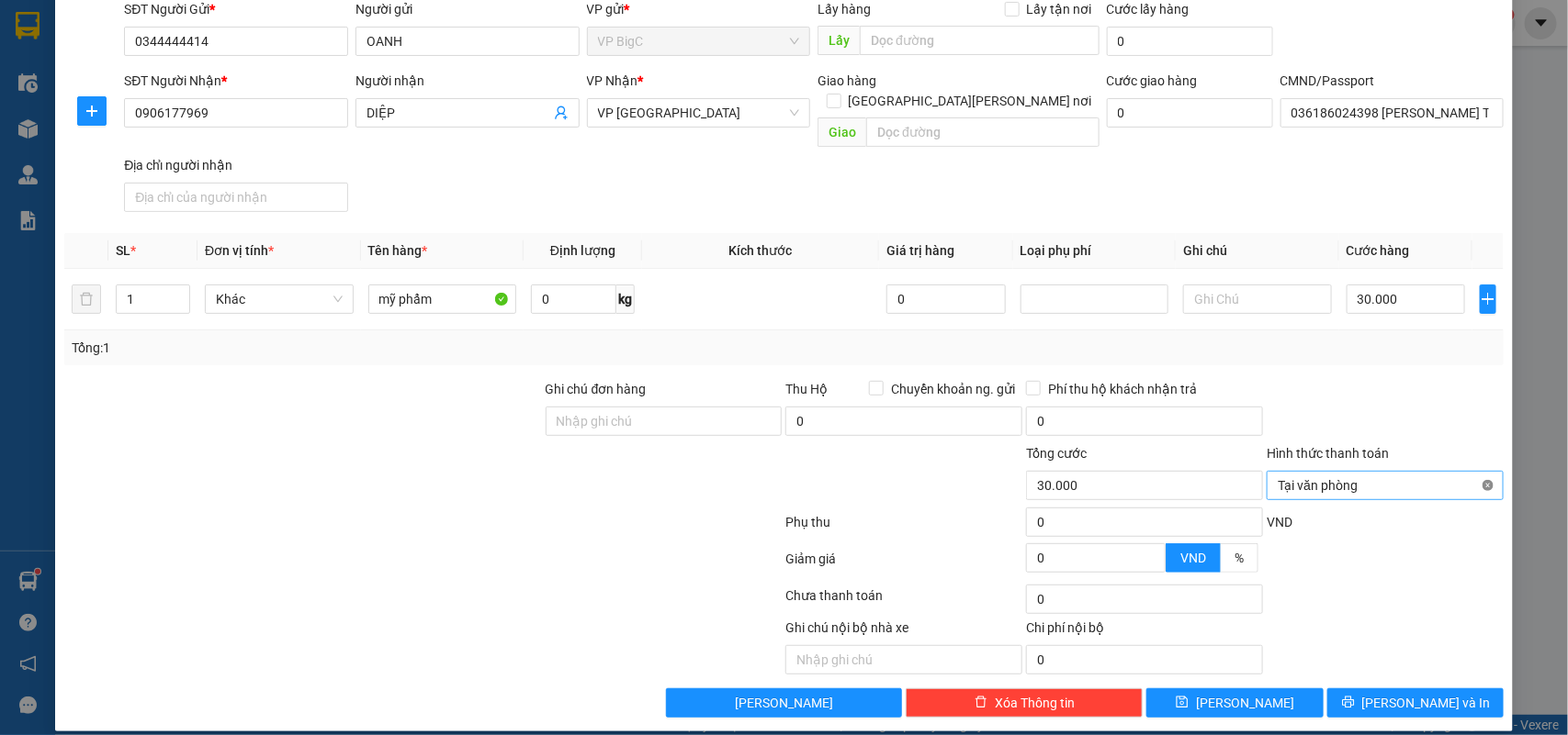
type input "30.000"
drag, startPoint x: 1473, startPoint y: 466, endPoint x: 1467, endPoint y: 502, distance: 36.5
click at [1444, 688] on button "[PERSON_NAME] và In" at bounding box center [1415, 702] width 177 height 29
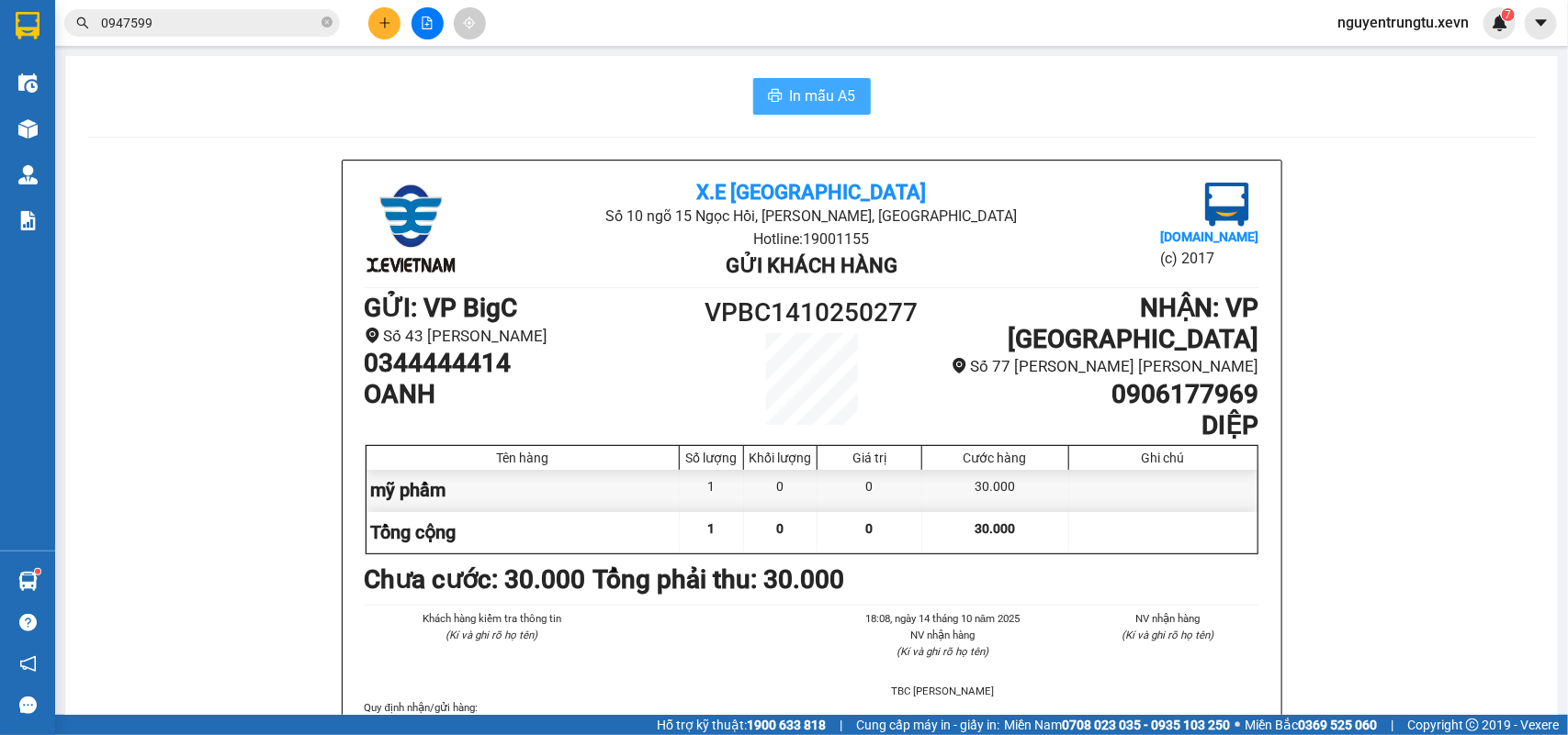
click at [797, 93] on span "In mẫu A5" at bounding box center [822, 95] width 66 height 23
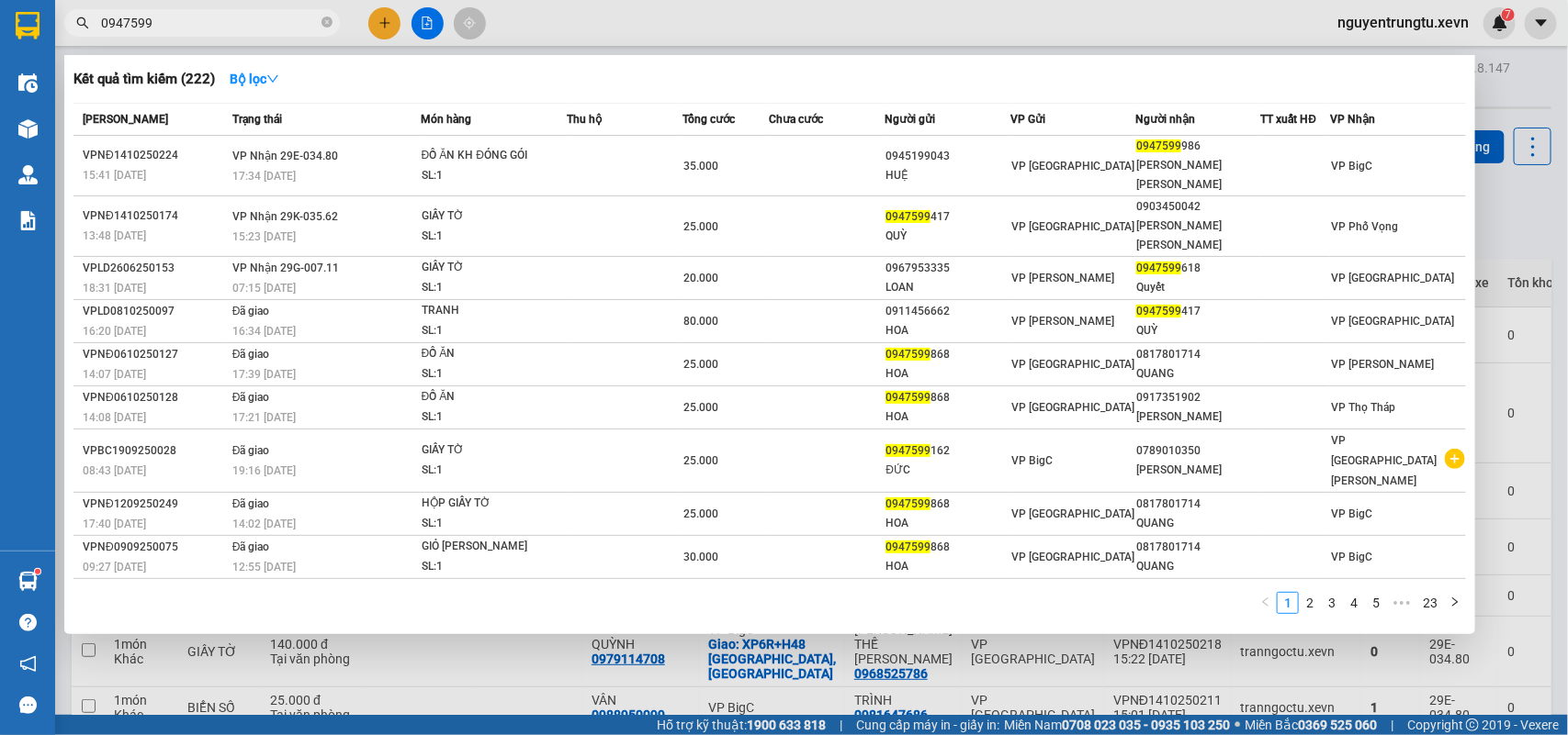
click at [248, 29] on input "0947599" at bounding box center [209, 23] width 217 height 21
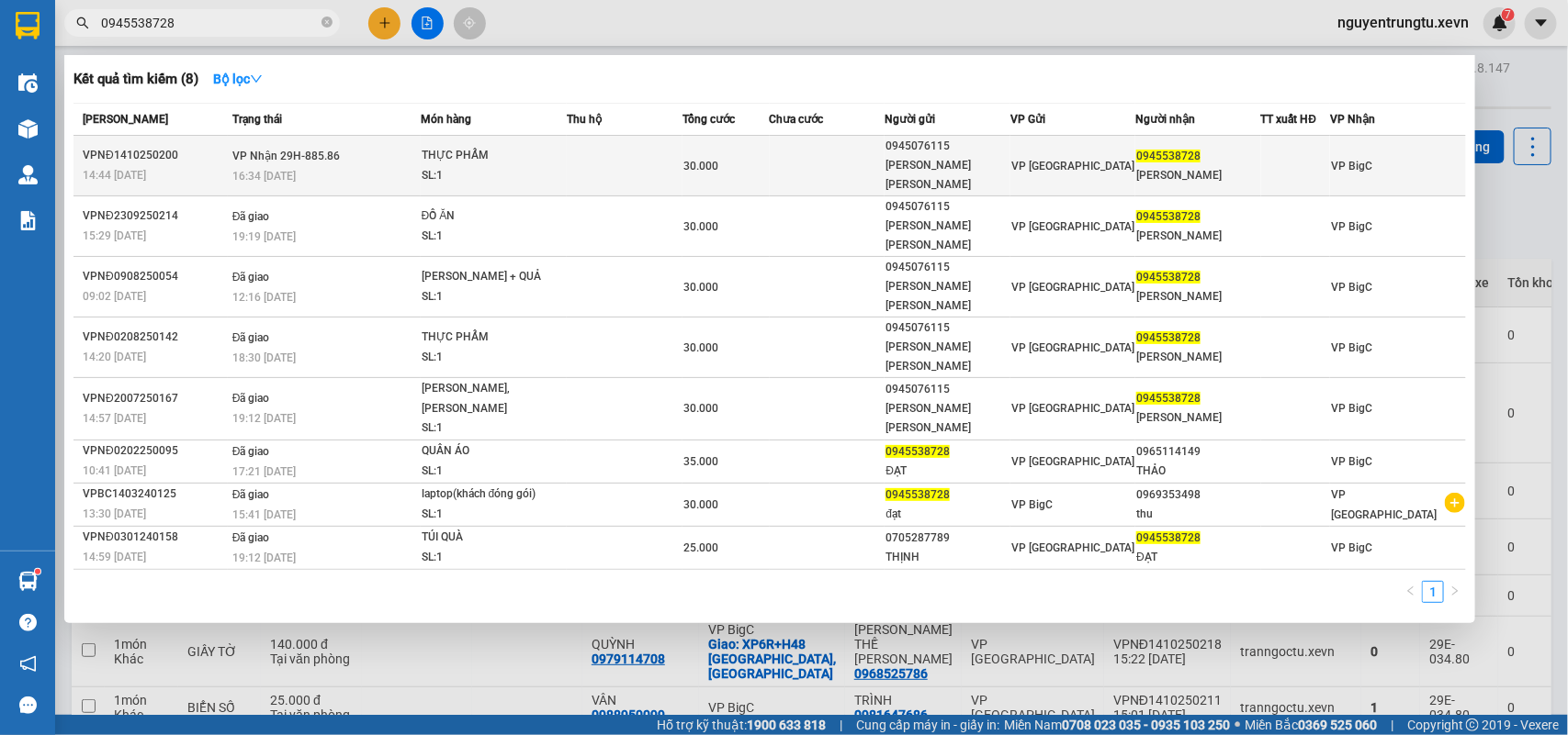
type input "0945538728"
click at [1018, 156] on div "VP [GEOGRAPHIC_DATA]" at bounding box center [1073, 166] width 123 height 21
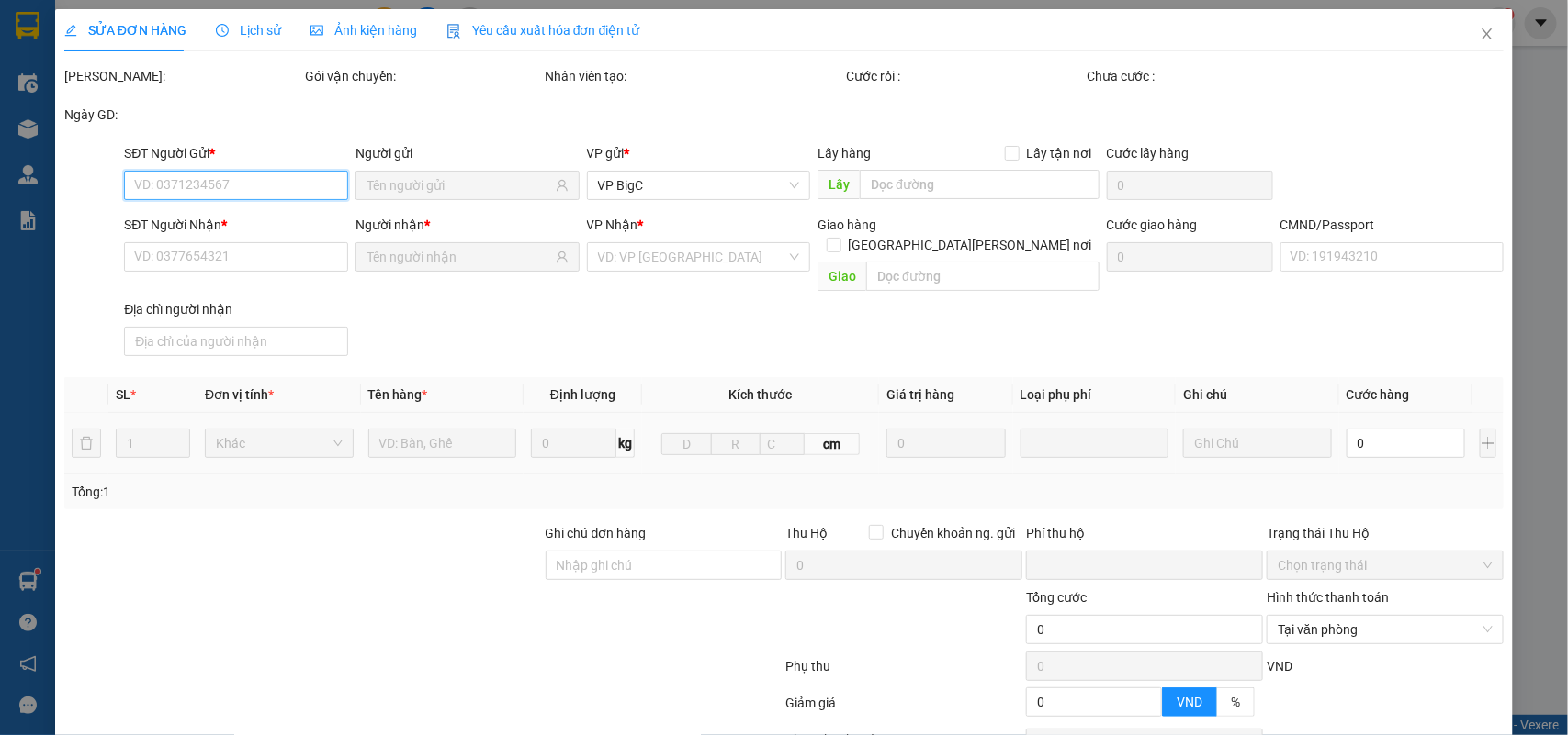
scroll to position [145, 0]
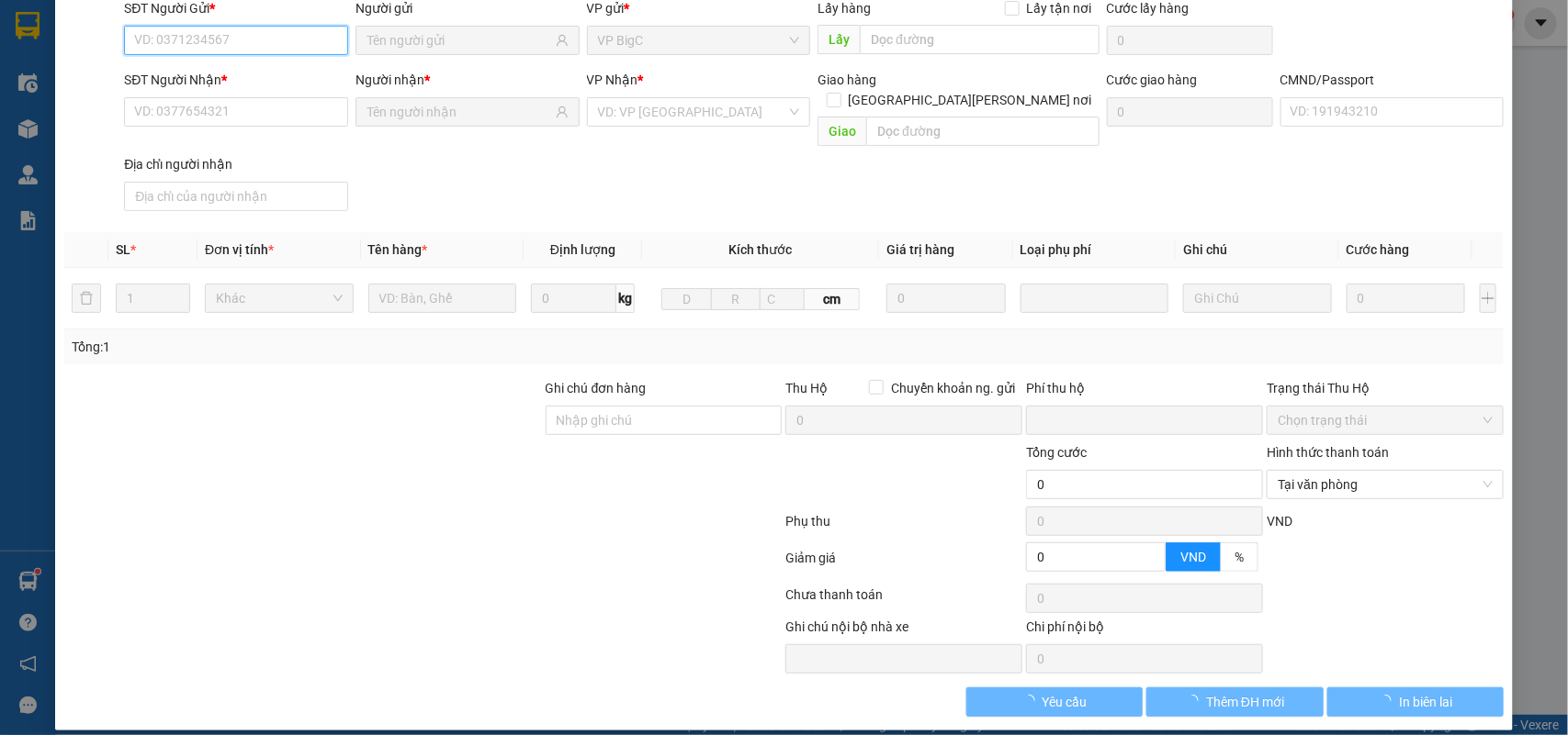
type input "0945076115"
type input "[PERSON_NAME] [PERSON_NAME]"
type input "0945538728"
type input "[PERSON_NAME]"
type input "036200008643 ĐẠT"
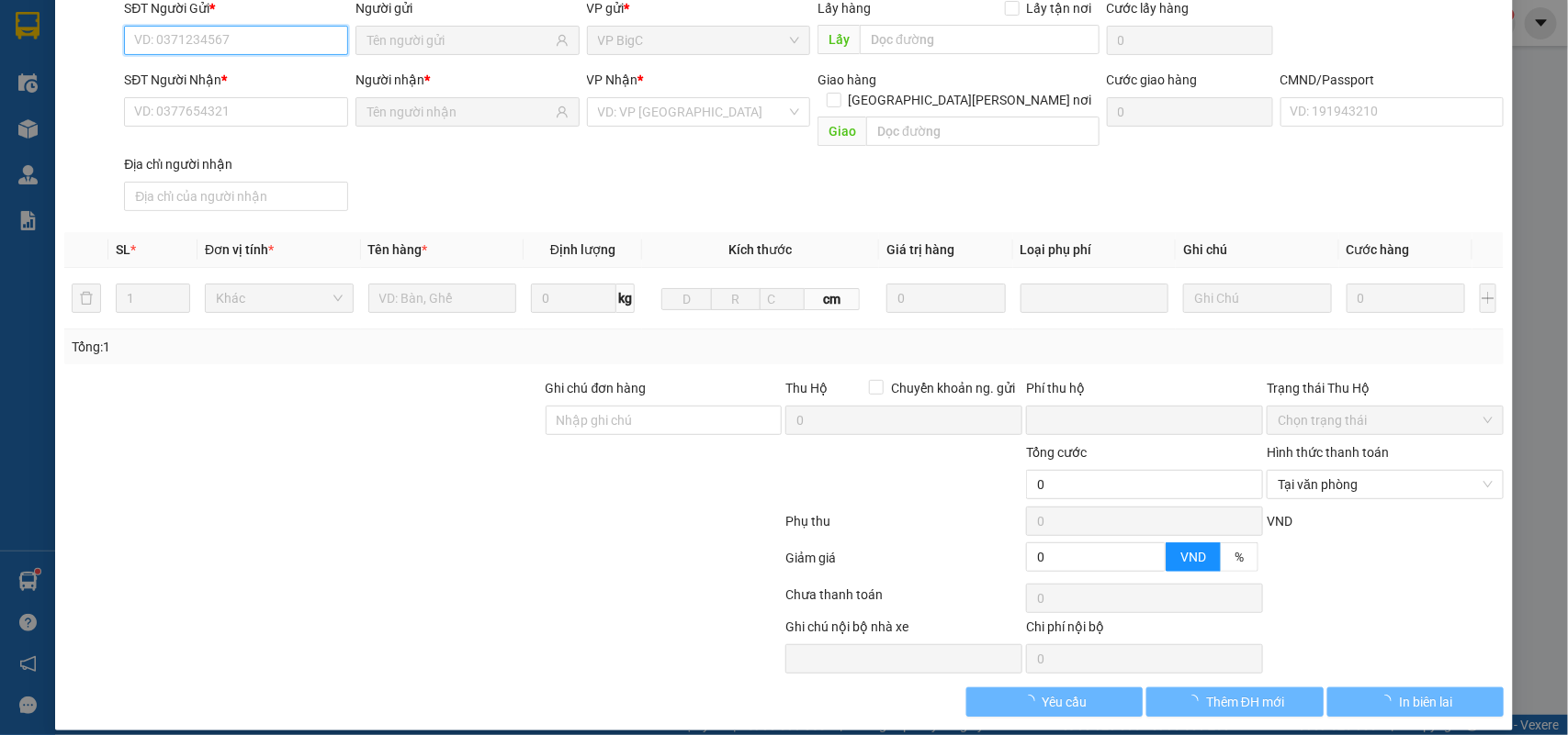
type input "0"
type input "30.000"
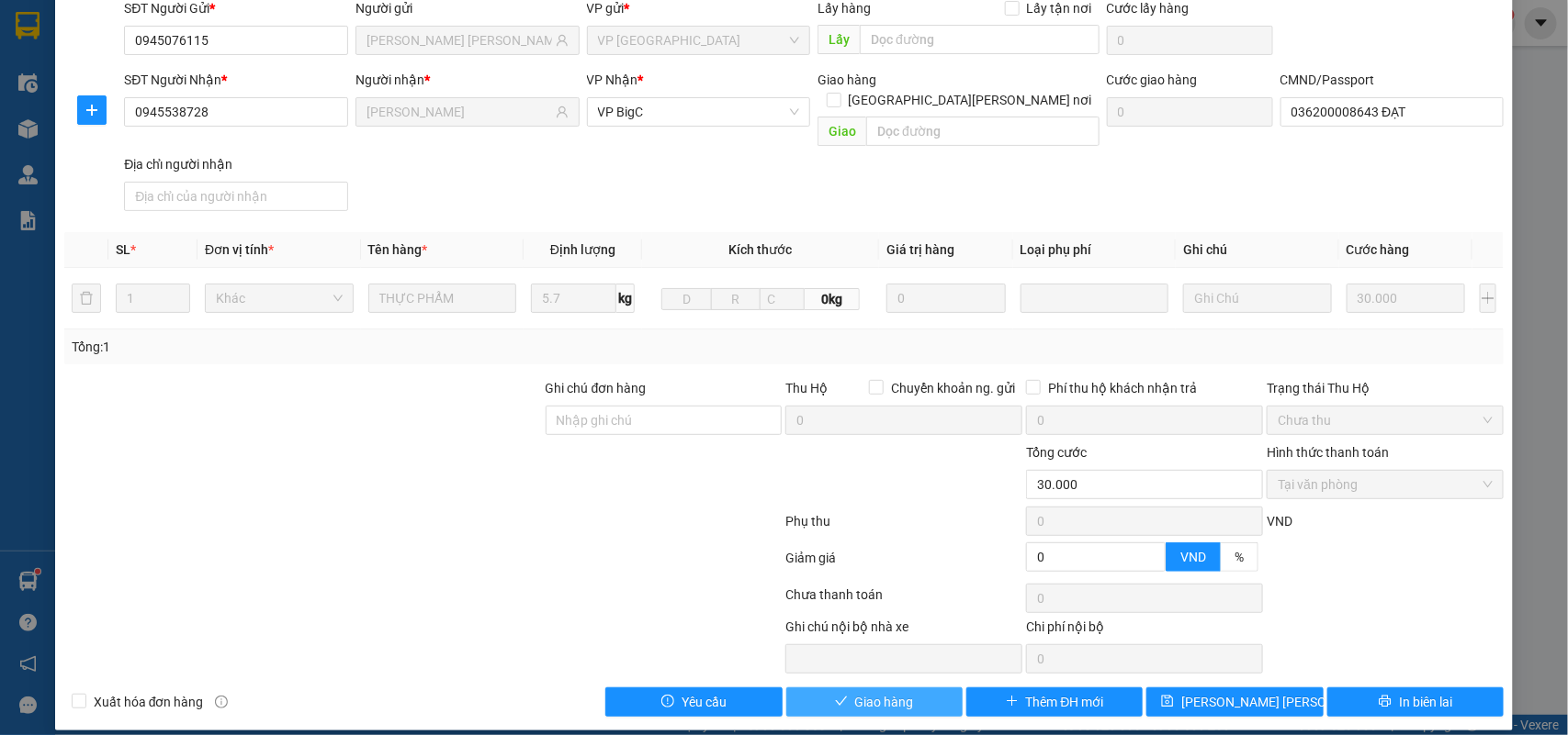
click at [912, 687] on button "Giao hàng" at bounding box center [874, 701] width 177 height 29
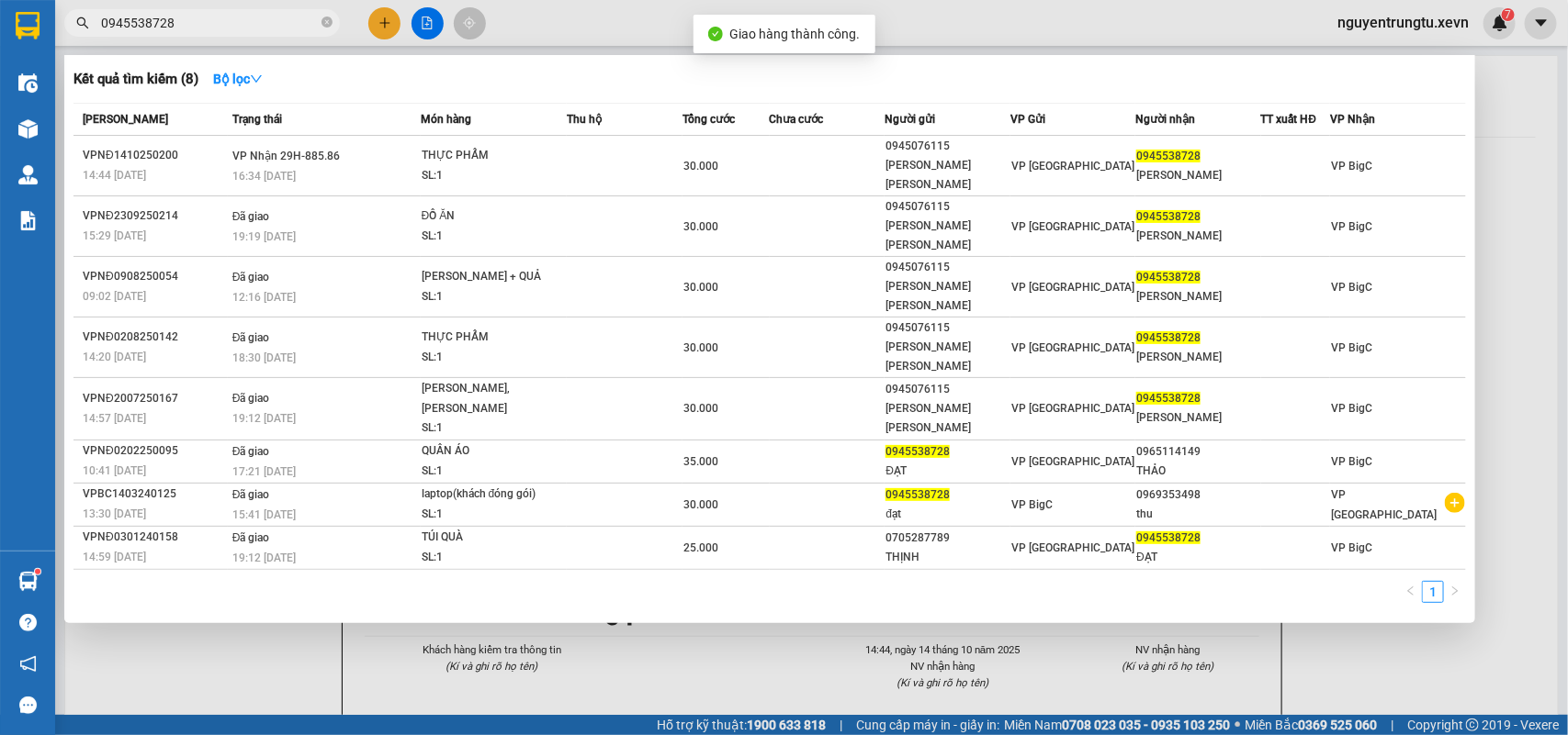
click at [254, 14] on input "0945538728" at bounding box center [209, 23] width 217 height 21
click at [274, 20] on input "0945538728" at bounding box center [209, 23] width 217 height 21
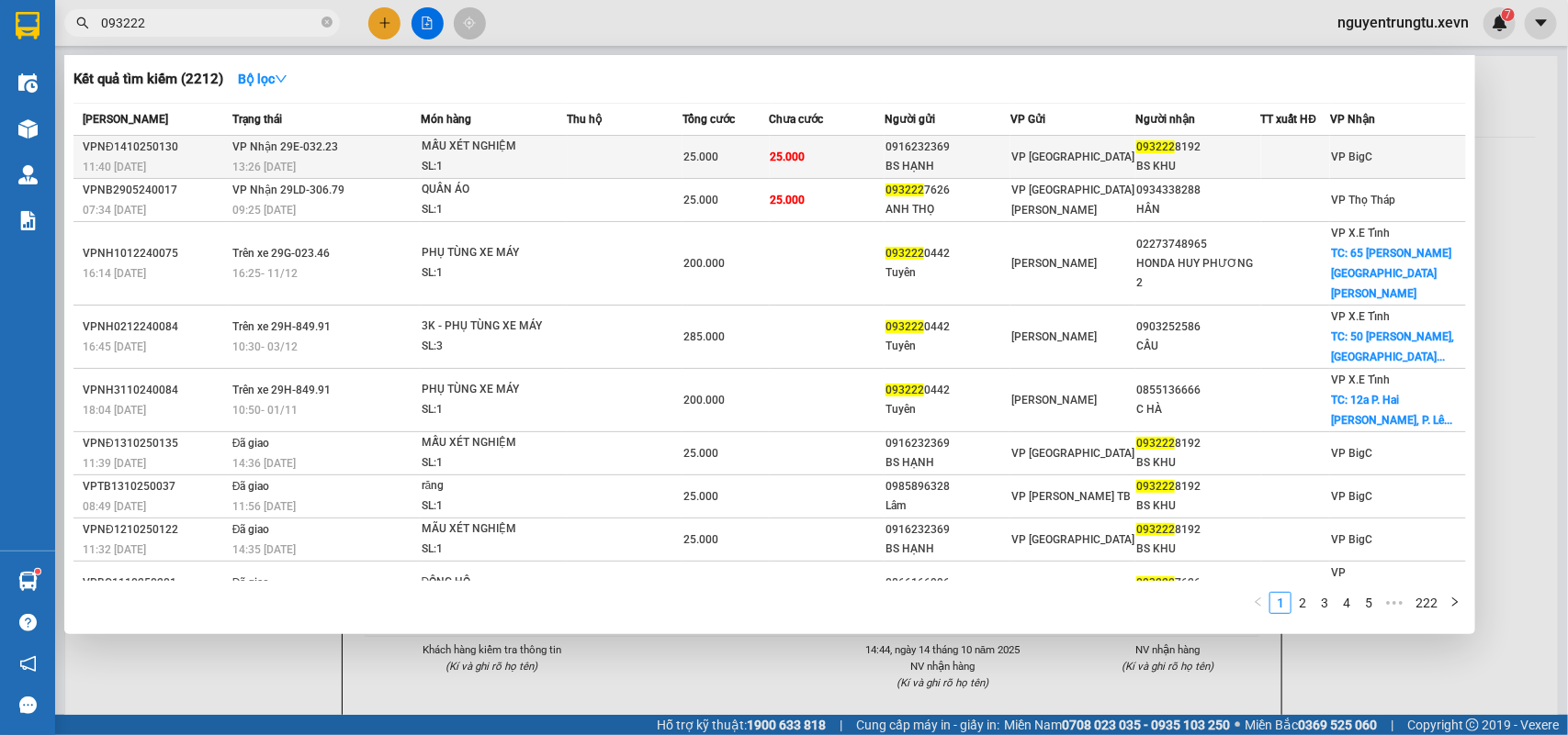
type input "093222"
click at [1114, 145] on td "VP [GEOGRAPHIC_DATA]" at bounding box center [1073, 157] width 125 height 43
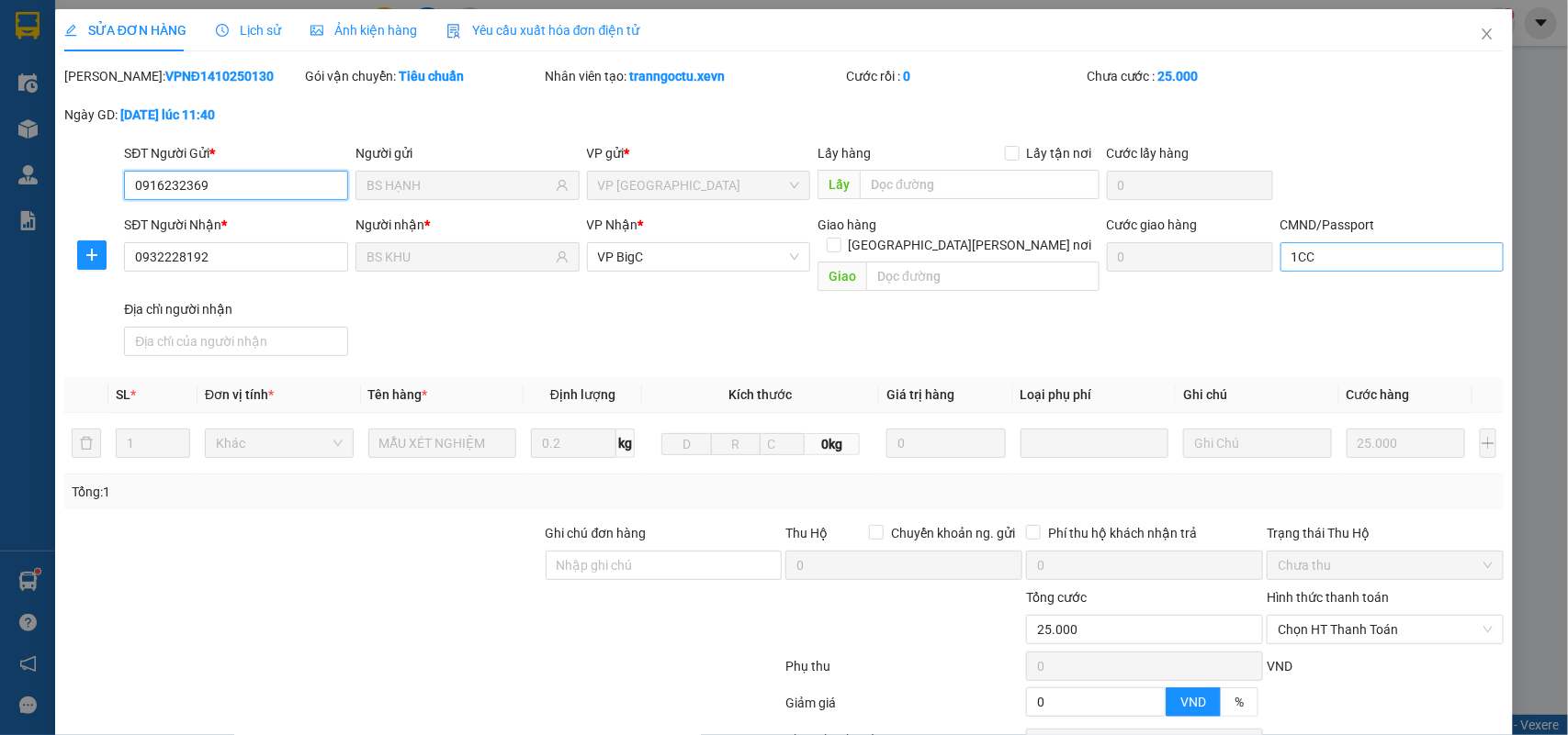
type input "0916232369"
type input "BS HẠNH"
type input "0932228192"
type input "BS KHU"
type input "1CC"
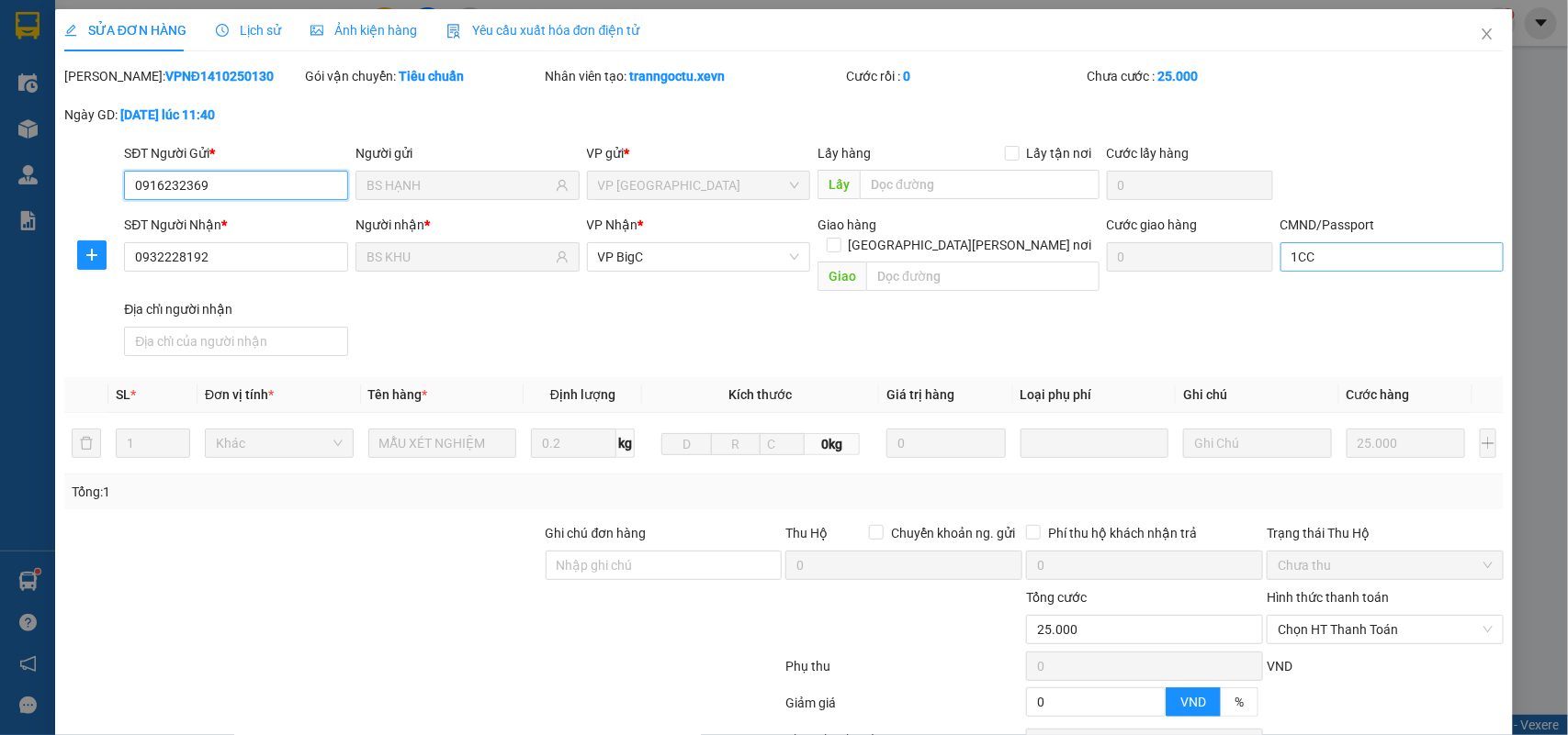
type input "0"
type input "25.000"
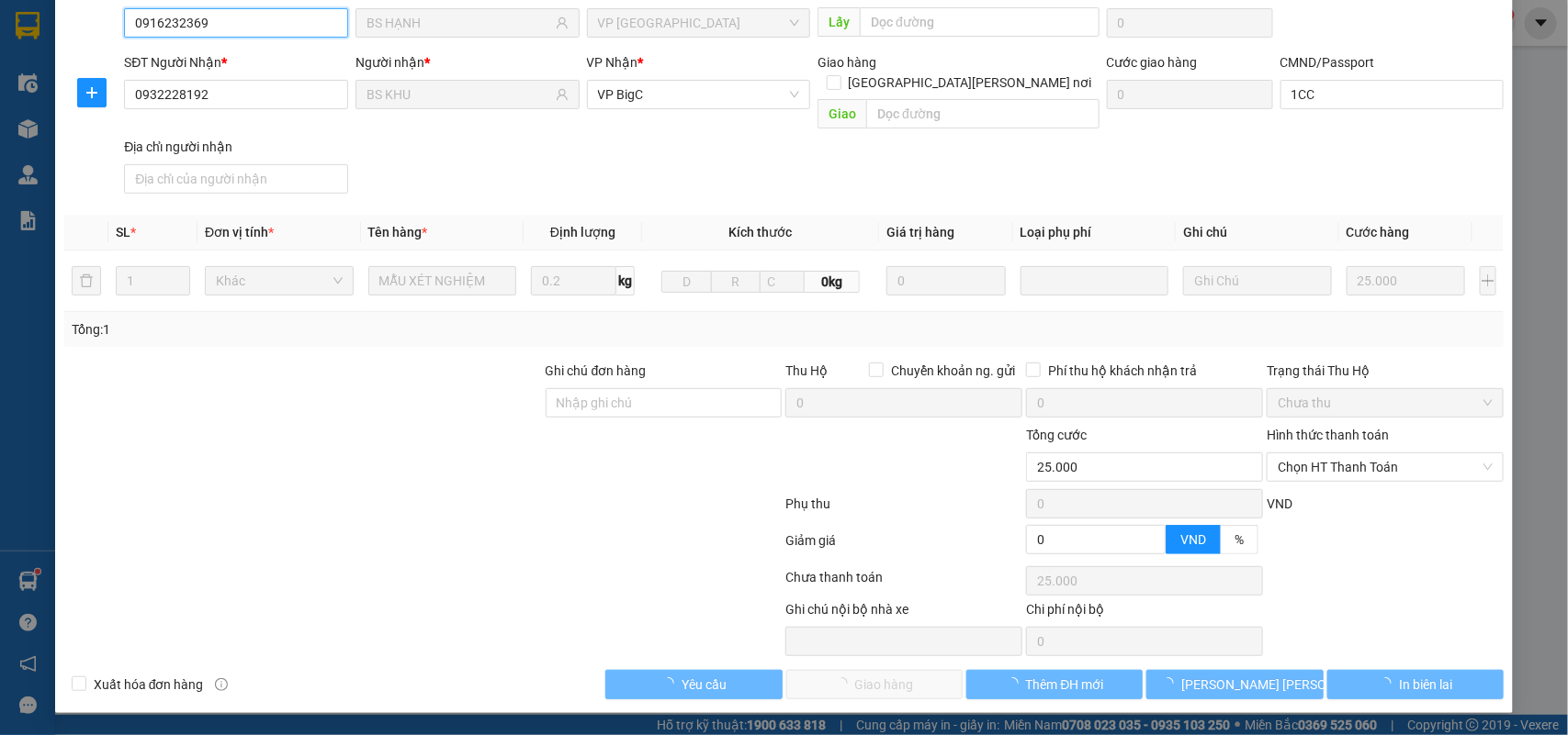
scroll to position [145, 0]
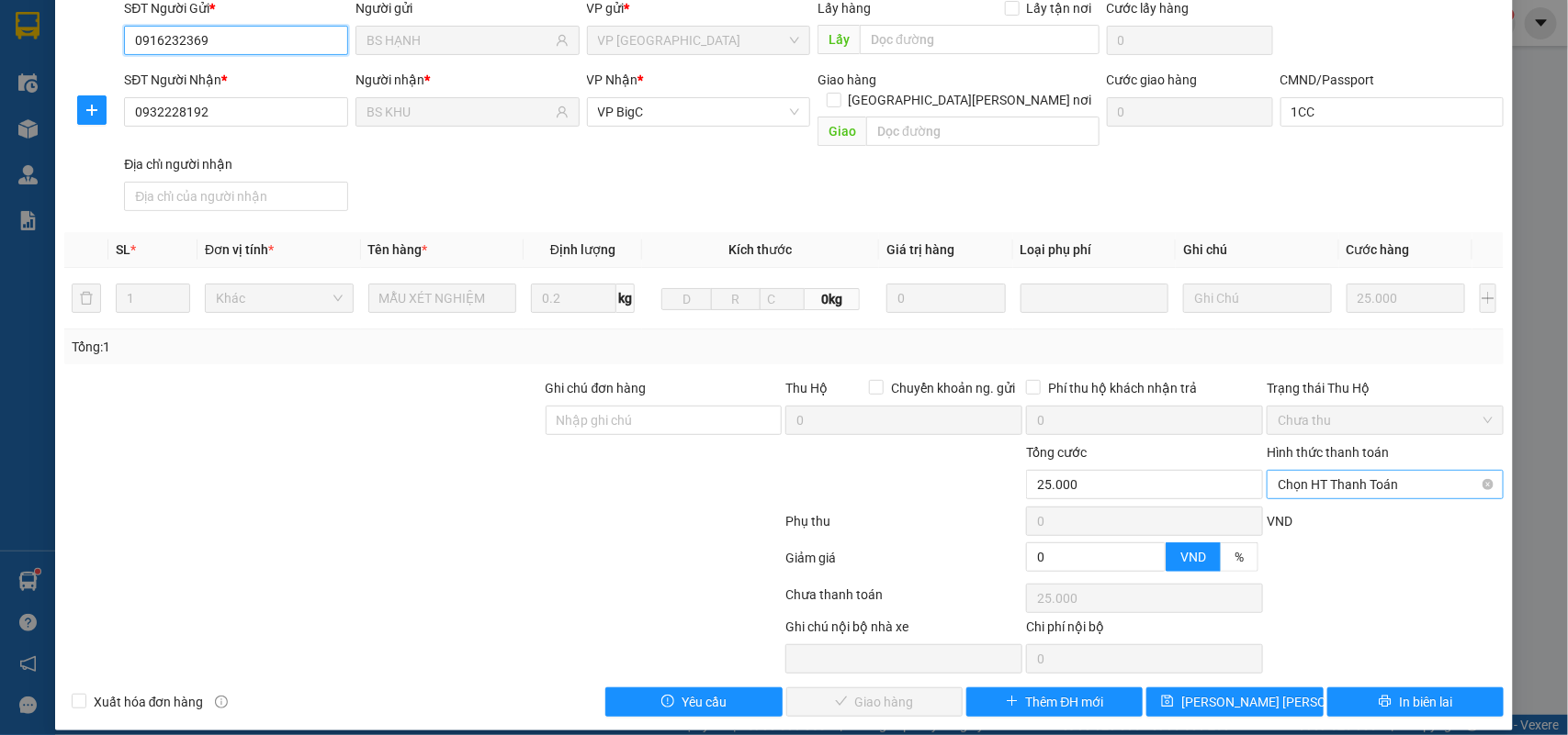
click at [1339, 471] on span "Chọn HT Thanh Toán" at bounding box center [1385, 484] width 215 height 27
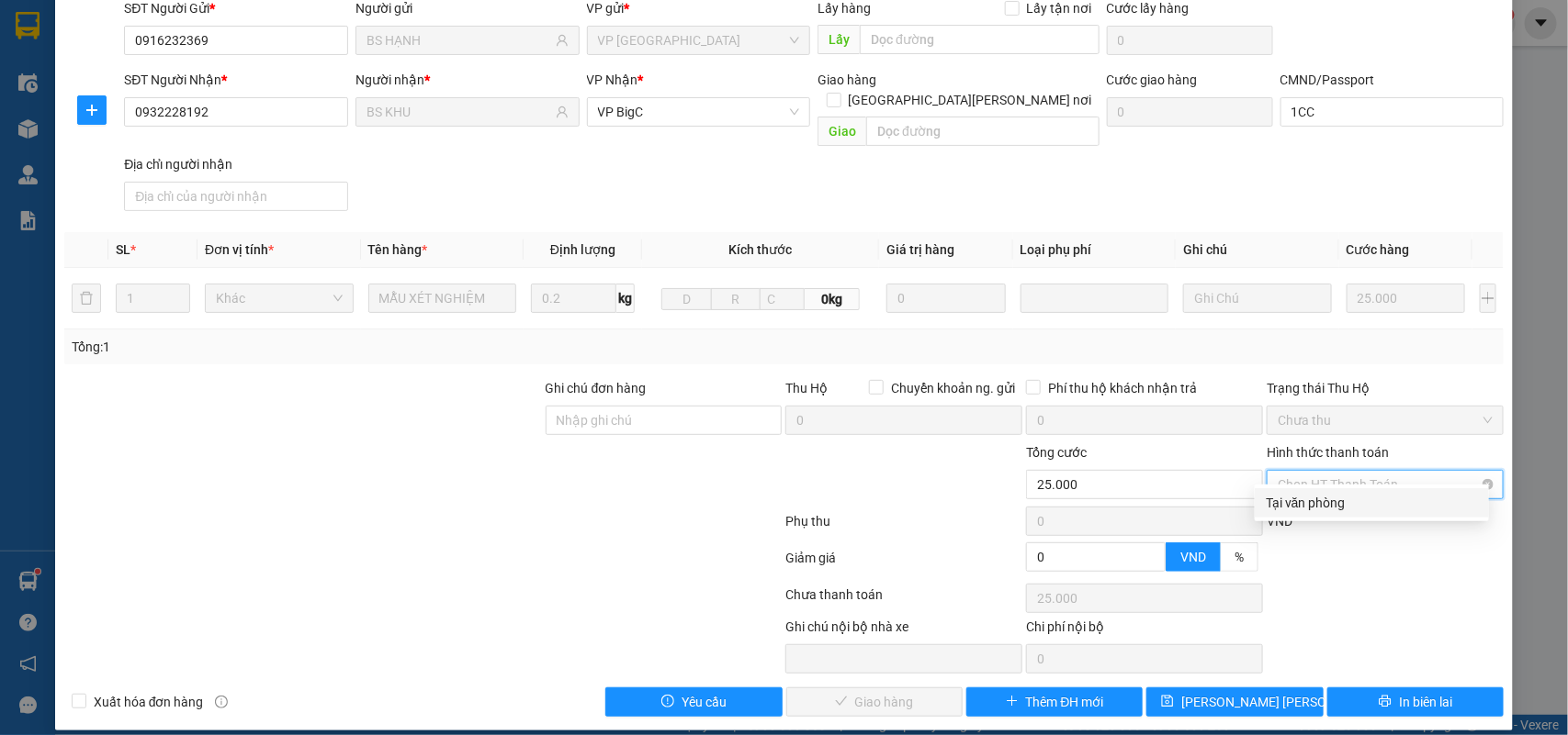
click at [1332, 501] on div "Tại văn phòng" at bounding box center [1372, 503] width 212 height 21
type input "0"
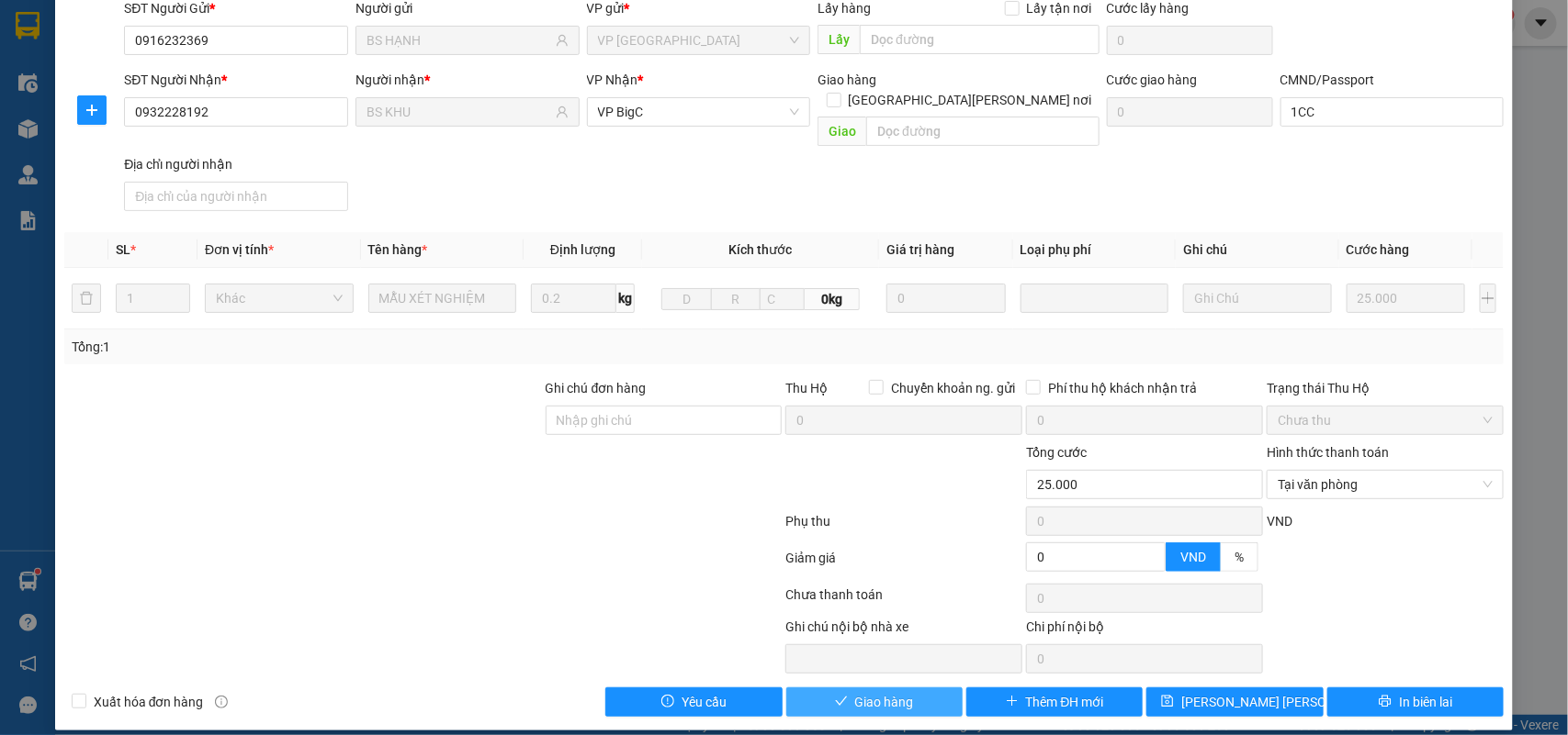
click at [930, 687] on button "Giao hàng" at bounding box center [874, 701] width 177 height 29
